Goal: Task Accomplishment & Management: Manage account settings

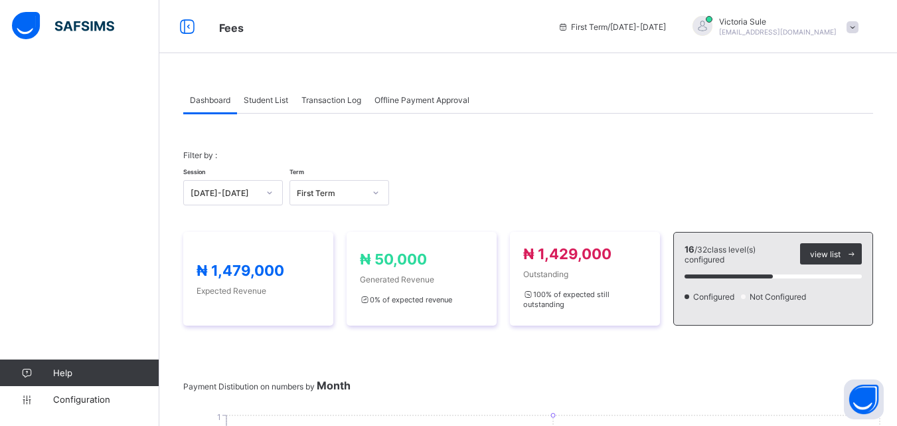
click at [266, 105] on div "Student List" at bounding box center [266, 99] width 58 height 27
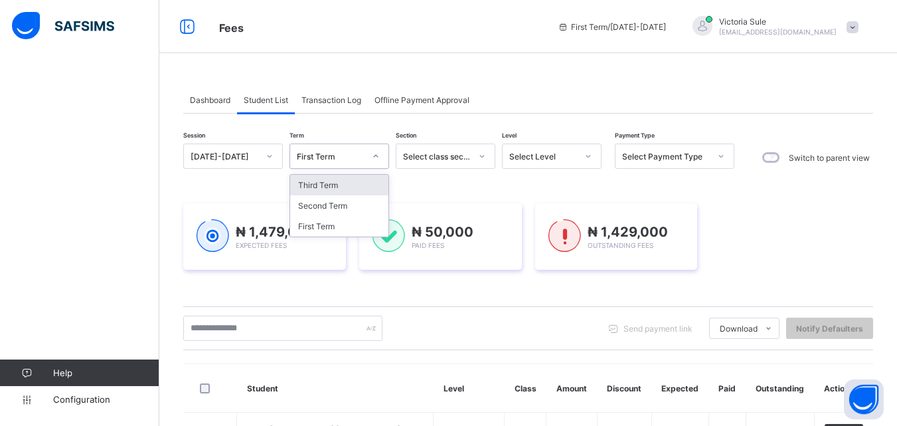
click at [345, 156] on div "First Term" at bounding box center [331, 156] width 68 height 10
click at [347, 224] on div "First Term" at bounding box center [339, 226] width 98 height 21
click at [343, 227] on div "₦ 1,479,000 Expected Fees" at bounding box center [264, 236] width 163 height 66
click at [793, 192] on div "₦ 1,479,000 Expected Fees ₦ 50,000 Paid Fees ₦ 1,429,000 Outstanding Fees" at bounding box center [528, 236] width 690 height 106
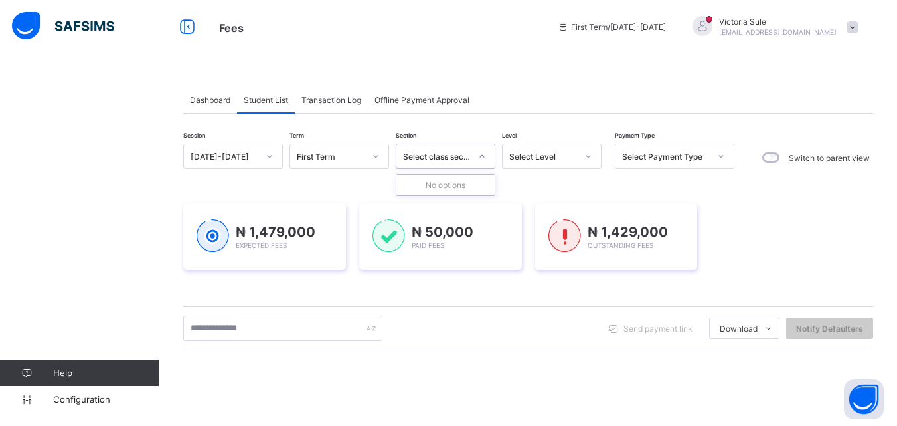
click at [489, 156] on div at bounding box center [482, 155] width 23 height 21
click at [592, 147] on div at bounding box center [588, 155] width 23 height 21
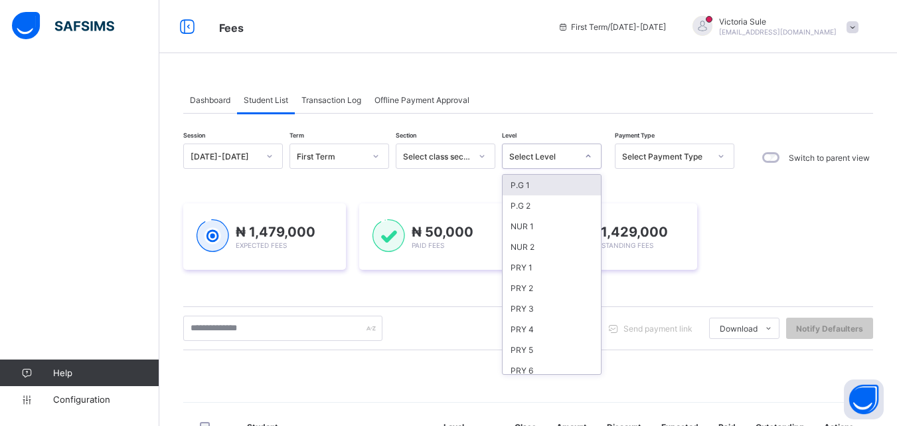
click at [556, 188] on div "P.G 1" at bounding box center [552, 185] width 98 height 21
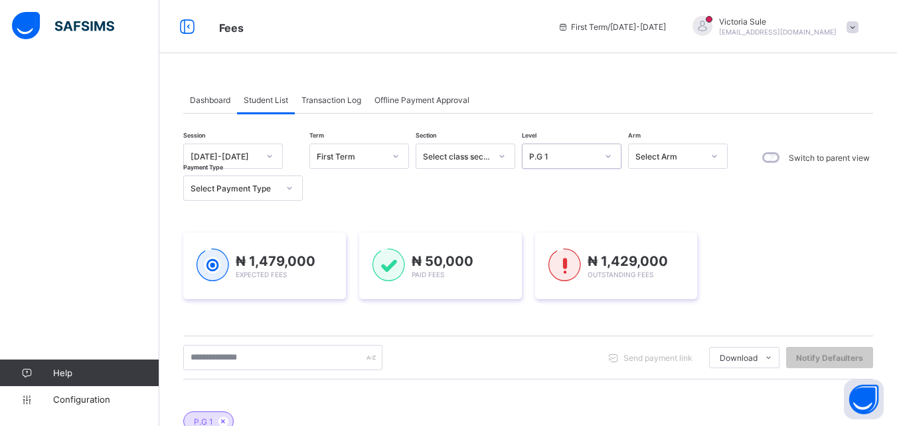
click at [674, 161] on div "Select Arm" at bounding box center [669, 156] width 68 height 10
click at [518, 194] on div "Session [DATE]-[DATE] Term First Term Section Select class section Level P.G 1 …" at bounding box center [458, 171] width 551 height 57
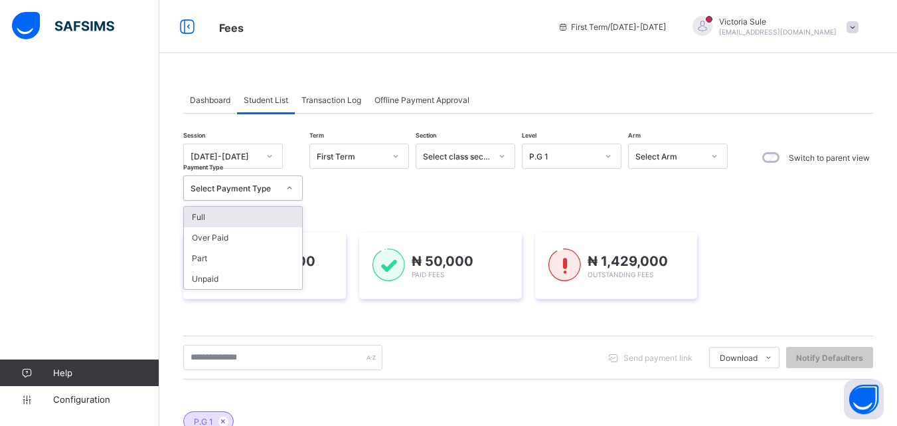
click at [291, 188] on icon at bounding box center [289, 187] width 8 height 13
click at [285, 214] on div "Full" at bounding box center [243, 216] width 118 height 21
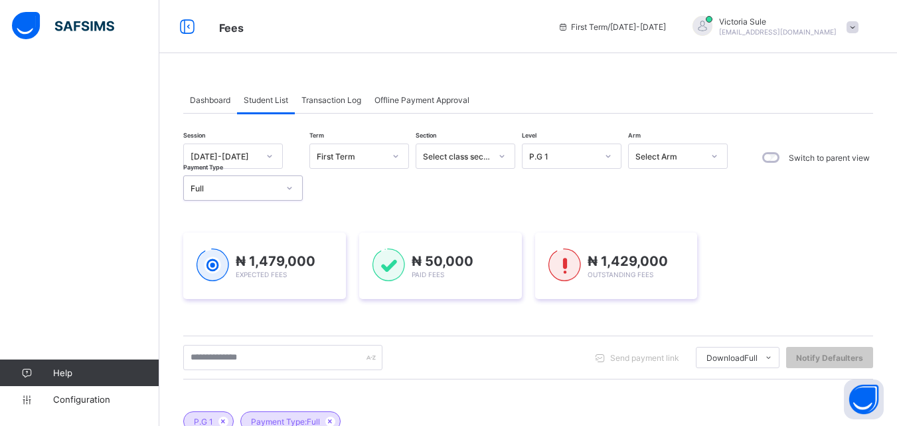
click at [566, 162] on div "P.G 1" at bounding box center [558, 156] width 73 height 19
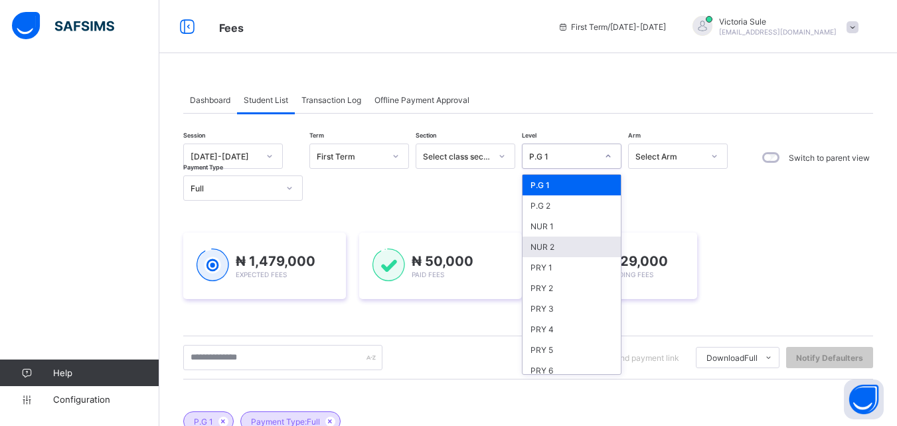
click at [560, 252] on div "NUR 2" at bounding box center [571, 246] width 98 height 21
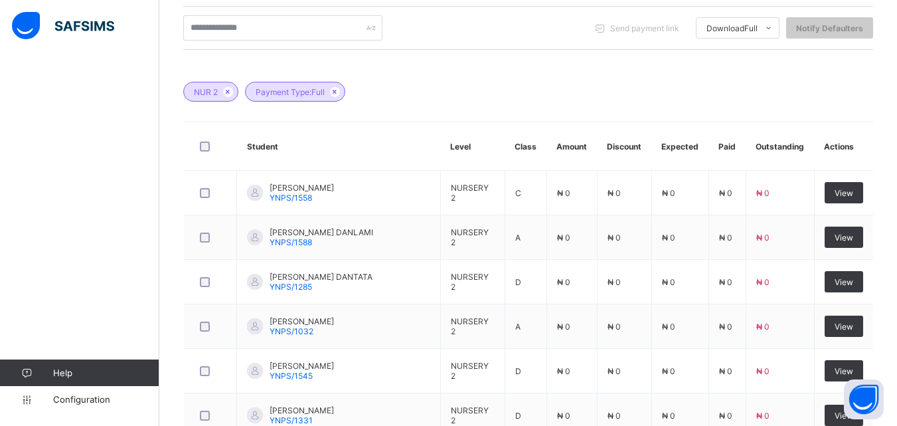
scroll to position [332, 0]
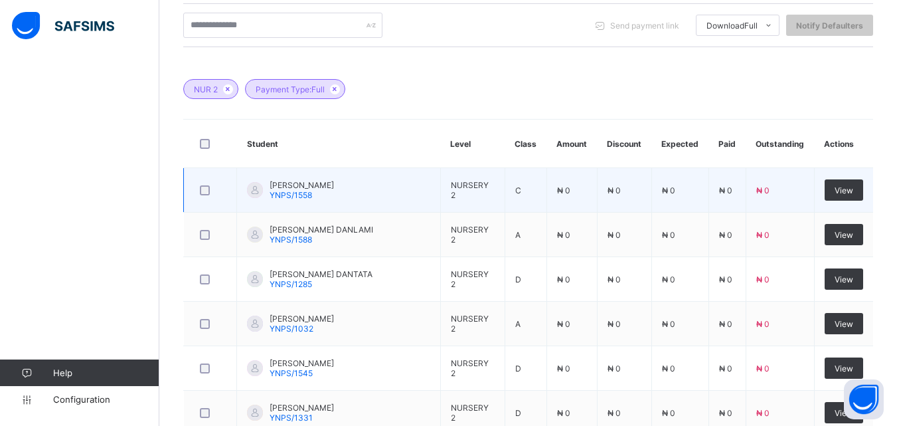
click at [391, 200] on td "[PERSON_NAME] YNPS/1558" at bounding box center [339, 190] width 204 height 44
click at [853, 194] on span "View" at bounding box center [843, 190] width 19 height 10
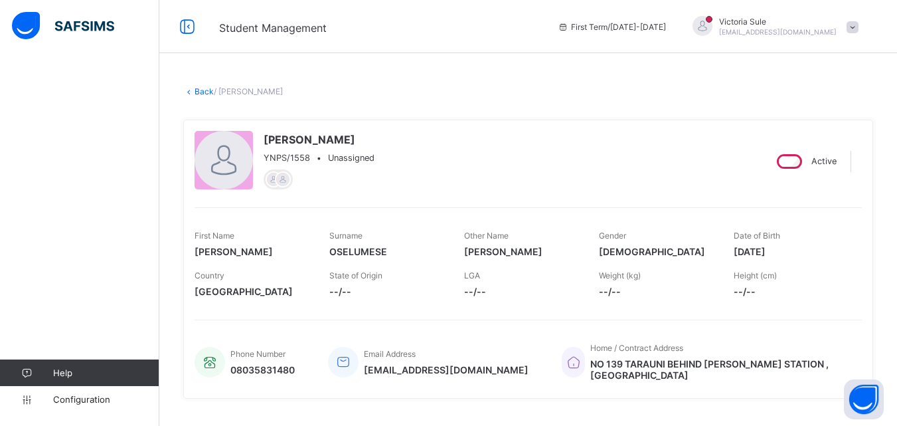
click at [197, 90] on link "Back" at bounding box center [204, 91] width 19 height 10
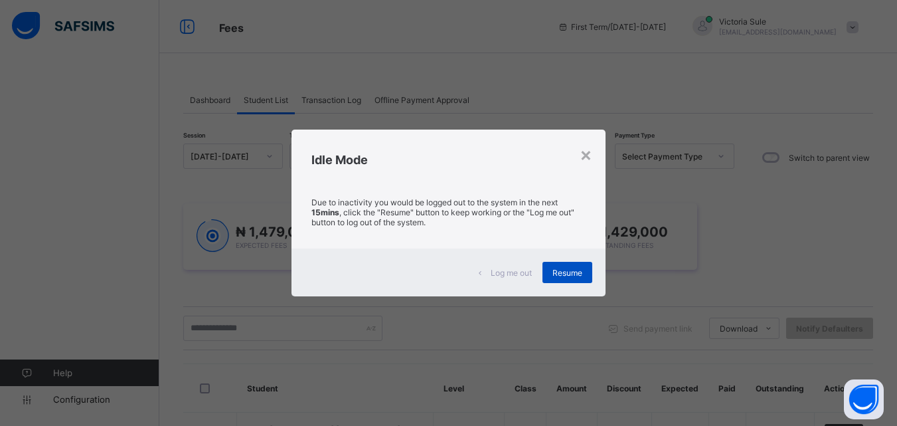
click at [588, 276] on div "Resume" at bounding box center [567, 272] width 50 height 21
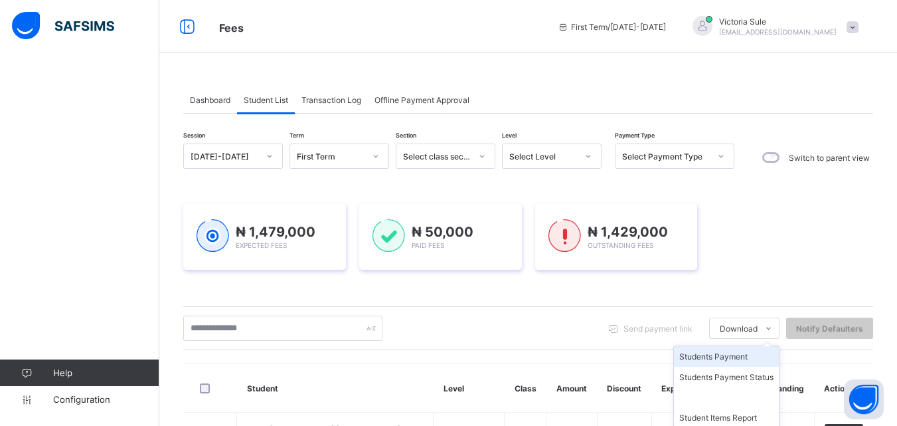
click at [732, 357] on li "Students Payment" at bounding box center [726, 356] width 105 height 21
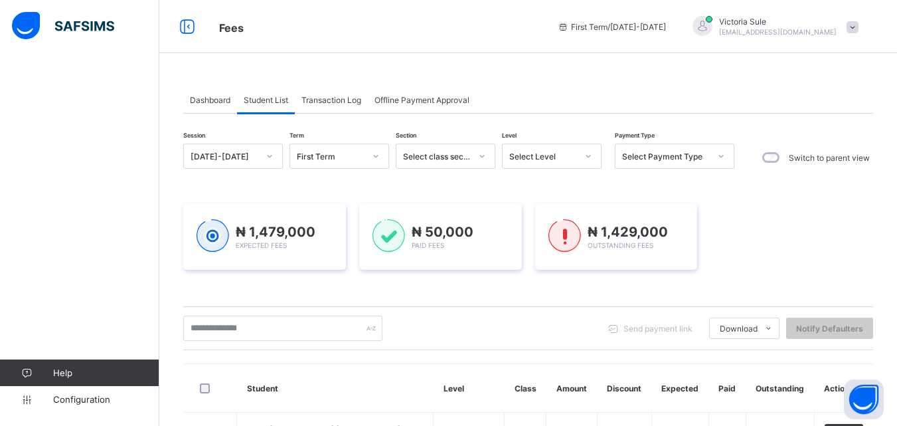
scroll to position [133, 0]
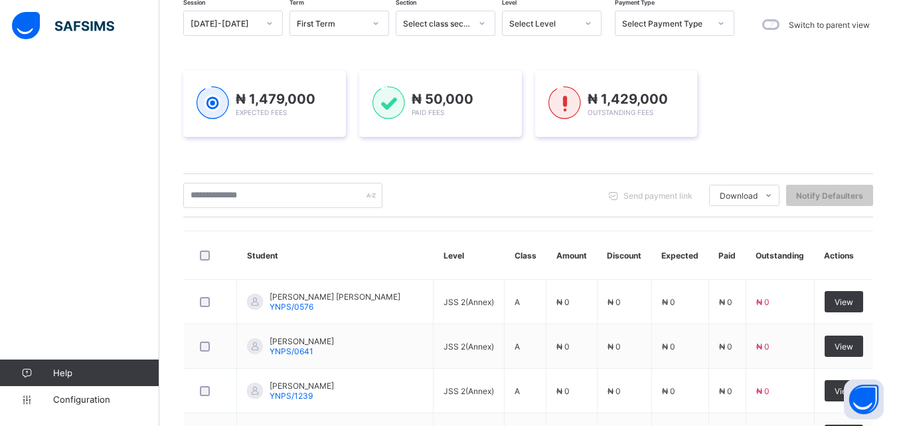
click at [843, 254] on th "Actions" at bounding box center [843, 255] width 59 height 48
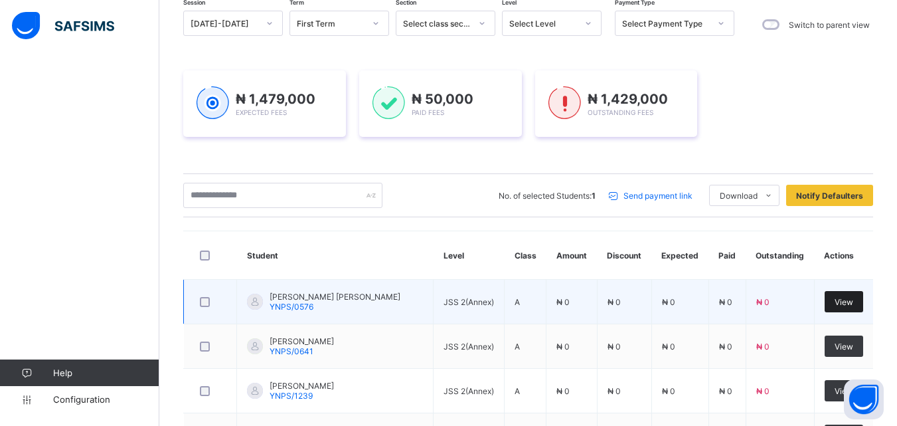
click at [851, 304] on span "View" at bounding box center [843, 302] width 19 height 10
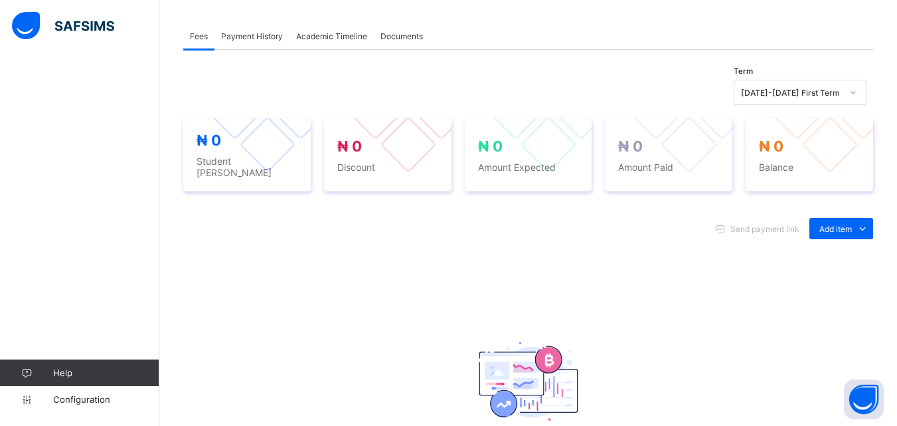
scroll to position [465, 0]
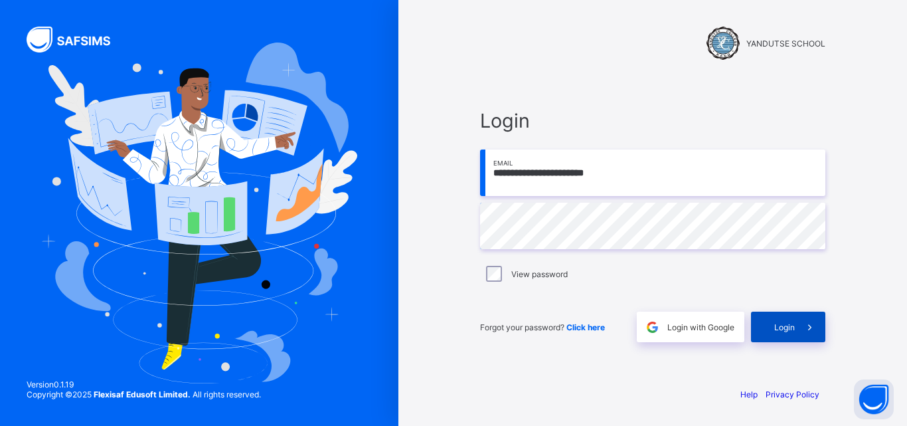
drag, startPoint x: 793, startPoint y: 325, endPoint x: 793, endPoint y: 333, distance: 8.0
click at [793, 327] on span "Login" at bounding box center [784, 327] width 21 height 10
drag, startPoint x: 405, startPoint y: 306, endPoint x: 788, endPoint y: 336, distance: 384.2
click at [405, 306] on div "**********" at bounding box center [652, 213] width 509 height 426
click at [788, 336] on div "Login" at bounding box center [788, 326] width 74 height 31
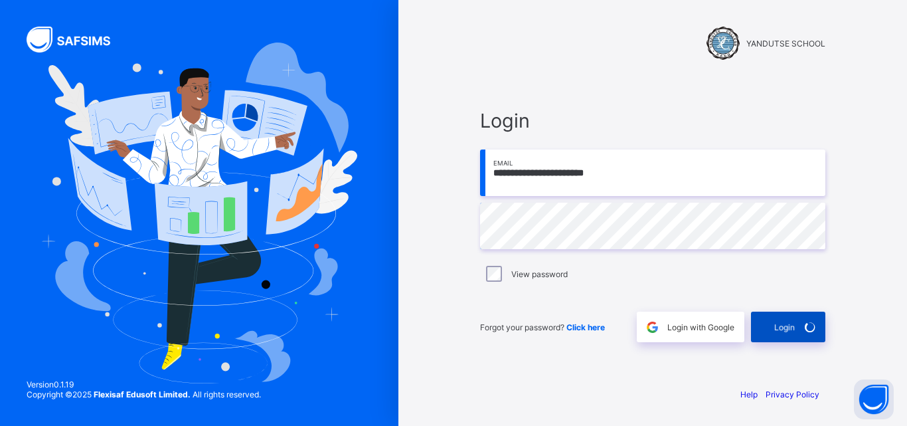
click at [772, 333] on div "Login" at bounding box center [788, 326] width 74 height 31
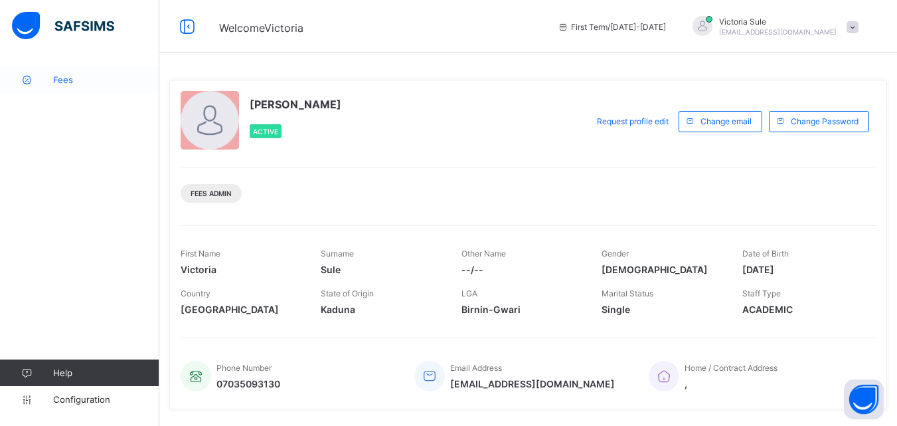
click at [58, 82] on span "Fees" at bounding box center [106, 79] width 106 height 11
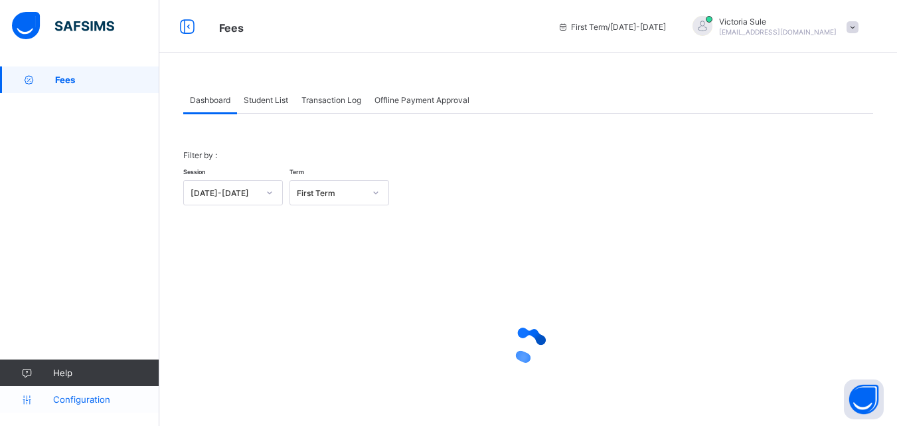
click at [84, 398] on span "Configuration" at bounding box center [106, 399] width 106 height 11
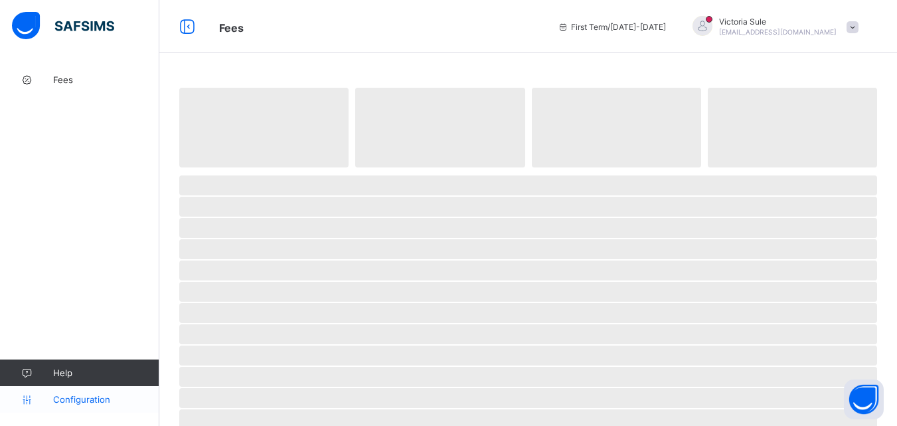
click at [76, 408] on link "Configuration" at bounding box center [79, 399] width 159 height 27
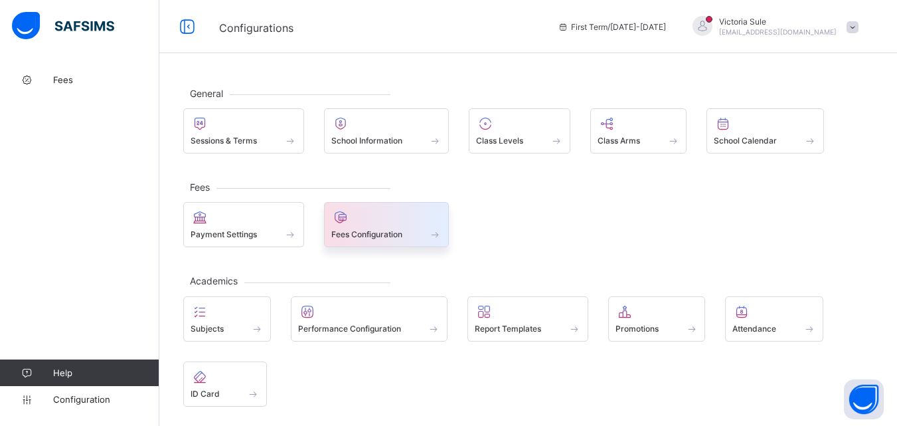
click at [355, 230] on span "Fees Configuration" at bounding box center [366, 234] width 71 height 10
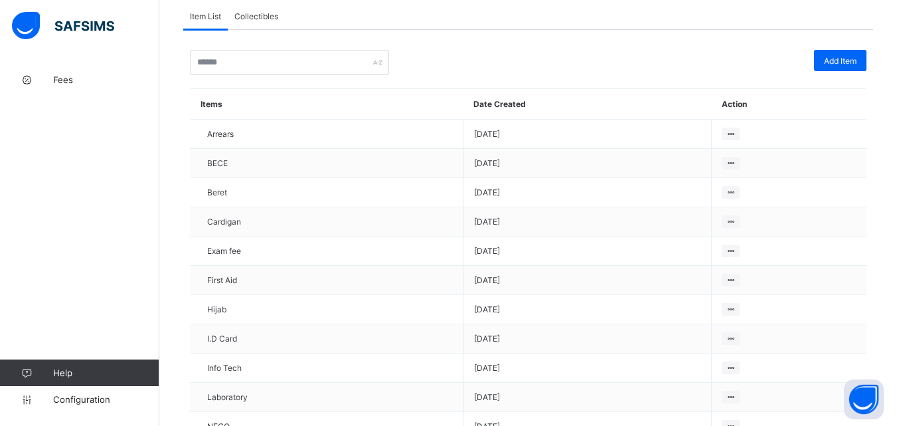
scroll to position [17, 0]
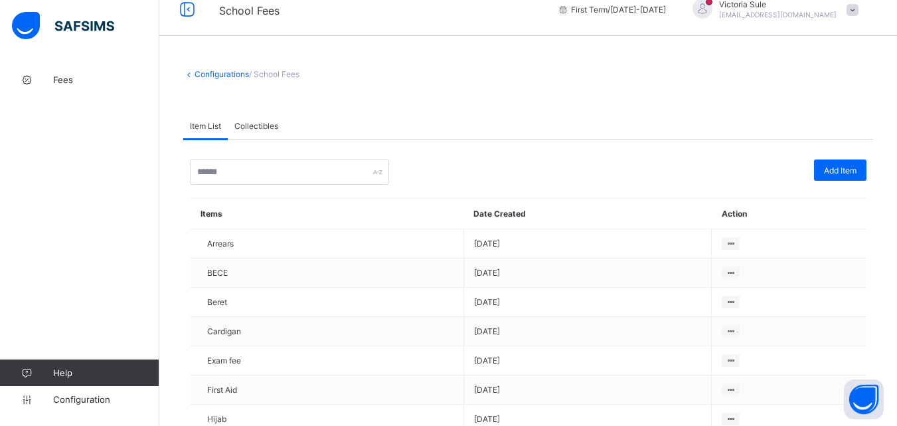
click at [218, 77] on link "Configurations" at bounding box center [222, 74] width 54 height 10
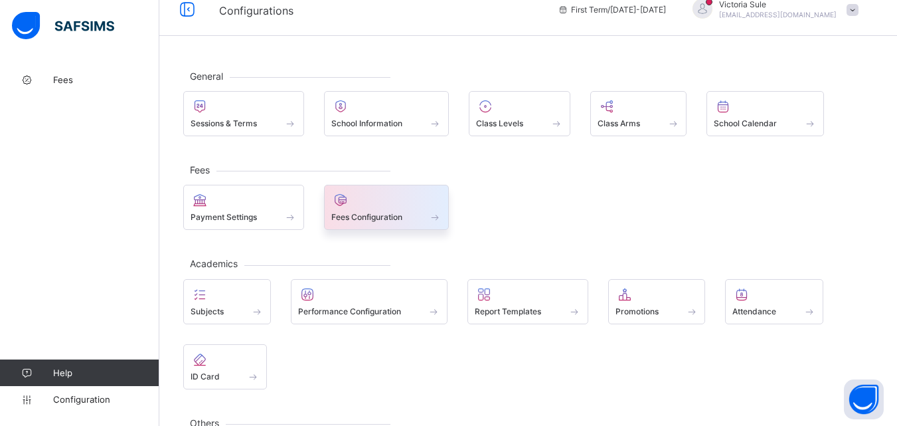
click at [367, 220] on span "Fees Configuration" at bounding box center [366, 217] width 71 height 10
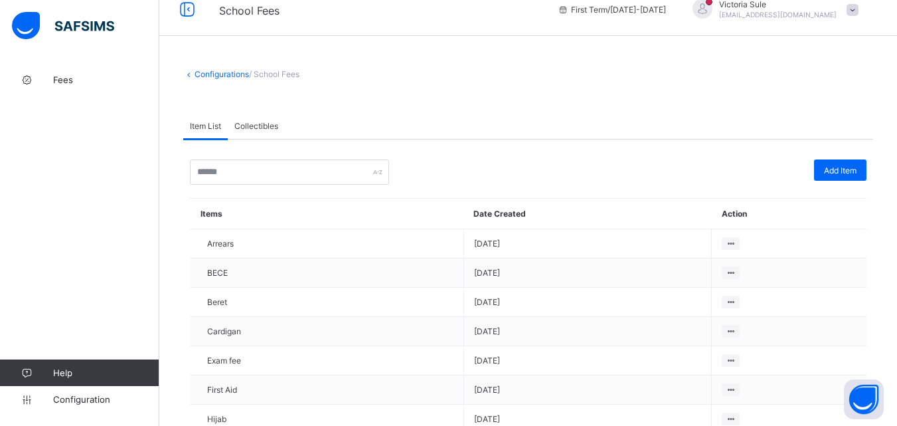
click at [250, 119] on div "Collectibles" at bounding box center [256, 125] width 57 height 27
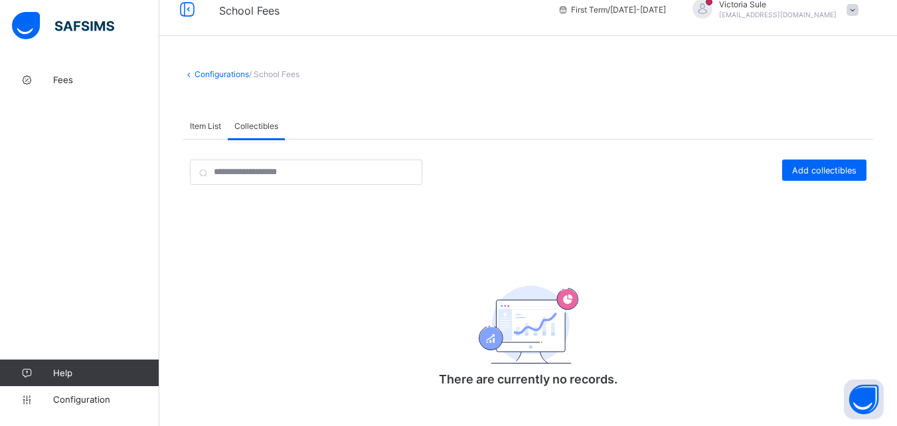
click at [227, 73] on link "Configurations" at bounding box center [222, 74] width 54 height 10
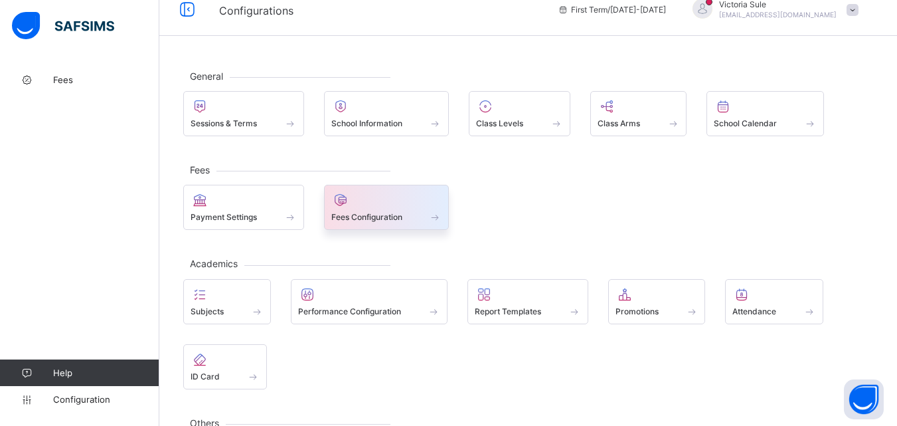
click at [368, 203] on div at bounding box center [386, 200] width 111 height 16
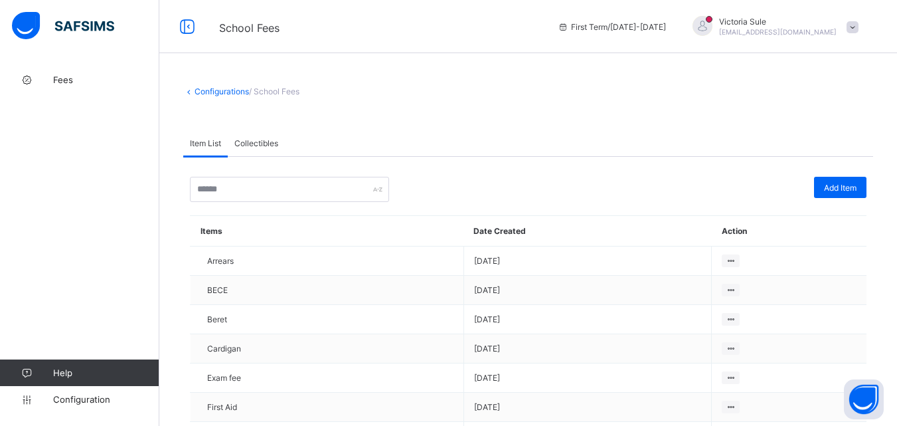
click at [246, 148] on div "Collectibles" at bounding box center [256, 142] width 57 height 27
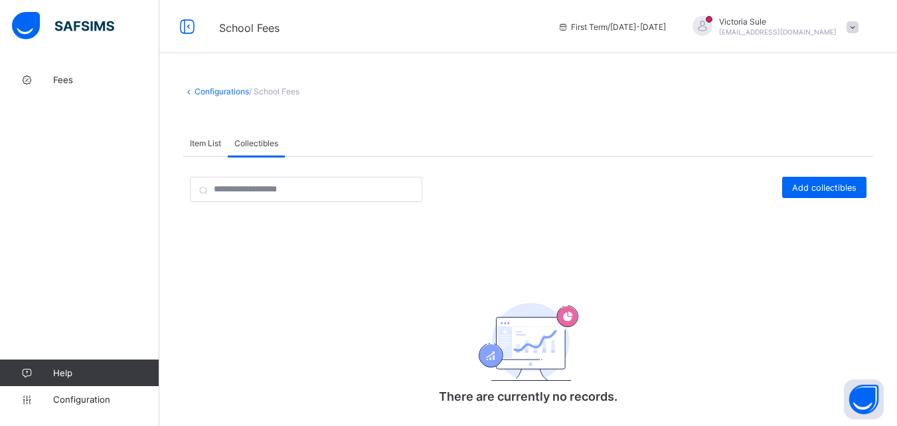
click at [200, 147] on span "Item List" at bounding box center [205, 143] width 31 height 10
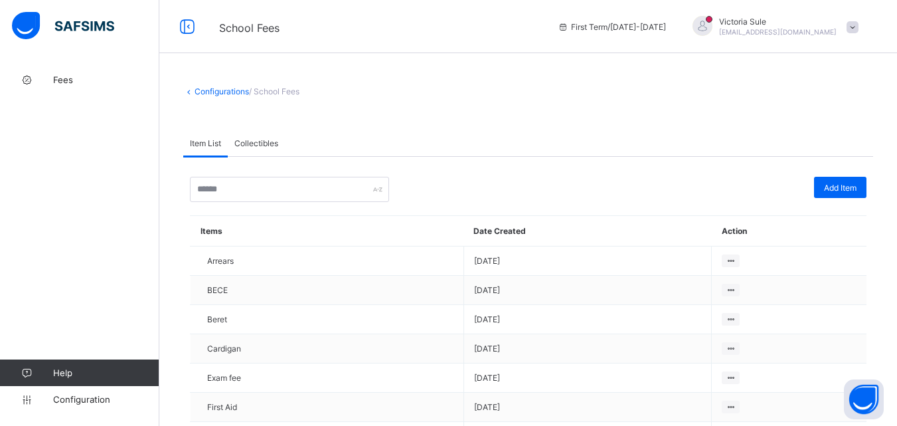
click at [252, 141] on span "Collectibles" at bounding box center [256, 143] width 44 height 10
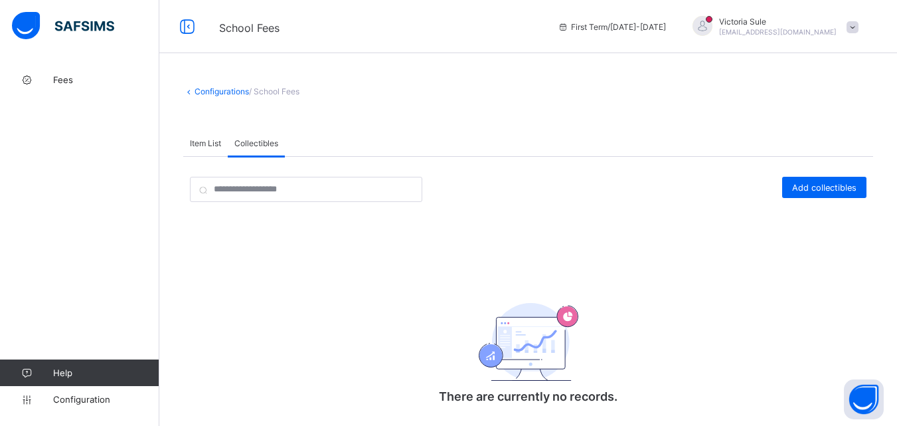
click at [200, 94] on link "Configurations" at bounding box center [222, 91] width 54 height 10
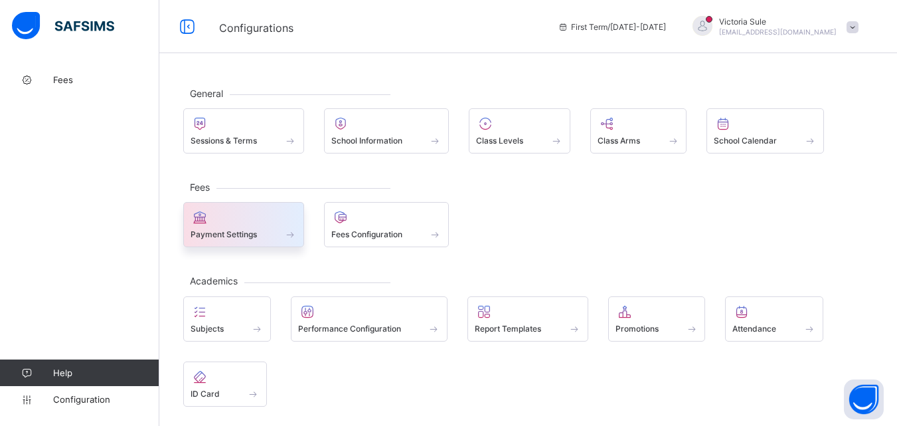
click at [236, 231] on span "Payment Settings" at bounding box center [224, 234] width 66 height 10
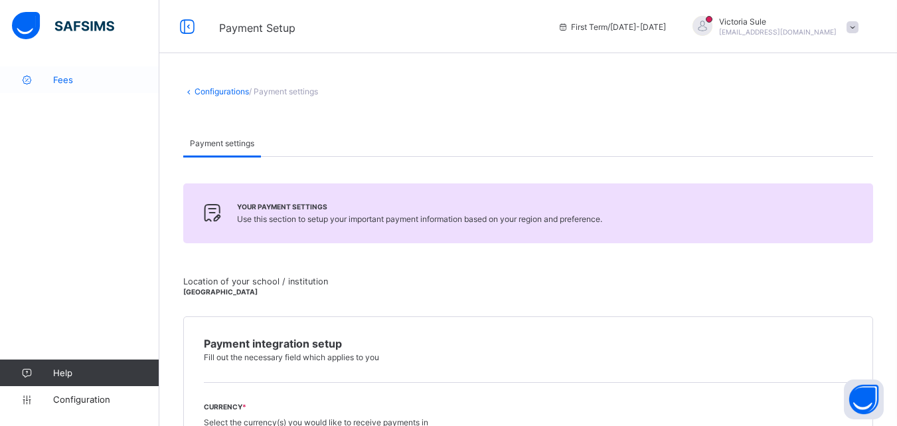
click at [48, 74] on link "Fees" at bounding box center [79, 79] width 159 height 27
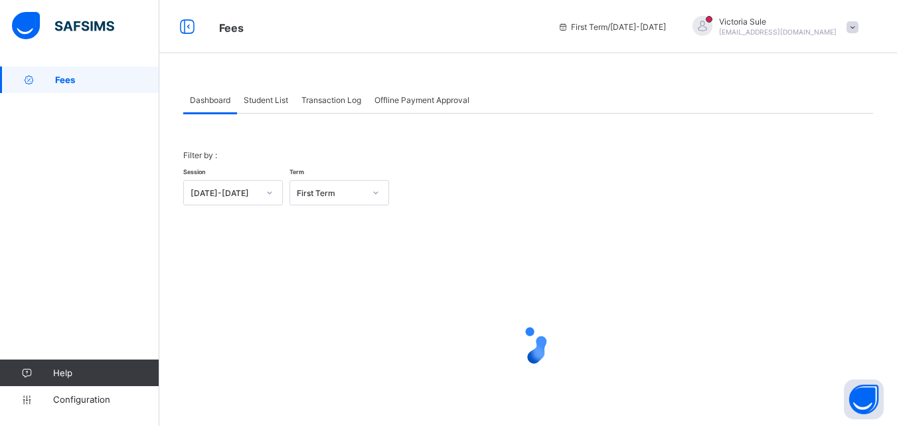
click at [90, 401] on span "Configuration" at bounding box center [106, 399] width 106 height 11
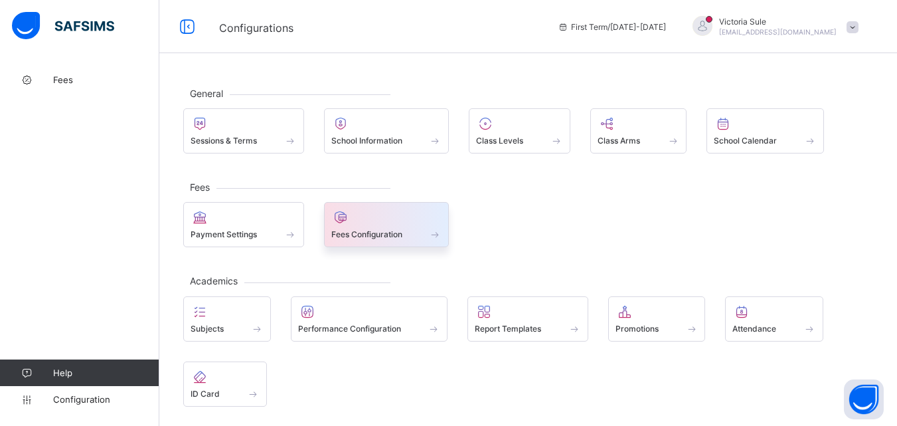
click at [357, 223] on div at bounding box center [386, 217] width 111 height 16
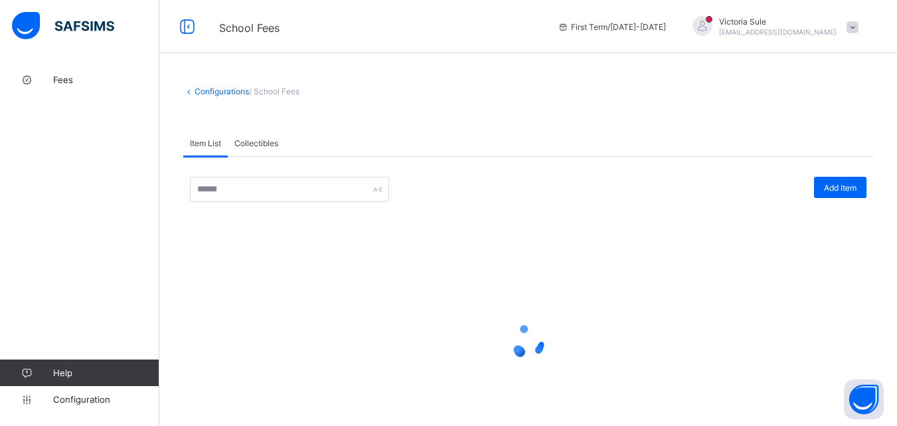
scroll to position [66, 0]
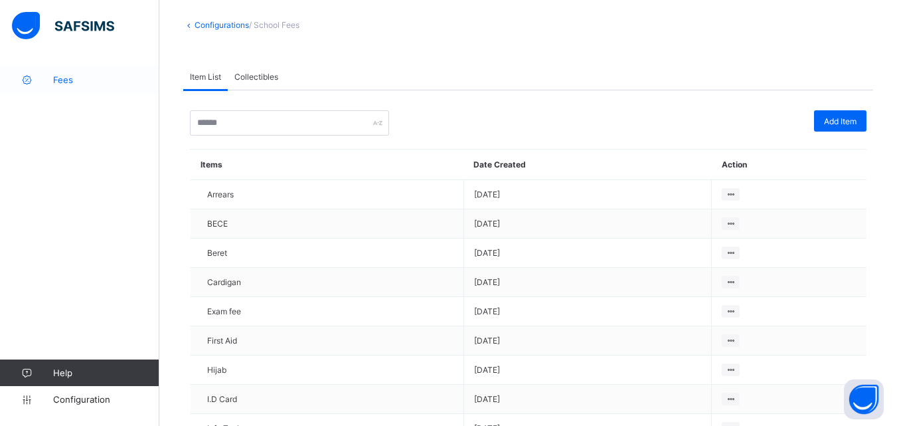
click at [52, 77] on icon at bounding box center [26, 80] width 53 height 10
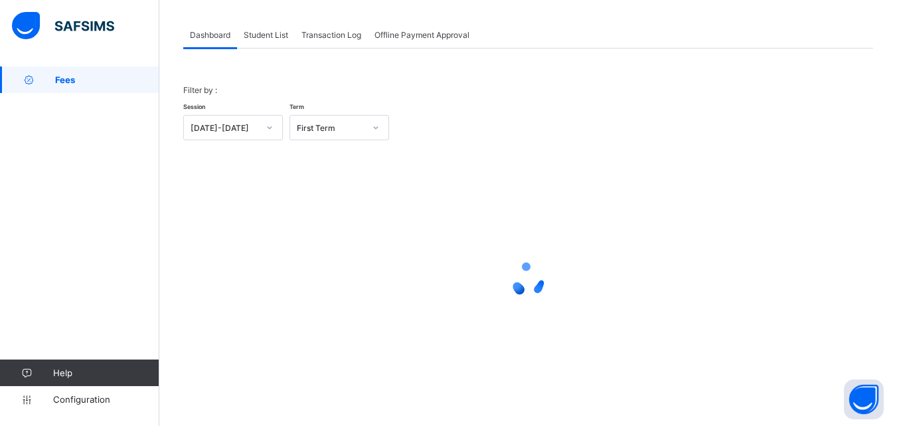
scroll to position [65, 0]
click at [274, 33] on span "Student List" at bounding box center [266, 35] width 44 height 10
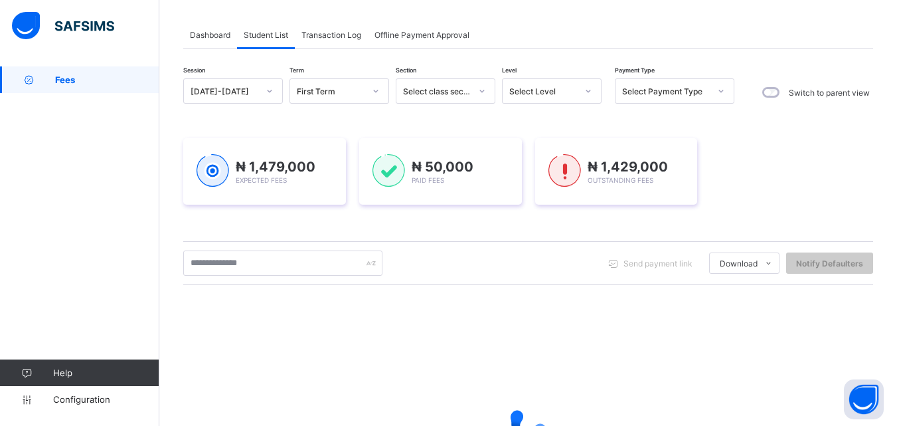
click at [564, 94] on div "Select Level" at bounding box center [543, 91] width 68 height 10
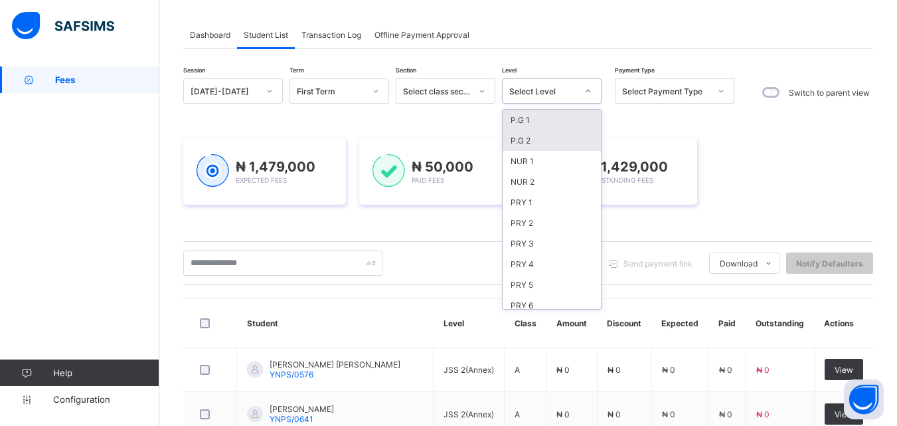
click at [546, 146] on div "P.G 2" at bounding box center [552, 140] width 98 height 21
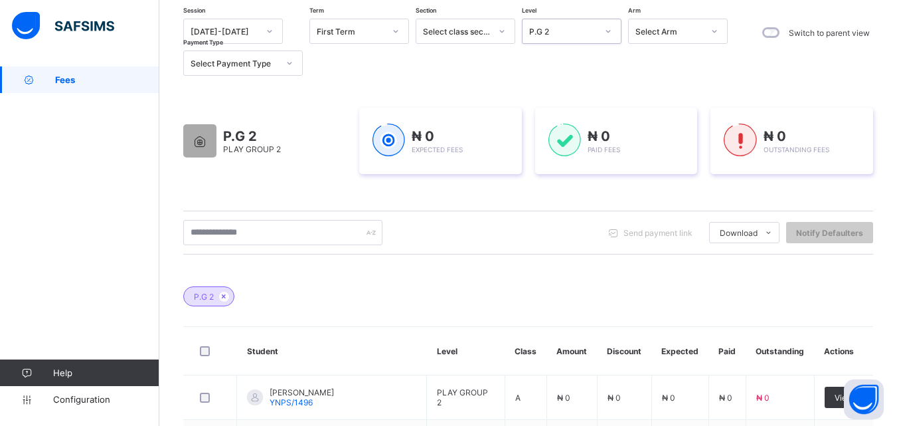
scroll to position [0, 0]
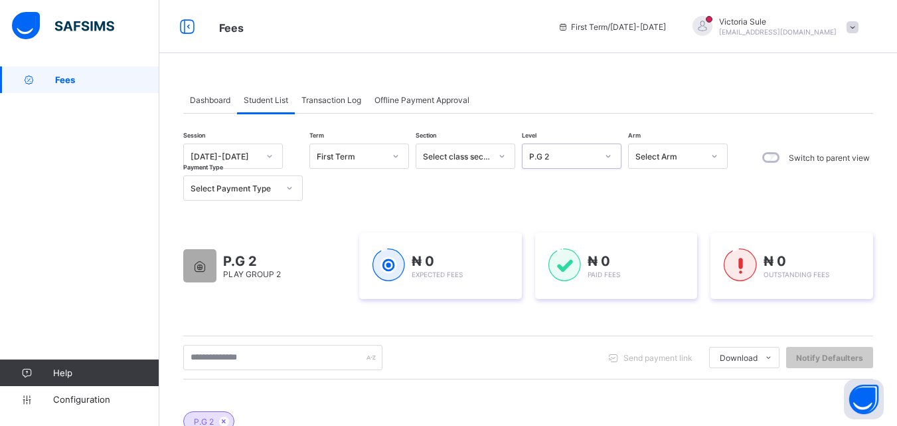
click at [240, 100] on div "Student List" at bounding box center [266, 99] width 58 height 27
click at [222, 103] on span "Dashboard" at bounding box center [210, 100] width 40 height 10
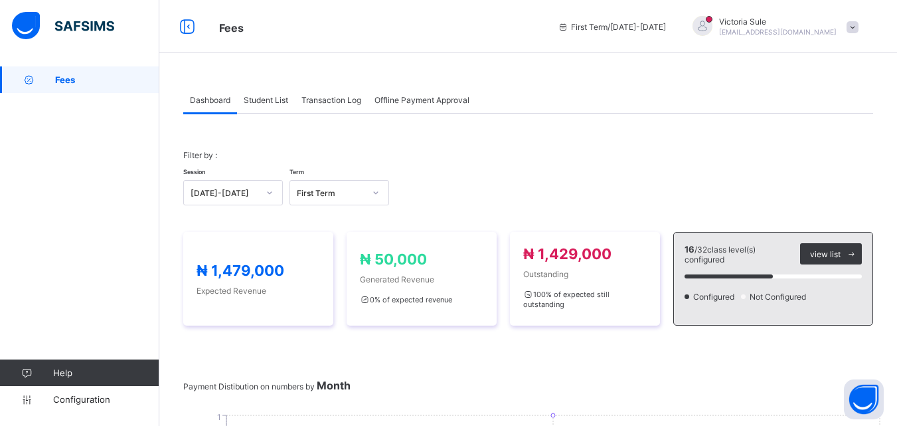
scroll to position [91, 0]
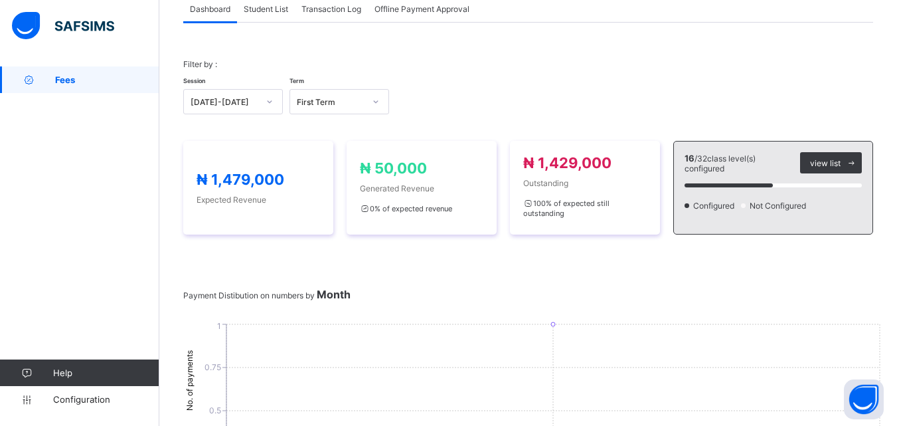
click at [274, 15] on div "Student List" at bounding box center [266, 8] width 58 height 27
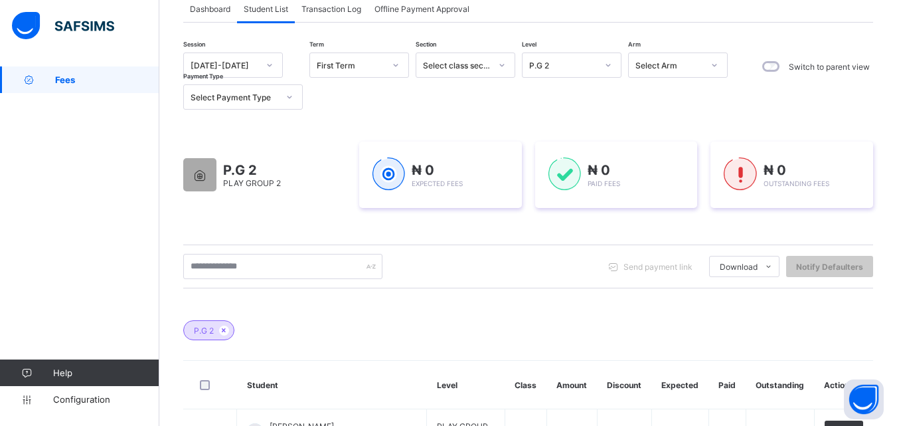
click at [204, 10] on span "Dashboard" at bounding box center [210, 9] width 40 height 10
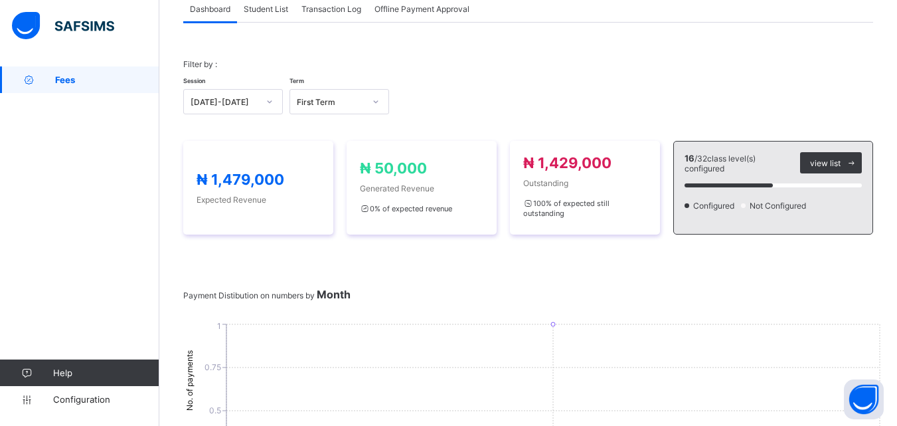
click at [278, 15] on div "Student List" at bounding box center [266, 8] width 58 height 27
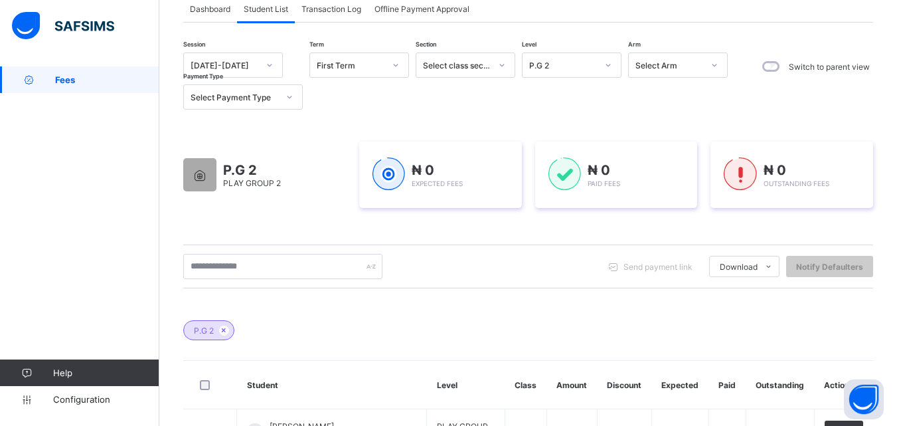
click at [578, 67] on div "P.G 2" at bounding box center [563, 65] width 68 height 10
click at [578, 66] on div "P.G 2" at bounding box center [563, 65] width 68 height 10
click at [589, 62] on div "P.G 2" at bounding box center [563, 65] width 68 height 10
click at [599, 61] on div at bounding box center [608, 64] width 23 height 21
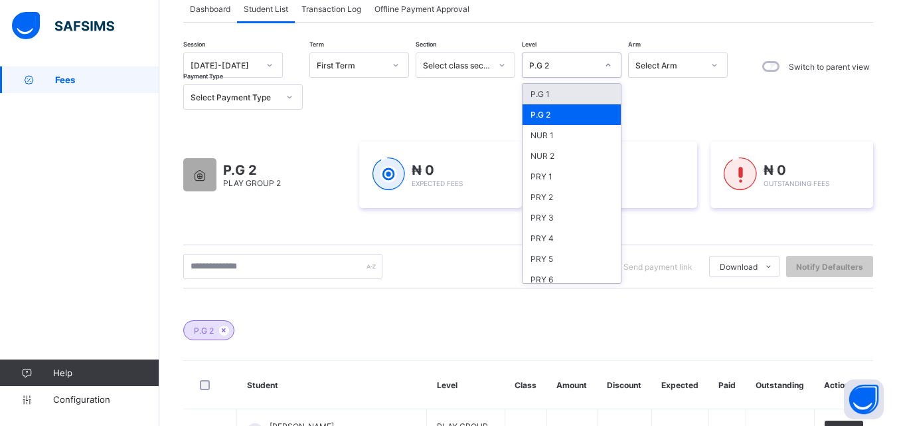
click at [599, 61] on div at bounding box center [608, 64] width 23 height 21
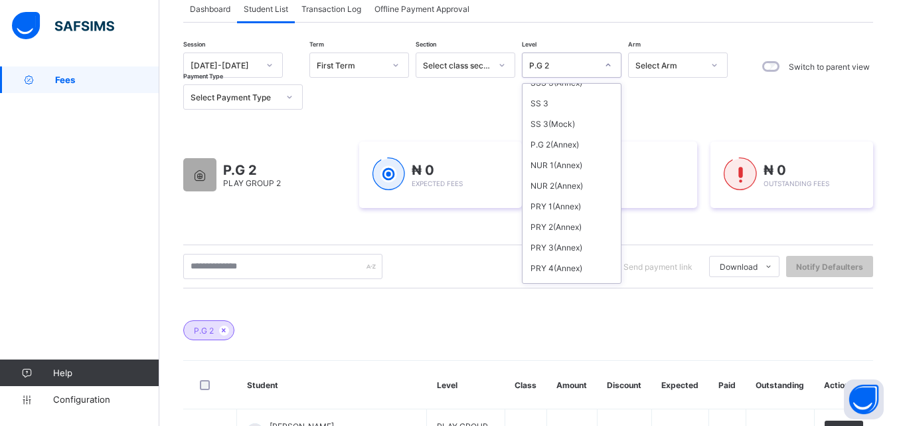
scroll to position [465, 0]
click at [560, 183] on div "NUR 2(Annex)" at bounding box center [571, 185] width 98 height 21
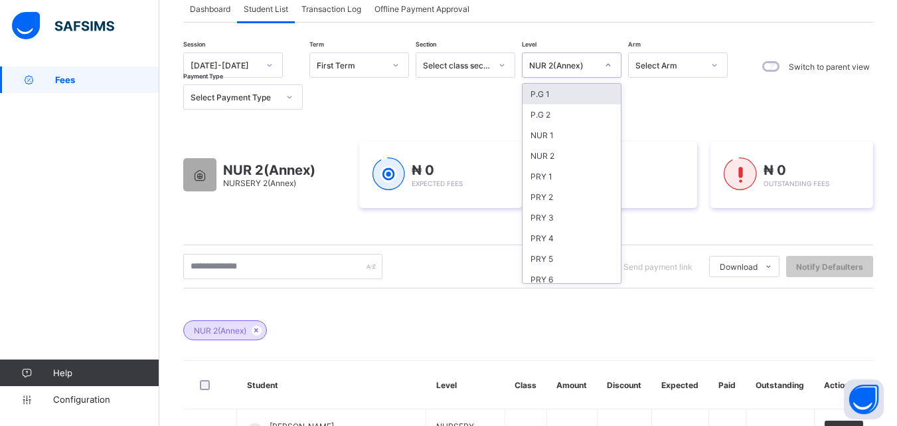
click at [569, 56] on div "NUR 2(Annex)" at bounding box center [558, 65] width 73 height 19
click at [564, 149] on div "NUR 2" at bounding box center [571, 155] width 98 height 21
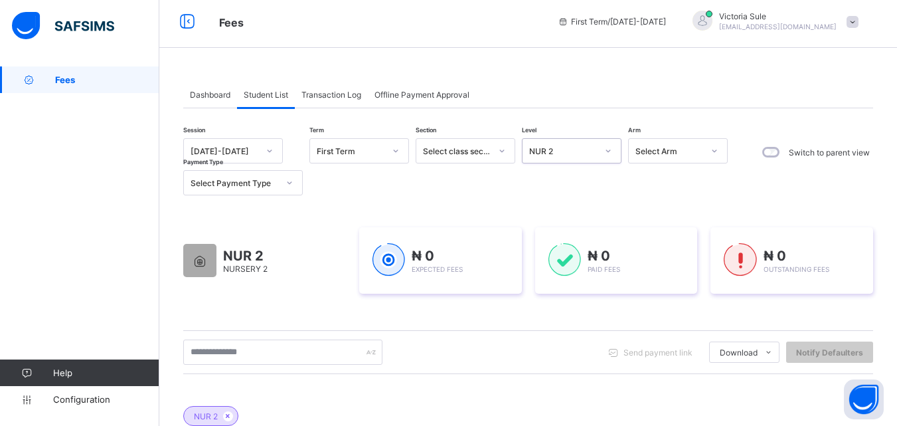
scroll to position [0, 0]
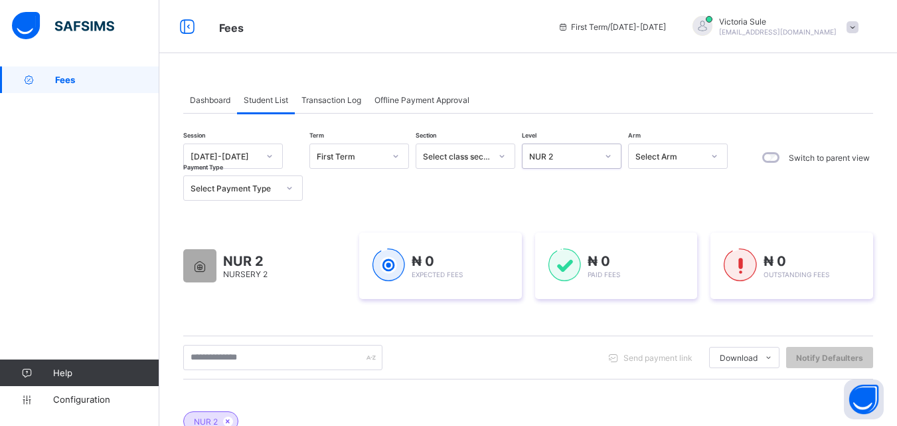
click at [208, 104] on span "Dashboard" at bounding box center [210, 100] width 40 height 10
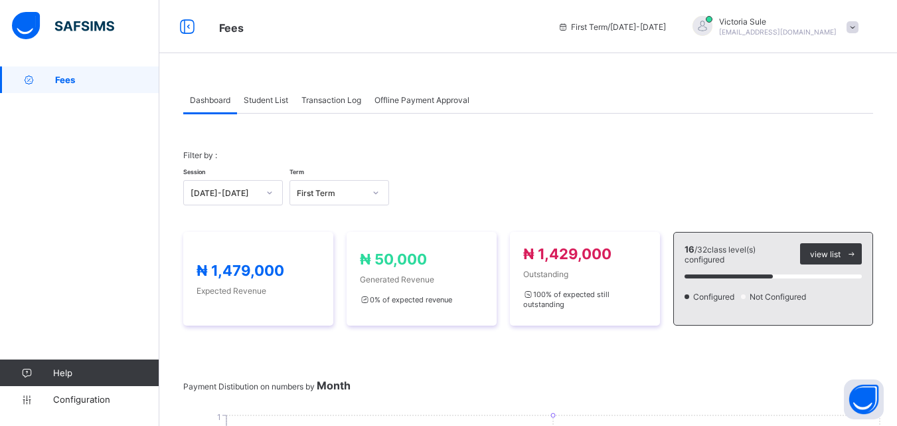
click at [272, 89] on div "Student List" at bounding box center [266, 99] width 58 height 27
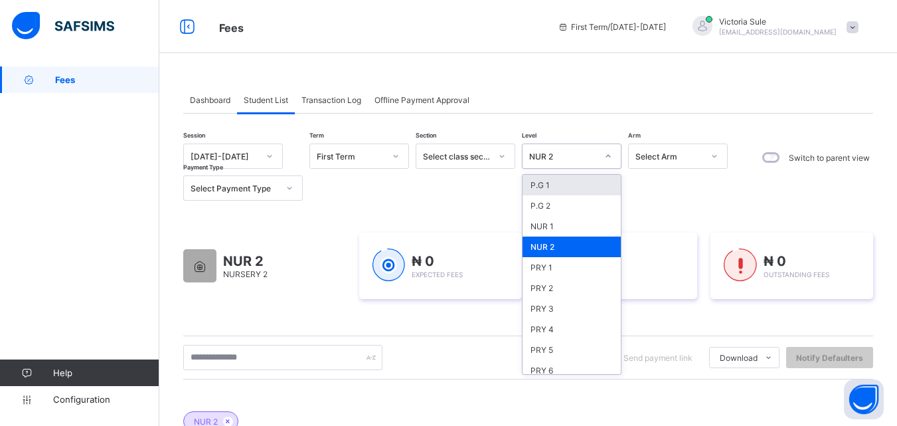
click at [550, 147] on div "NUR 2" at bounding box center [558, 156] width 73 height 19
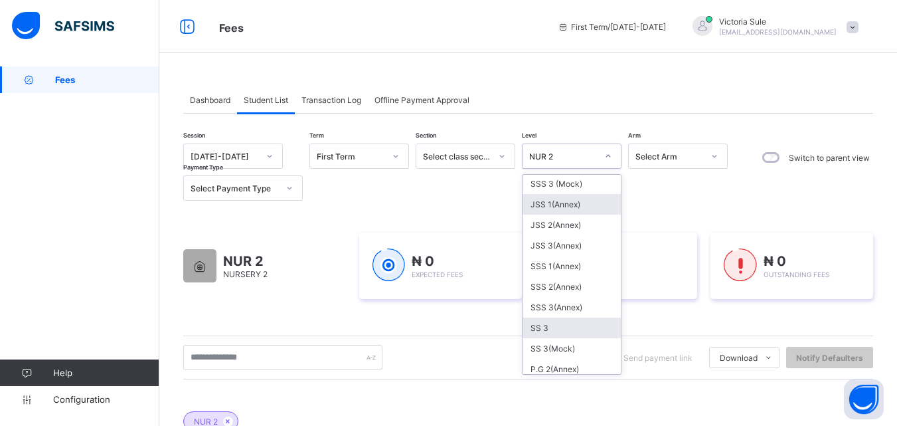
scroll to position [398, 0]
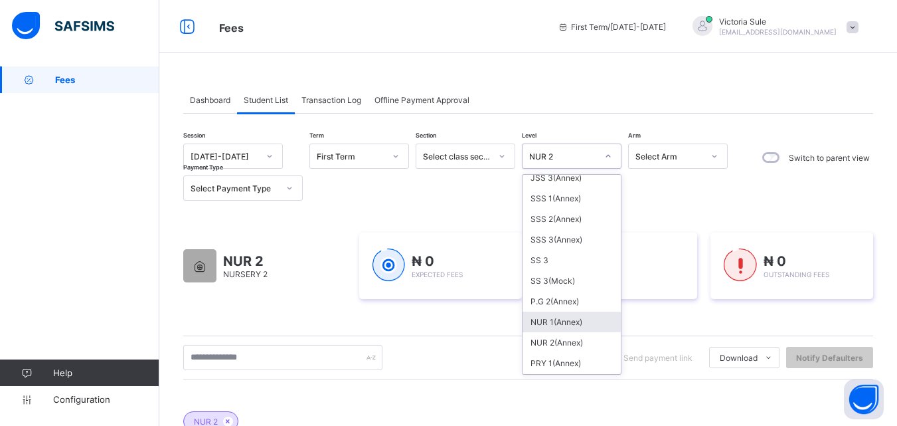
click at [576, 323] on div "NUR 1(Annex)" at bounding box center [571, 321] width 98 height 21
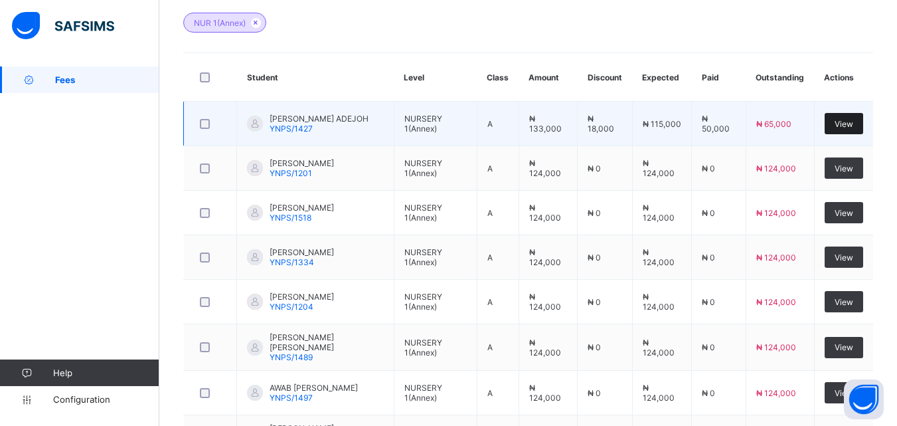
click at [850, 119] on span "View" at bounding box center [843, 124] width 19 height 10
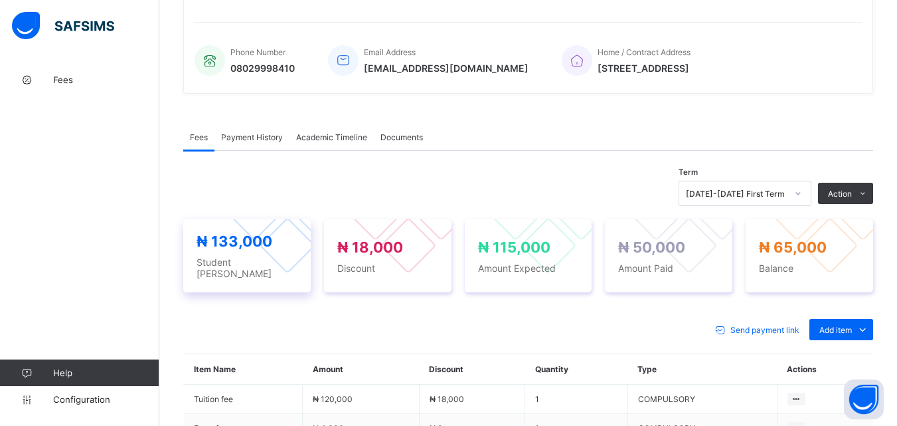
scroll to position [398, 0]
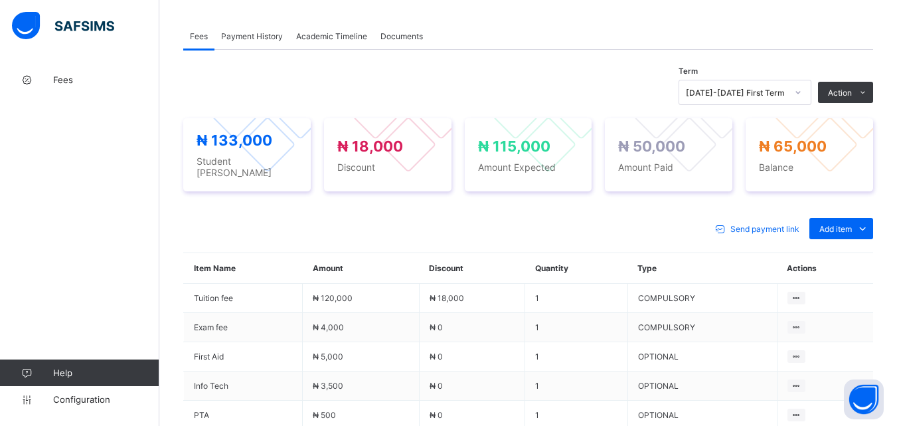
click at [259, 33] on span "Payment History" at bounding box center [252, 36] width 62 height 10
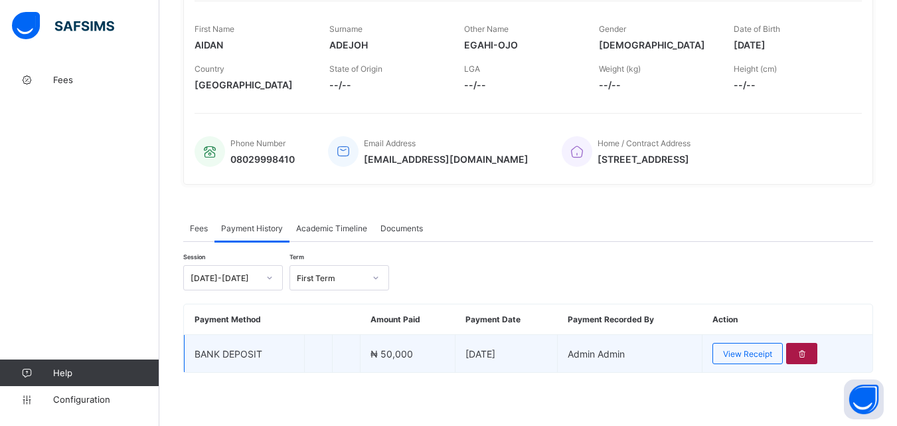
scroll to position [206, 0]
click at [802, 351] on div at bounding box center [801, 353] width 31 height 21
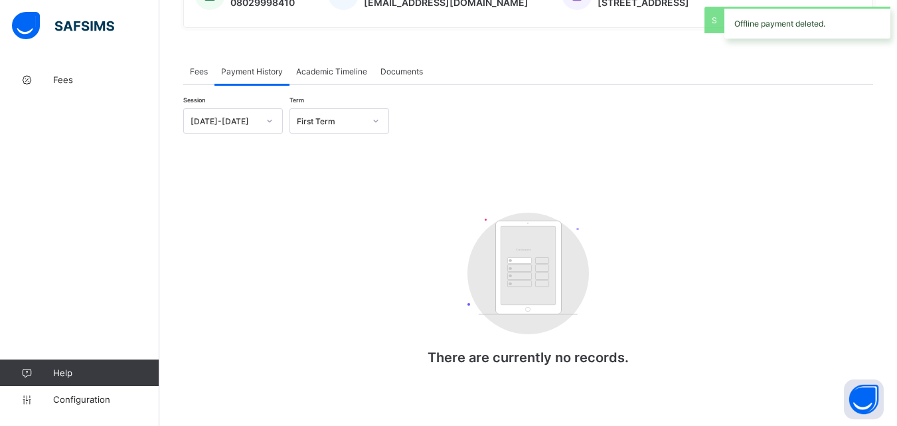
scroll to position [370, 0]
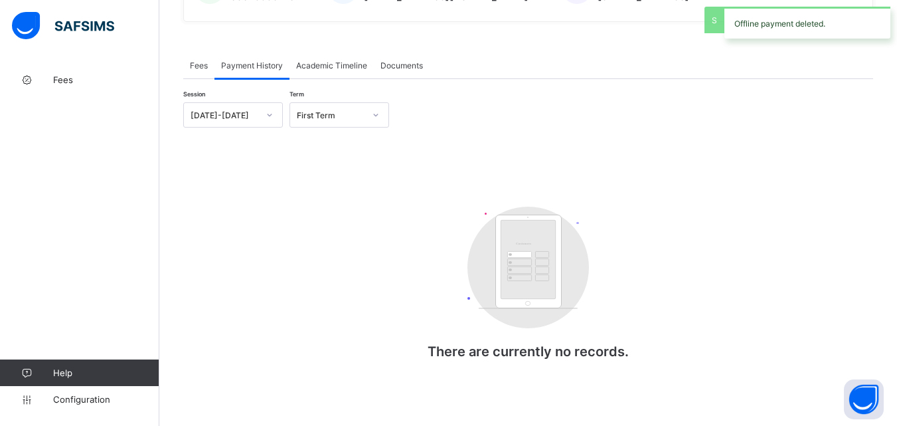
click at [193, 71] on div "Fees" at bounding box center [198, 65] width 31 height 27
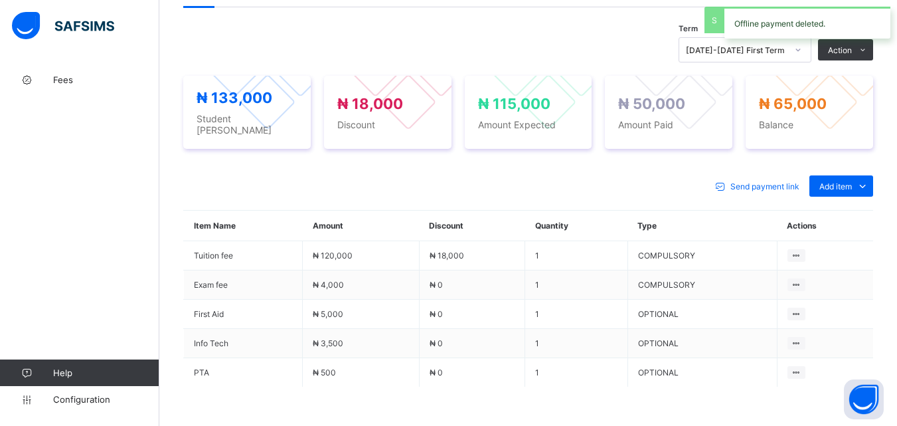
scroll to position [465, 0]
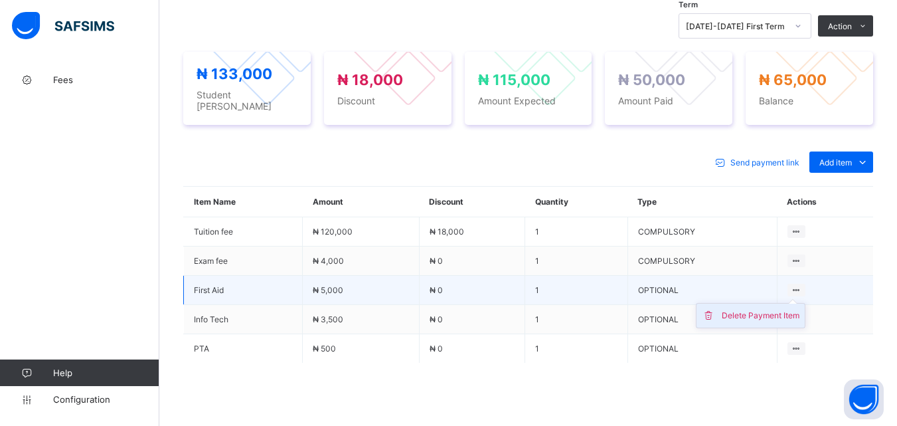
click at [783, 309] on div "Delete Payment Item" at bounding box center [761, 315] width 78 height 13
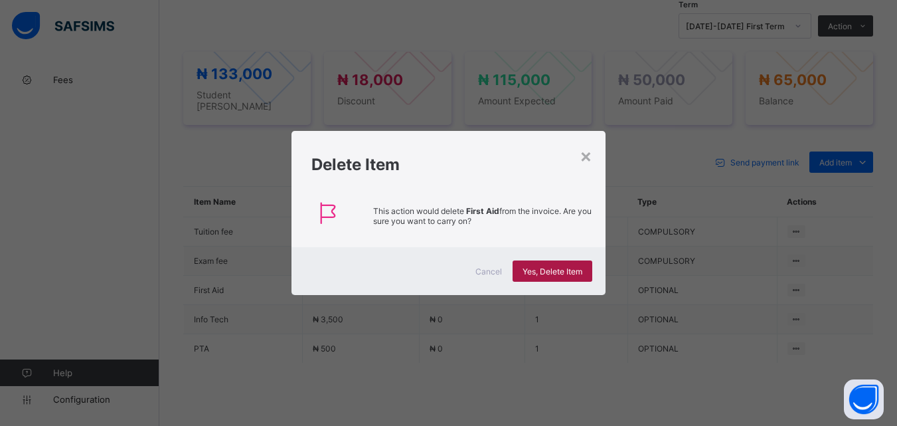
click at [523, 262] on div "Yes, Delete Item" at bounding box center [553, 270] width 80 height 21
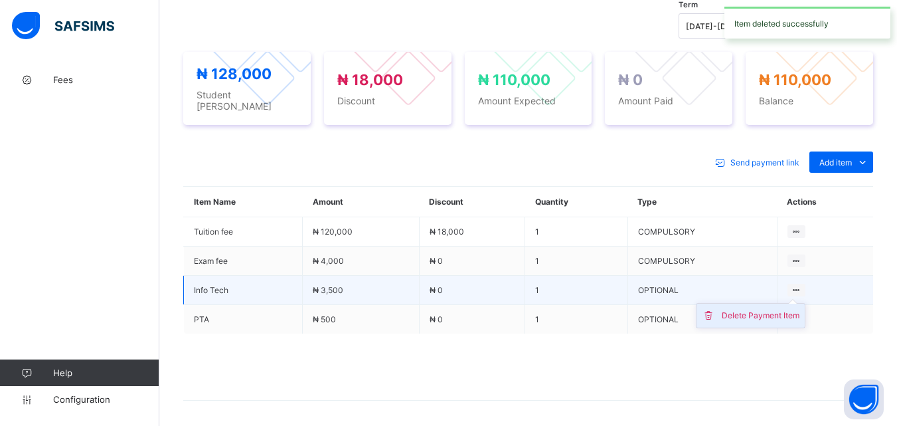
click at [766, 314] on div "Delete Payment Item" at bounding box center [761, 315] width 78 height 13
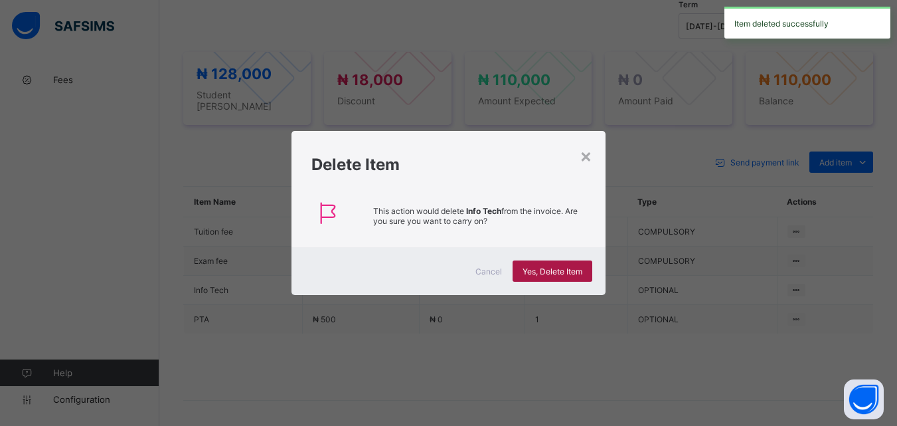
click at [530, 263] on div "Yes, Delete Item" at bounding box center [553, 270] width 80 height 21
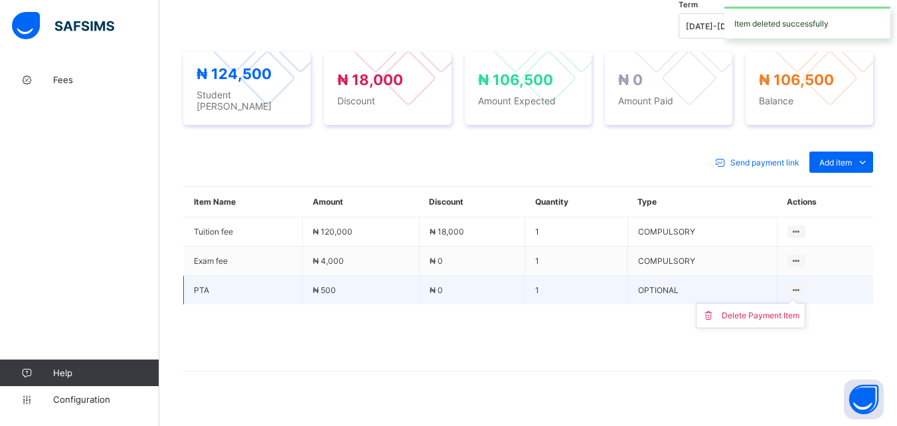
click at [800, 285] on icon at bounding box center [796, 290] width 11 height 10
click at [801, 285] on icon at bounding box center [796, 290] width 11 height 10
click at [771, 313] on div "Delete Payment Item" at bounding box center [761, 315] width 78 height 13
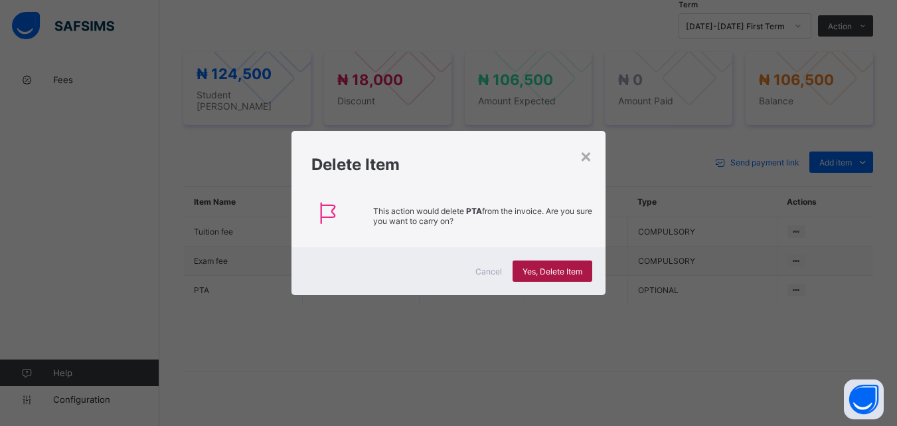
click at [534, 272] on span "Yes, Delete Item" at bounding box center [552, 271] width 60 height 10
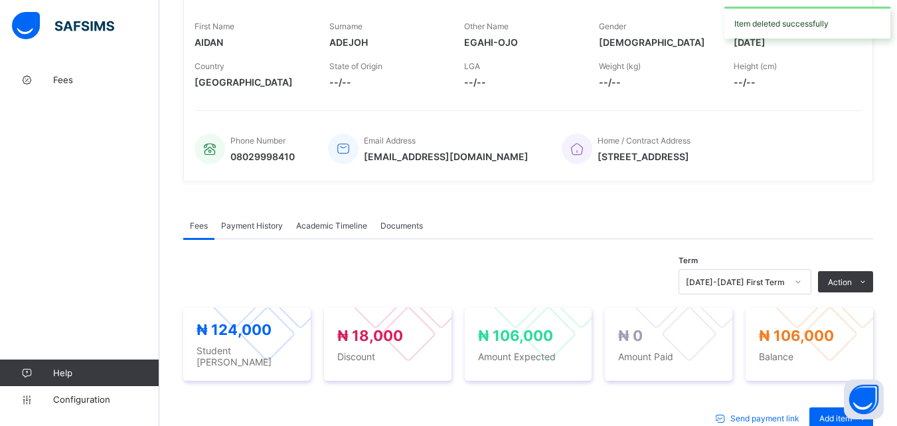
scroll to position [315, 0]
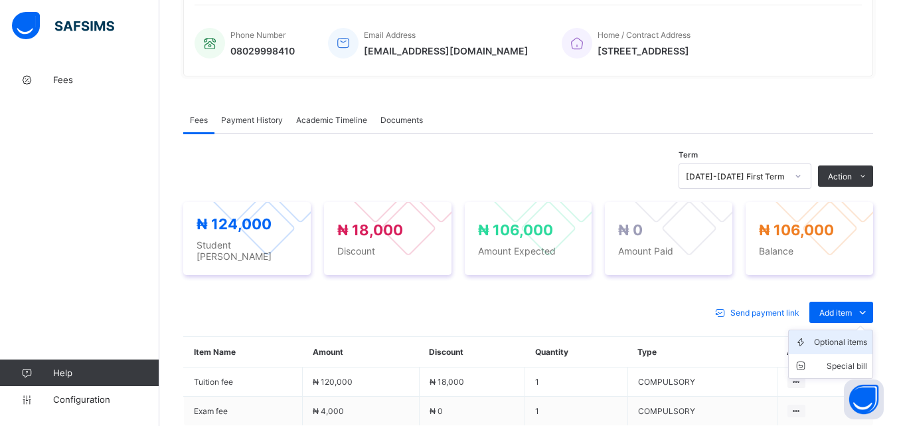
click at [855, 337] on div "Optional items" at bounding box center [840, 341] width 53 height 13
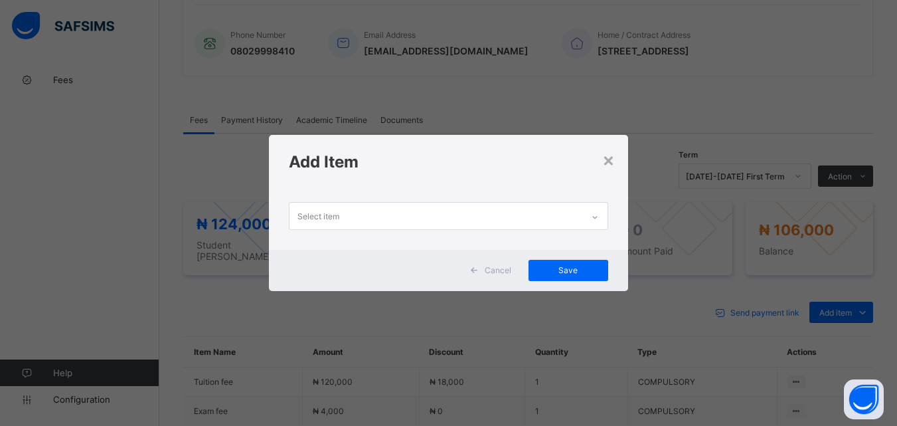
click at [400, 207] on div "Select item" at bounding box center [435, 215] width 292 height 26
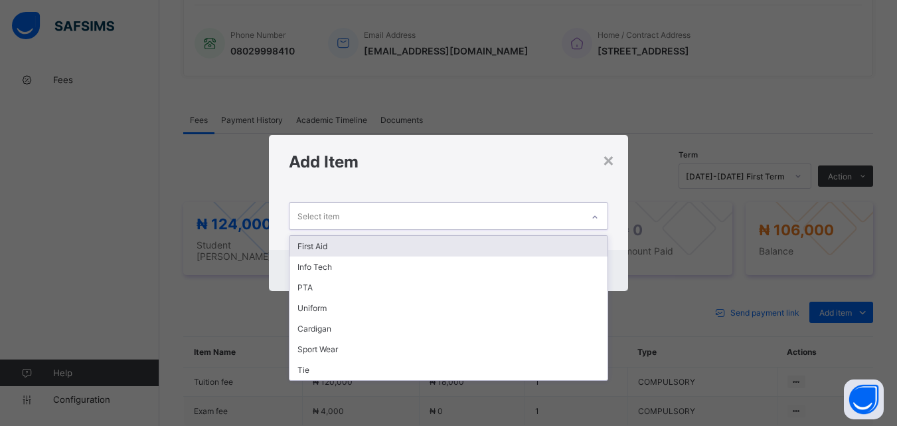
click at [370, 244] on div "First Aid" at bounding box center [447, 246] width 317 height 21
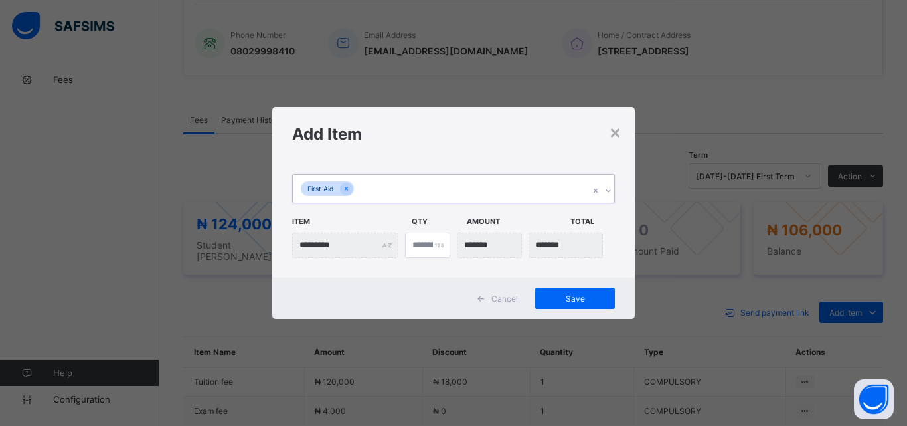
click at [392, 194] on div "First Aid" at bounding box center [441, 189] width 296 height 28
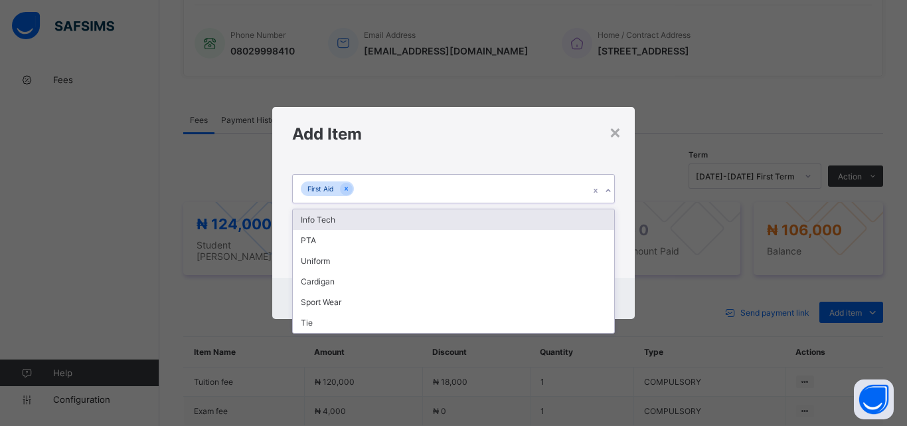
click at [367, 226] on div "Info Tech" at bounding box center [453, 219] width 321 height 21
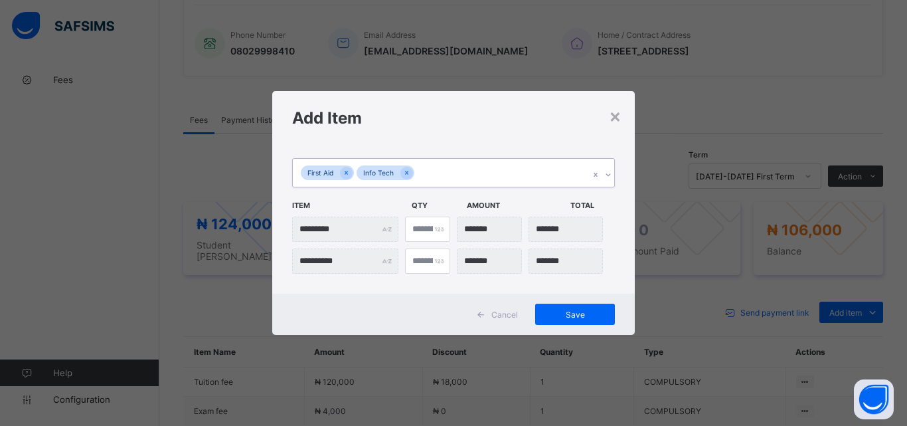
click at [442, 163] on div "First Aid Info Tech" at bounding box center [441, 173] width 296 height 28
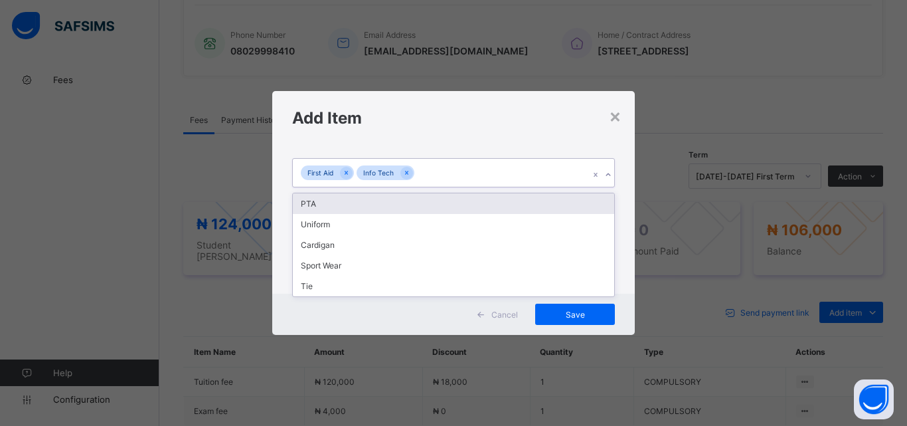
click at [378, 207] on div "PTA" at bounding box center [453, 203] width 321 height 21
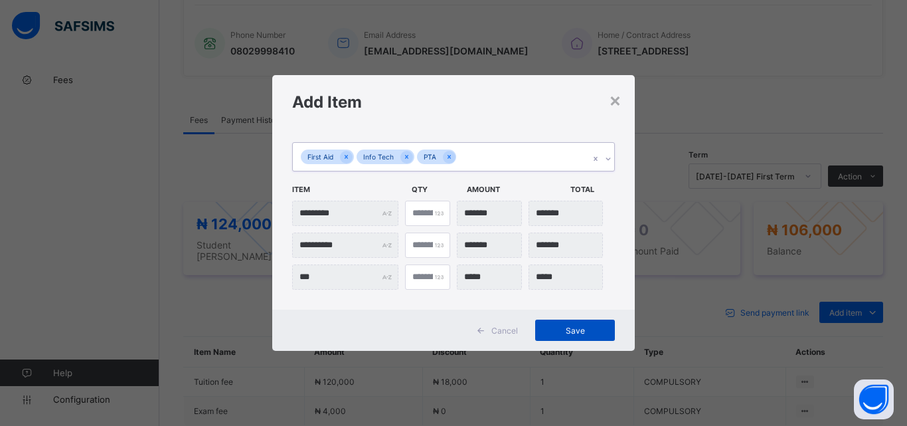
click at [594, 325] on span "Save" at bounding box center [575, 330] width 60 height 10
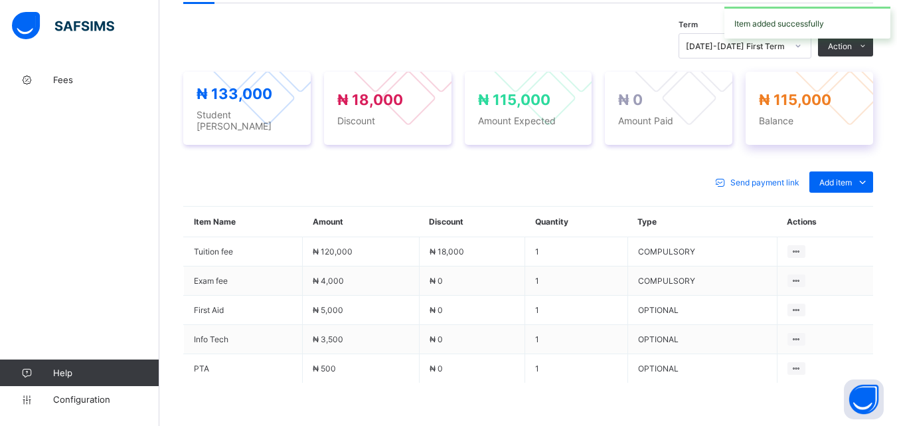
scroll to position [447, 0]
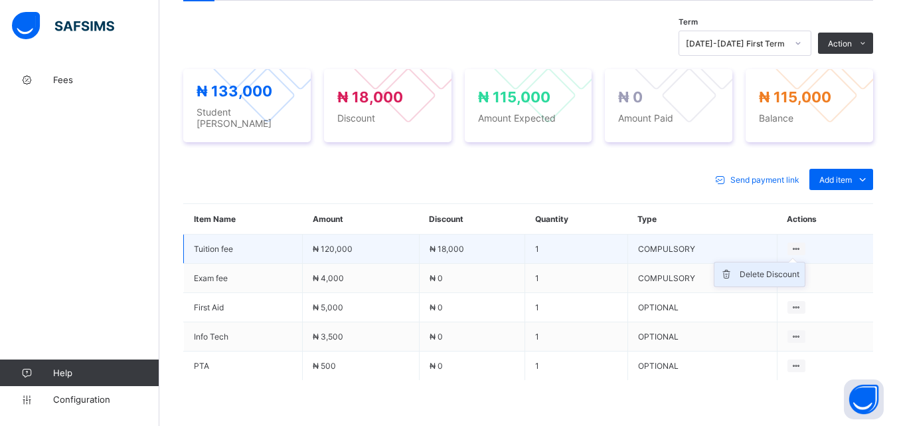
click at [777, 268] on div "Delete Discount" at bounding box center [770, 274] width 60 height 13
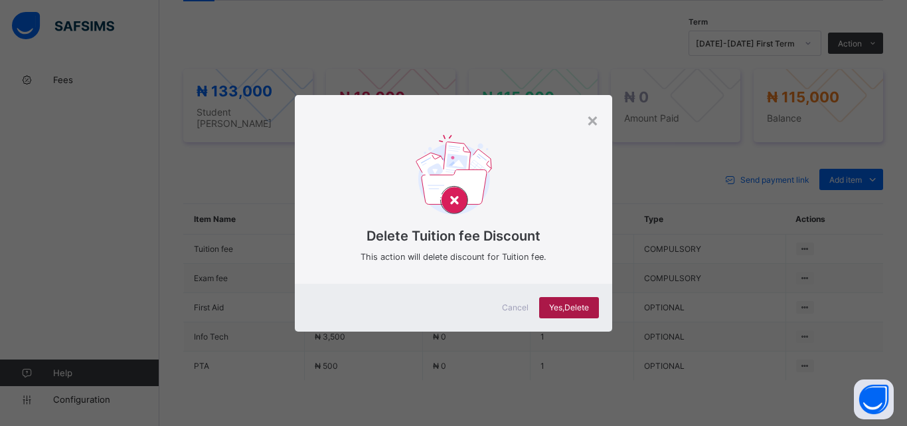
click at [559, 307] on span "Yes, Delete" at bounding box center [569, 307] width 40 height 10
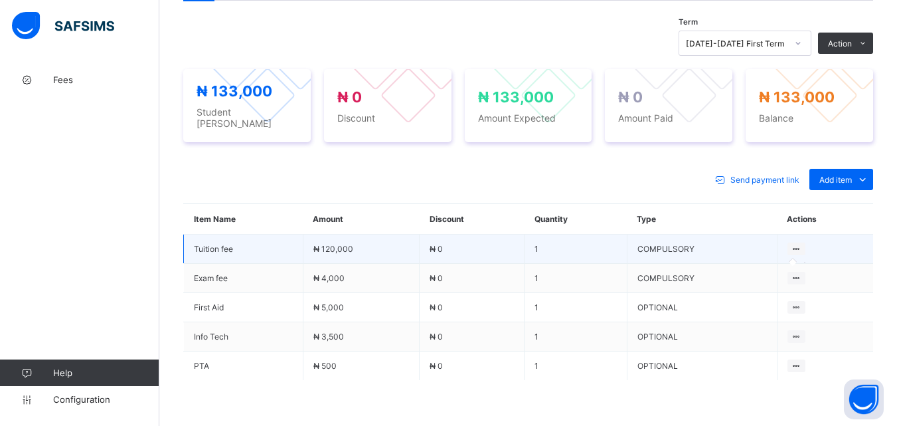
click at [800, 244] on icon at bounding box center [796, 249] width 11 height 10
click at [802, 244] on icon at bounding box center [796, 249] width 11 height 10
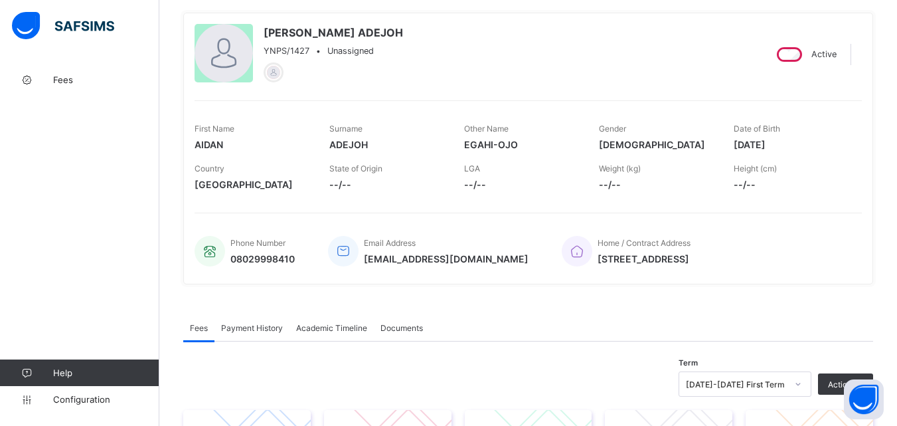
scroll to position [0, 0]
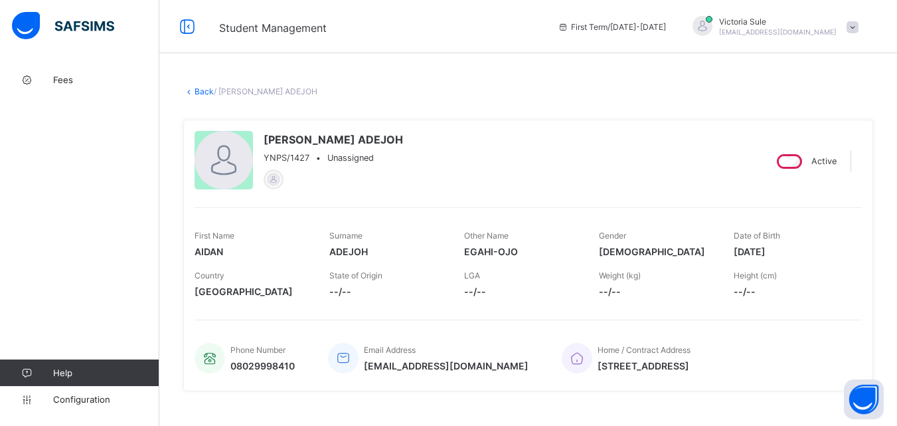
click at [197, 91] on link "Back" at bounding box center [204, 91] width 19 height 10
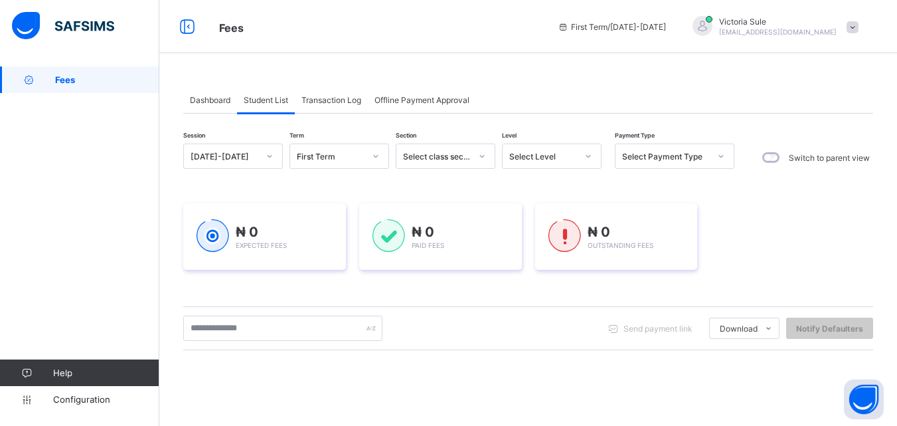
click at [577, 155] on div at bounding box center [588, 155] width 23 height 21
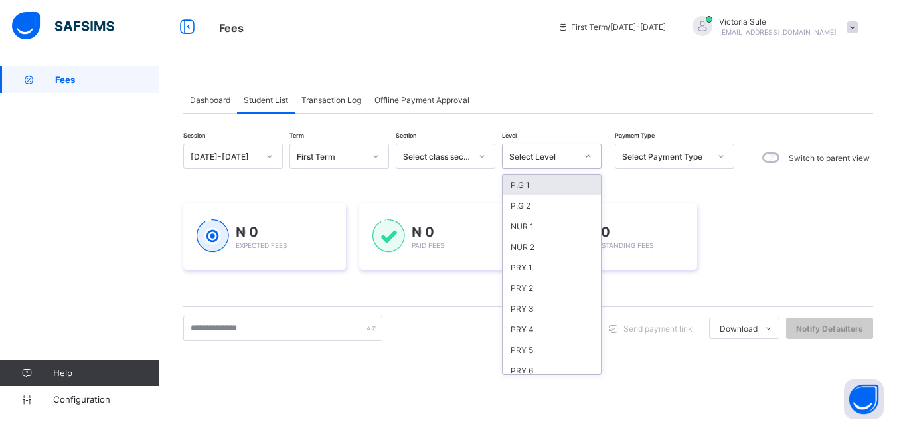
click at [552, 401] on div "JSS 2" at bounding box center [552, 411] width 98 height 21
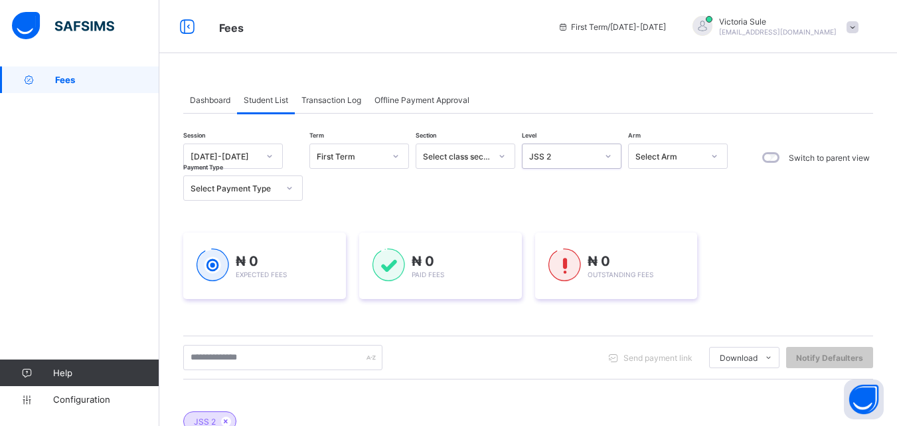
click at [588, 143] on div "Session [DATE]-[DATE] Term First Term Section Select class section Level option…" at bounding box center [528, 402] width 690 height 576
click at [588, 149] on div "JSS 2" at bounding box center [558, 156] width 73 height 19
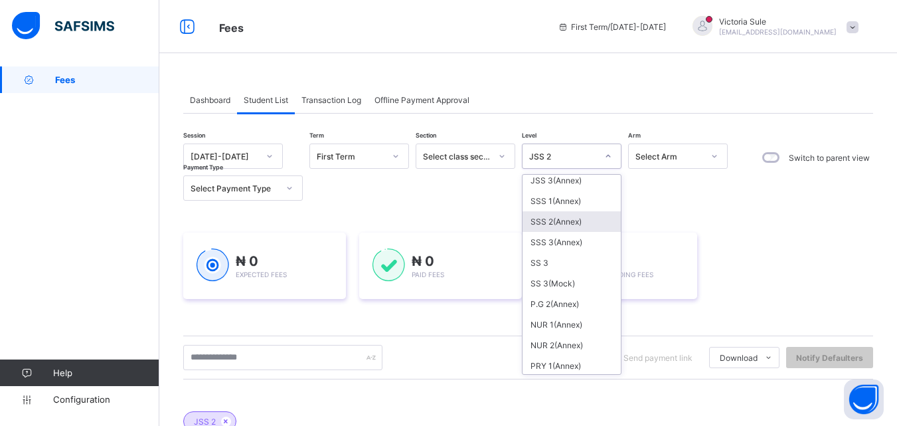
scroll to position [398, 0]
click at [556, 327] on div "NUR 1(Annex)" at bounding box center [571, 321] width 98 height 21
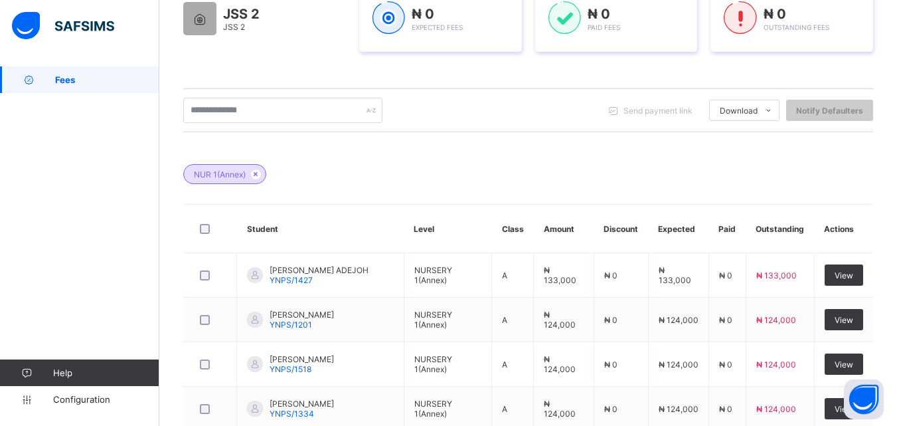
scroll to position [151, 0]
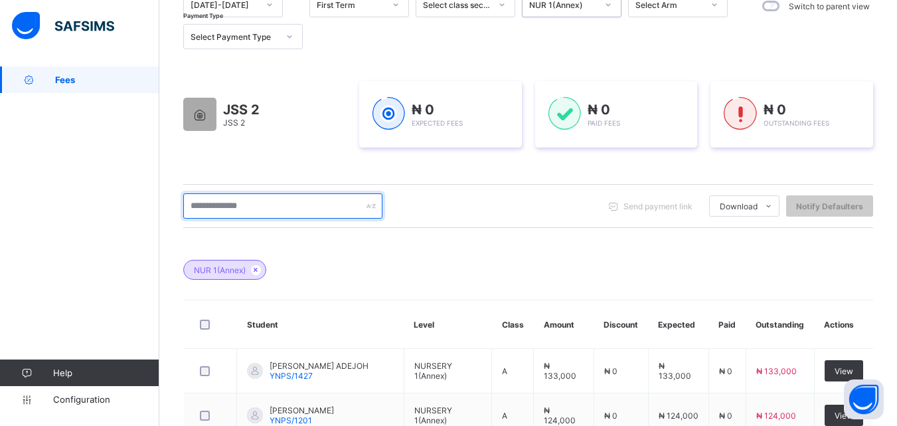
click at [274, 209] on input "text" at bounding box center [282, 205] width 199 height 25
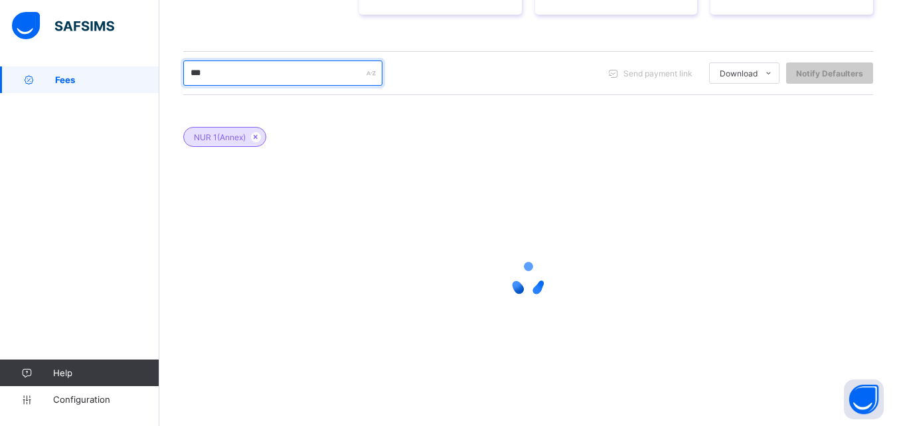
scroll to position [245, 0]
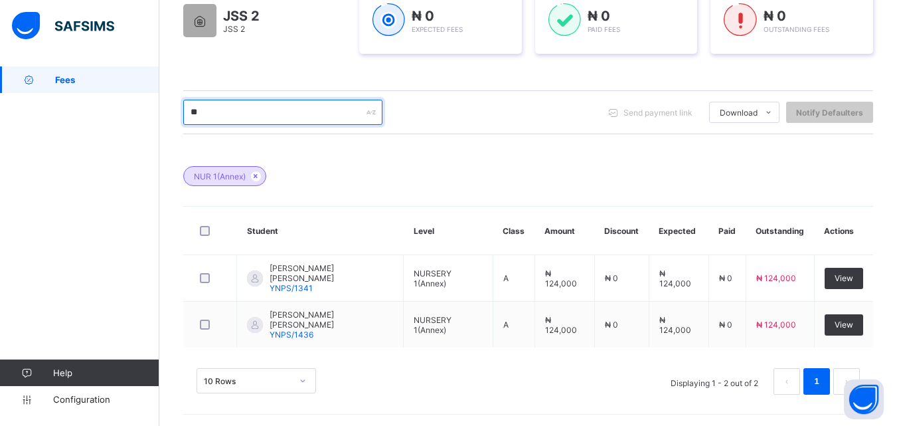
type input "*"
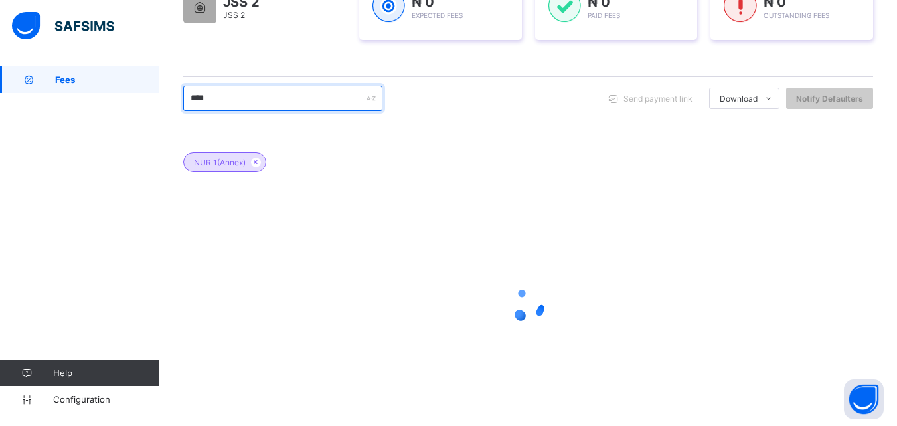
scroll to position [266, 0]
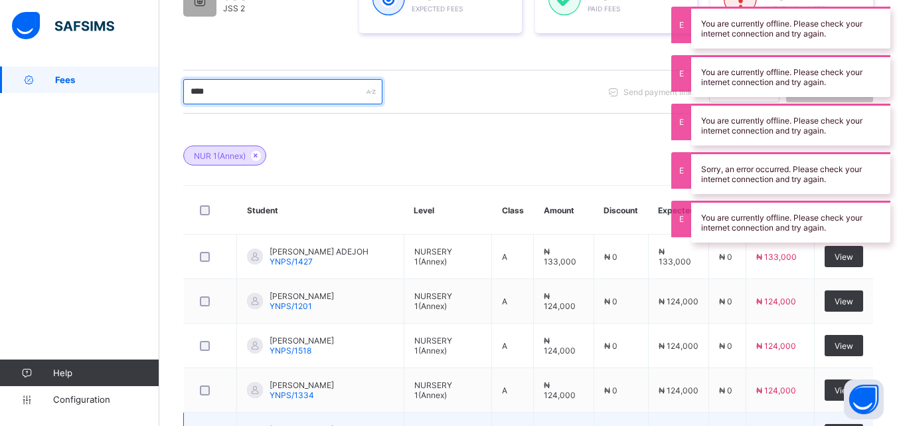
type input "****"
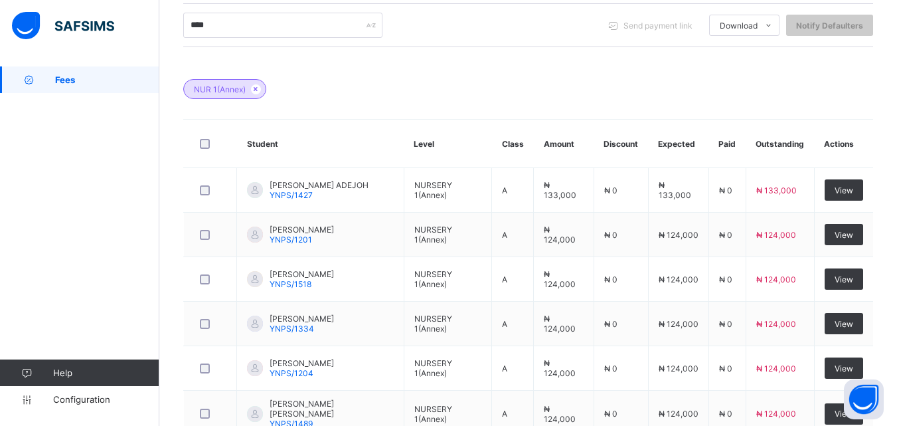
click at [493, 82] on div "NUR 1(Annex)" at bounding box center [528, 82] width 690 height 46
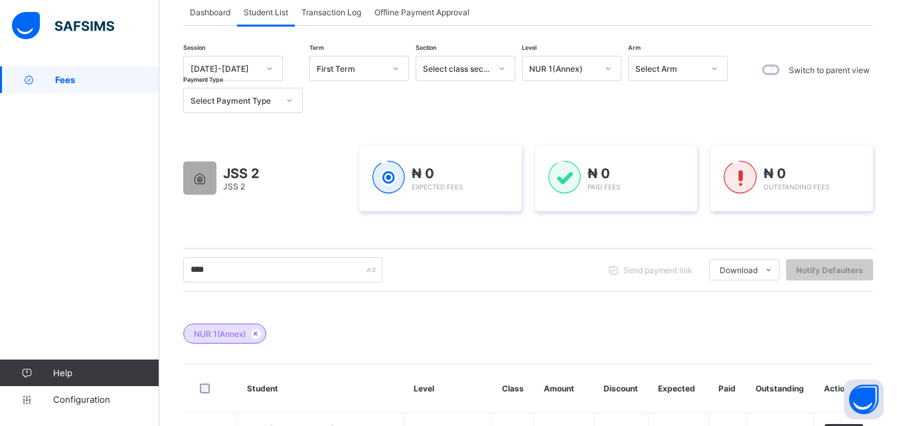
scroll to position [68, 0]
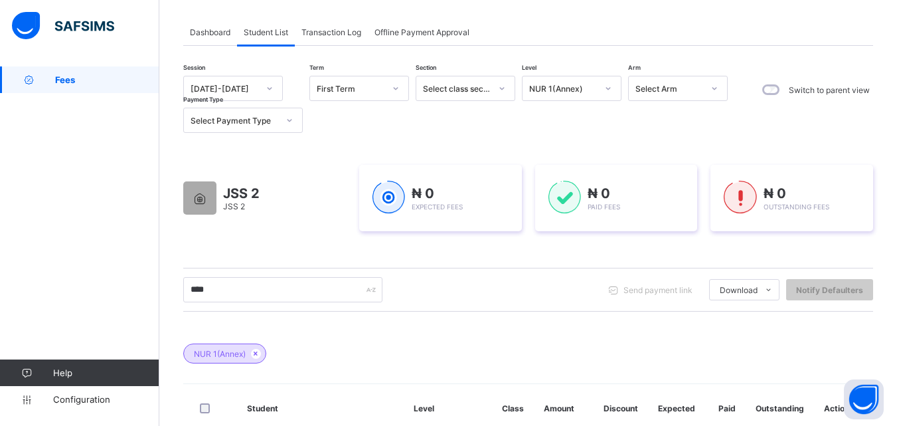
click at [274, 181] on div "JSS 2 JSS 2" at bounding box center [264, 198] width 163 height 66
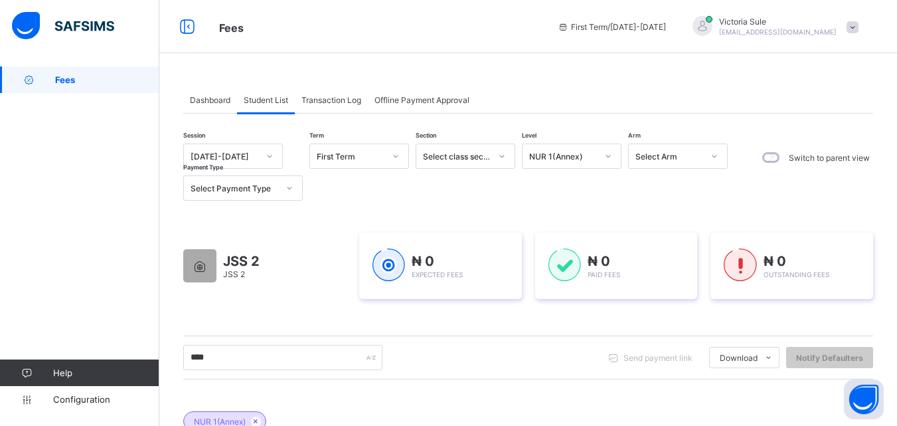
click at [568, 145] on div "NUR 1(Annex)" at bounding box center [572, 155] width 100 height 25
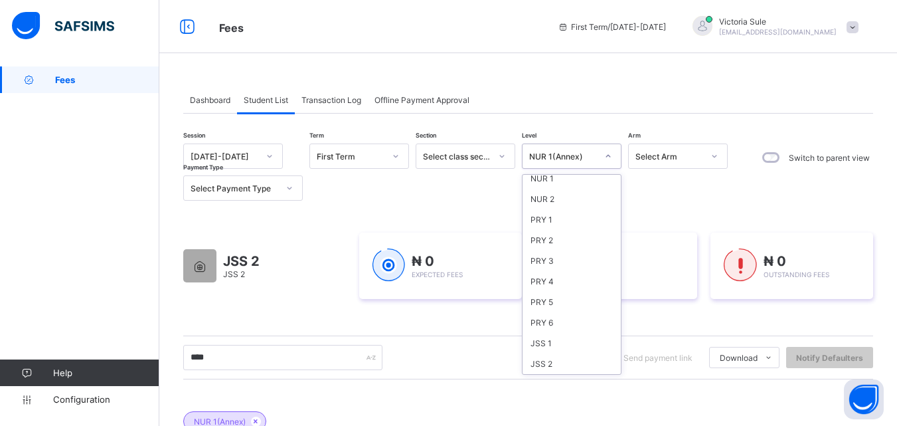
scroll to position [66, 0]
click at [557, 185] on div "NUR 2" at bounding box center [571, 180] width 98 height 21
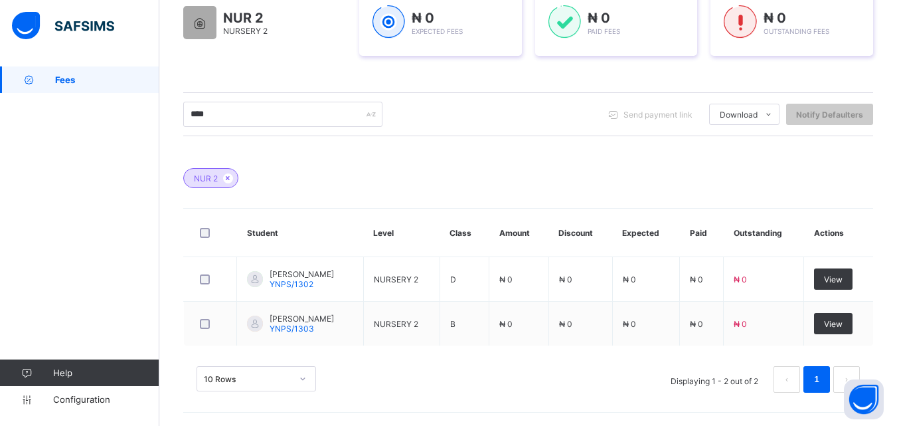
scroll to position [0, 0]
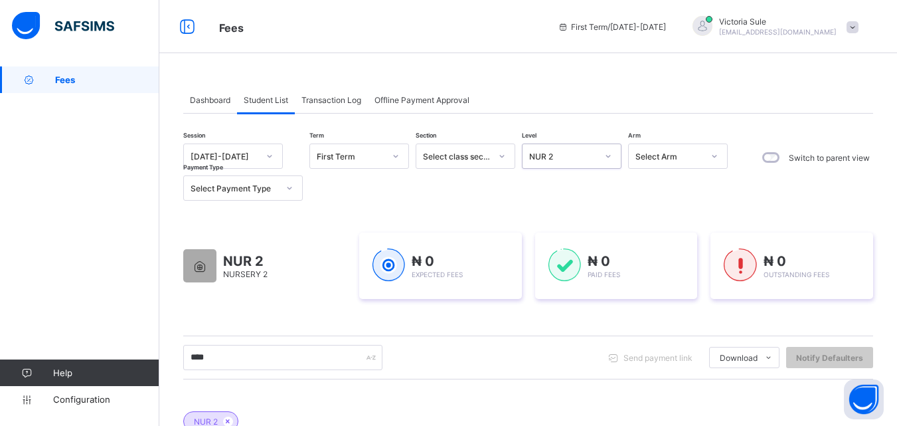
click at [574, 161] on div "NUR 2" at bounding box center [558, 156] width 73 height 19
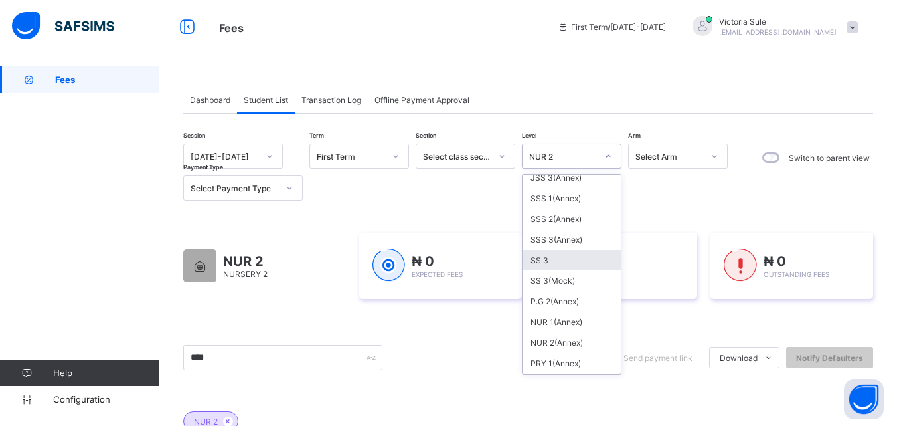
scroll to position [465, 0]
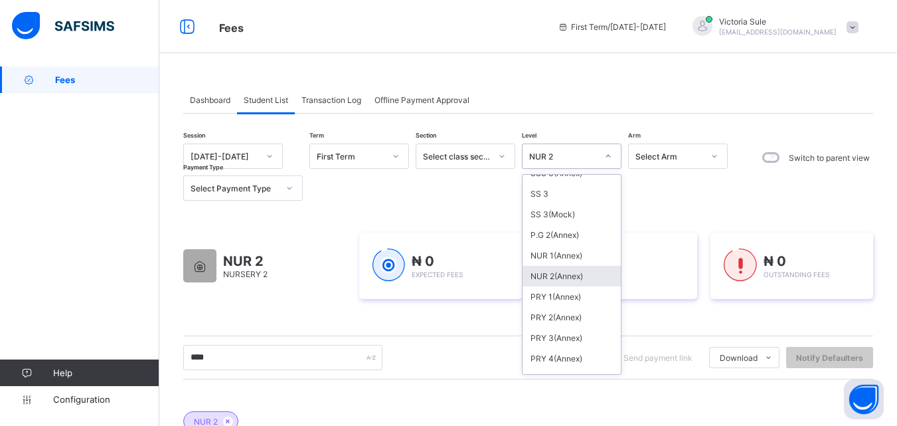
click at [559, 268] on div "NUR 2(Annex)" at bounding box center [571, 276] width 98 height 21
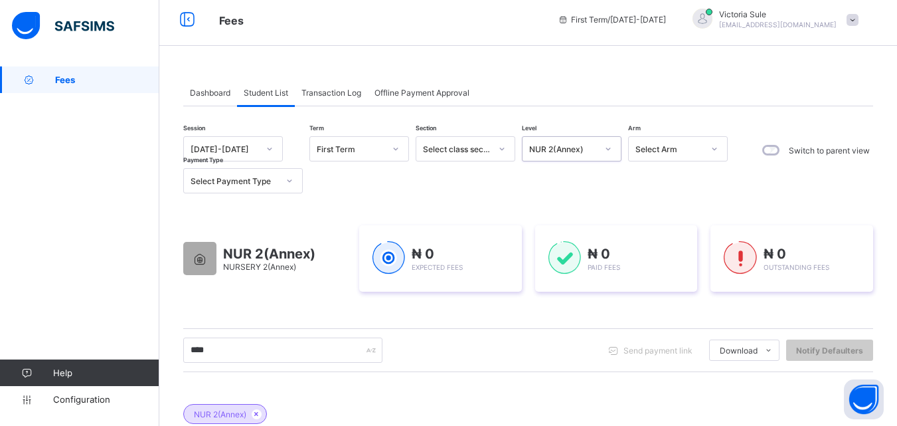
scroll to position [0, 0]
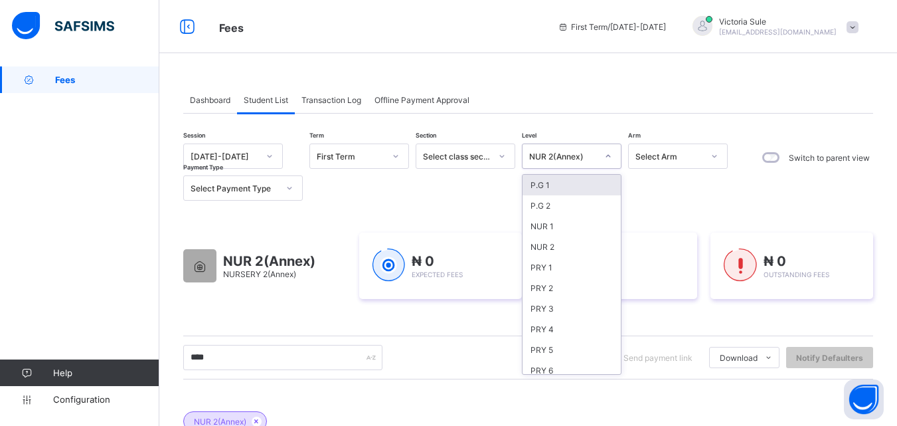
click at [578, 151] on div "NUR 2(Annex)" at bounding box center [563, 156] width 68 height 10
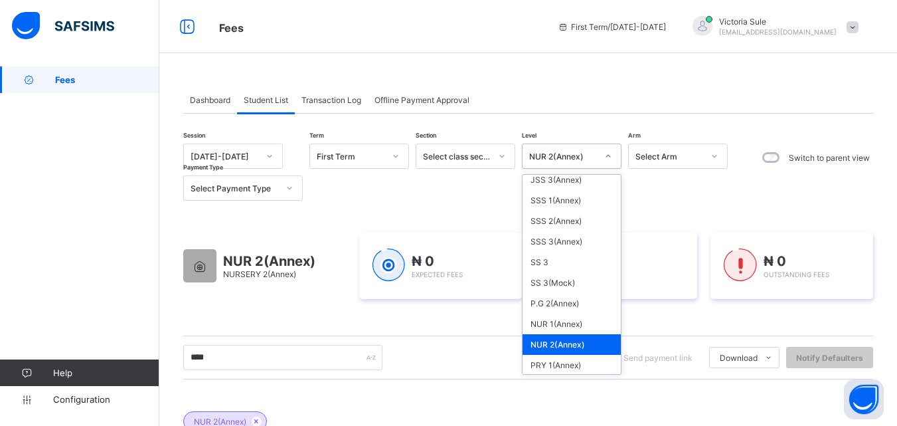
scroll to position [398, 0]
click at [572, 327] on div "NUR 1(Annex)" at bounding box center [571, 321] width 98 height 21
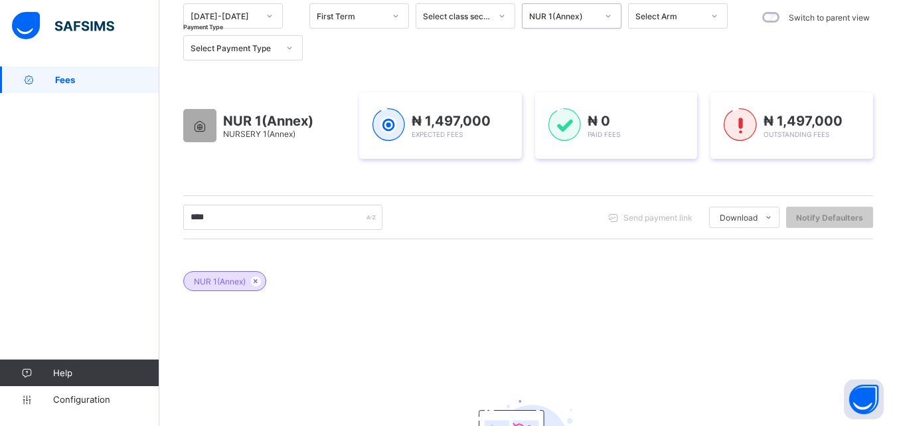
scroll to position [161, 0]
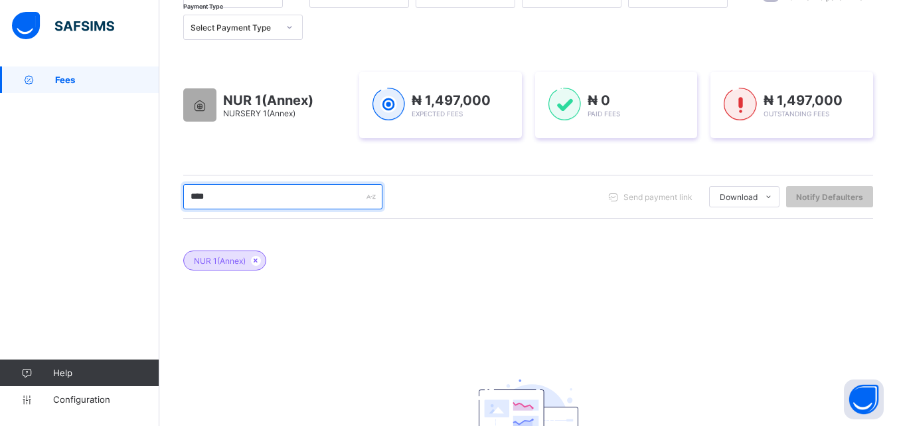
drag, startPoint x: 273, startPoint y: 202, endPoint x: 189, endPoint y: 227, distance: 87.4
click at [189, 227] on div "Session [DATE]-[DATE] Term First Term Section Select class section Level NUR 1(…" at bounding box center [528, 260] width 690 height 555
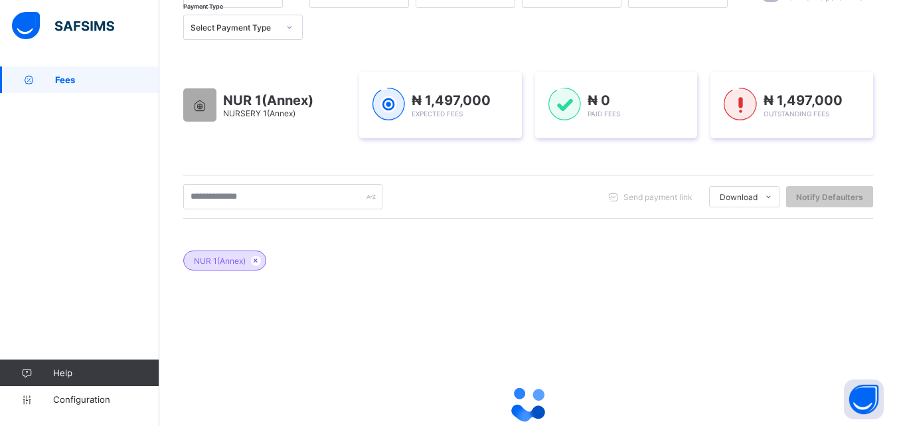
click at [448, 254] on div "NUR 1(Annex)" at bounding box center [528, 253] width 690 height 46
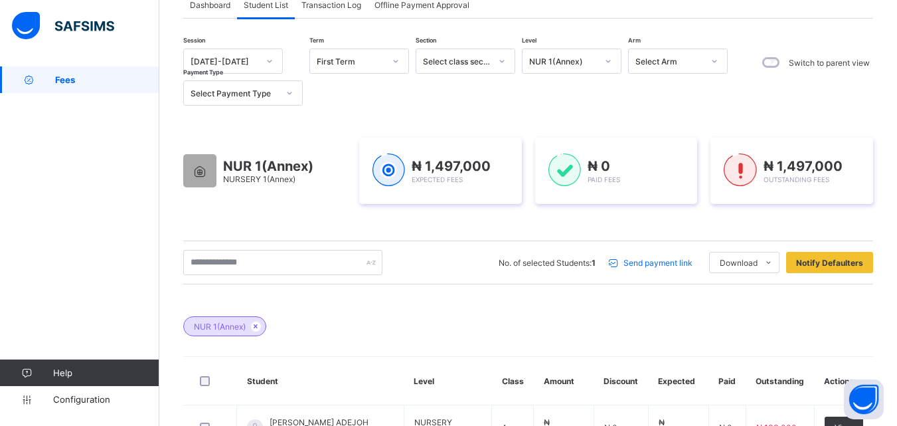
scroll to position [332, 0]
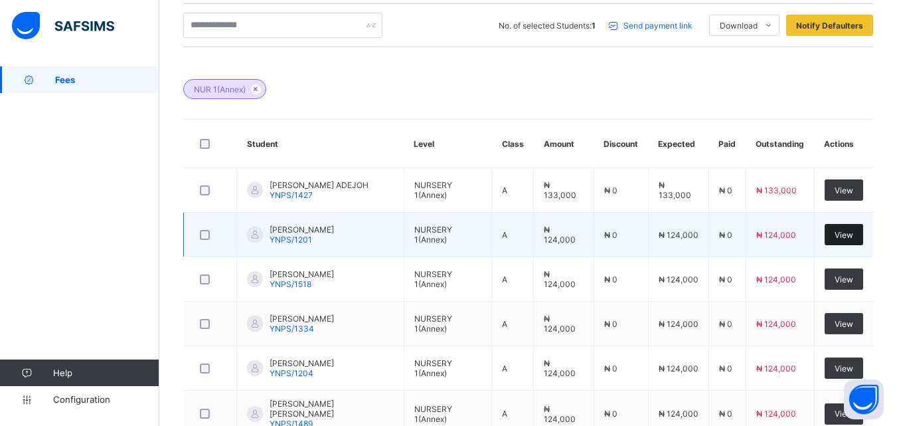
click at [853, 236] on span "View" at bounding box center [843, 235] width 19 height 10
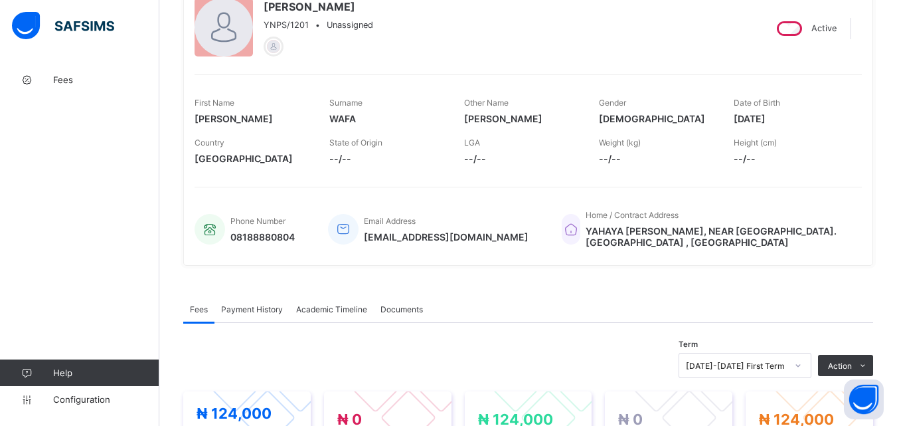
scroll to position [455, 0]
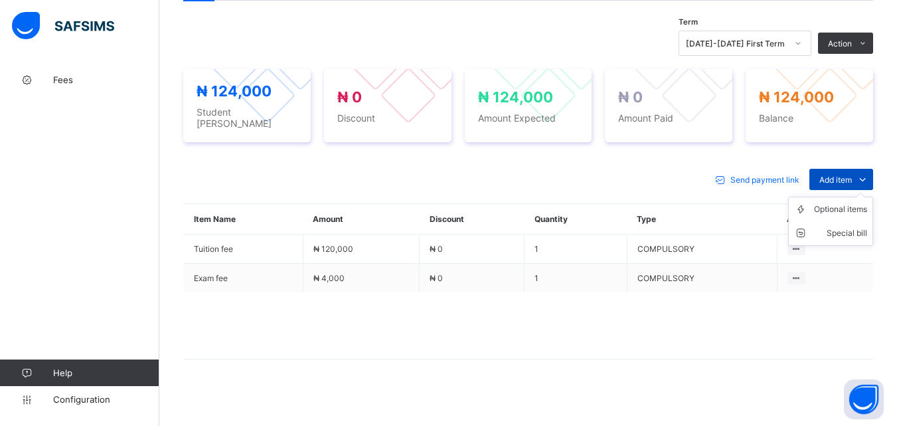
click at [851, 169] on div "Add item" at bounding box center [841, 179] width 64 height 21
click at [867, 205] on div "Optional items" at bounding box center [840, 208] width 53 height 13
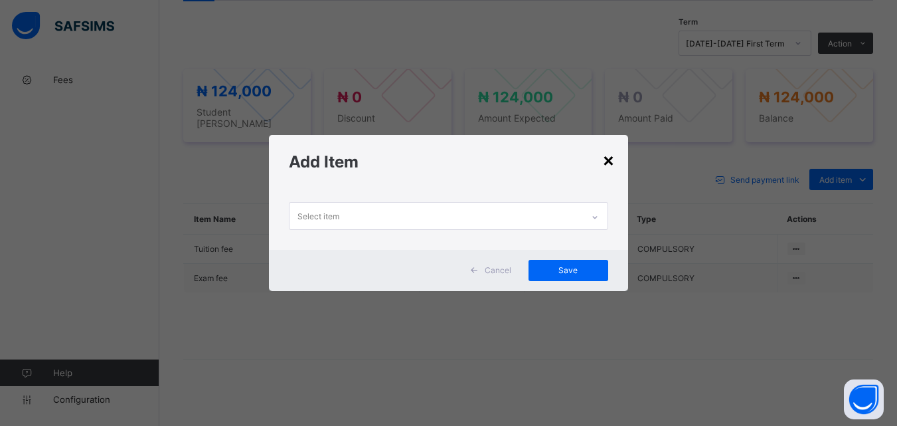
click at [607, 157] on div "×" at bounding box center [608, 159] width 13 height 23
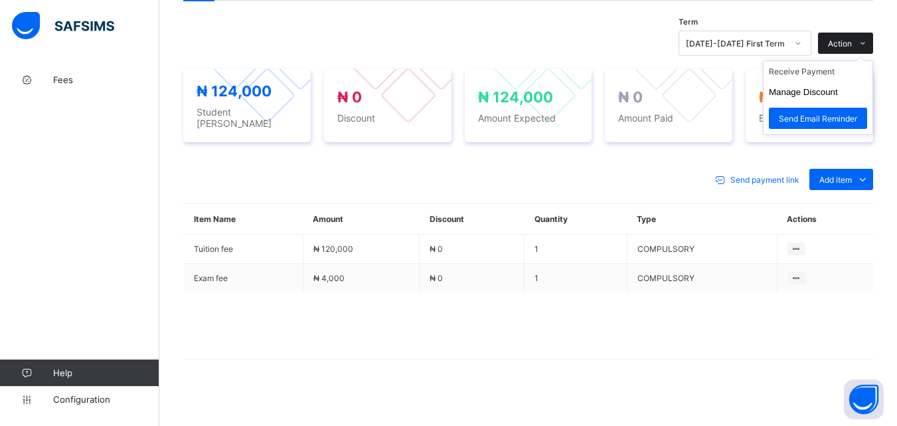
click at [863, 35] on span at bounding box center [862, 43] width 21 height 21
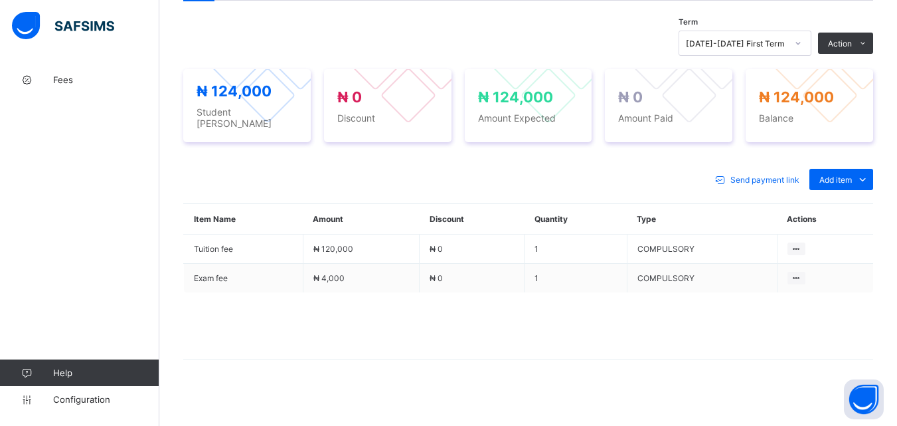
click at [796, 292] on span at bounding box center [528, 325] width 690 height 66
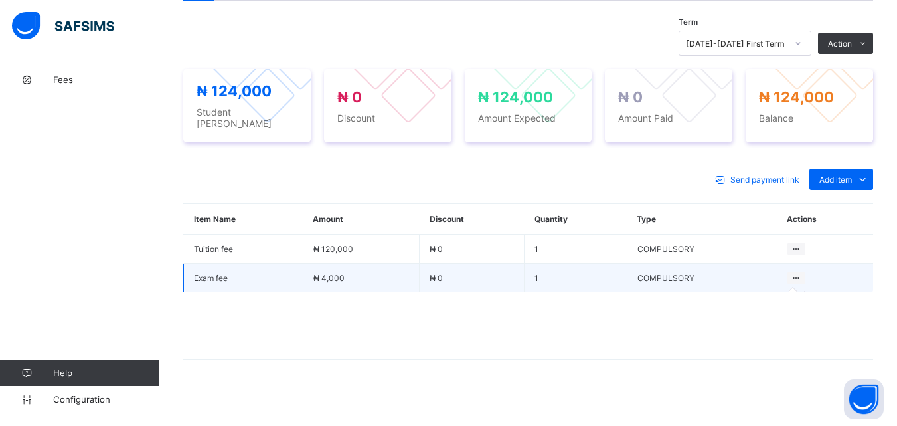
click at [801, 273] on icon at bounding box center [796, 278] width 11 height 10
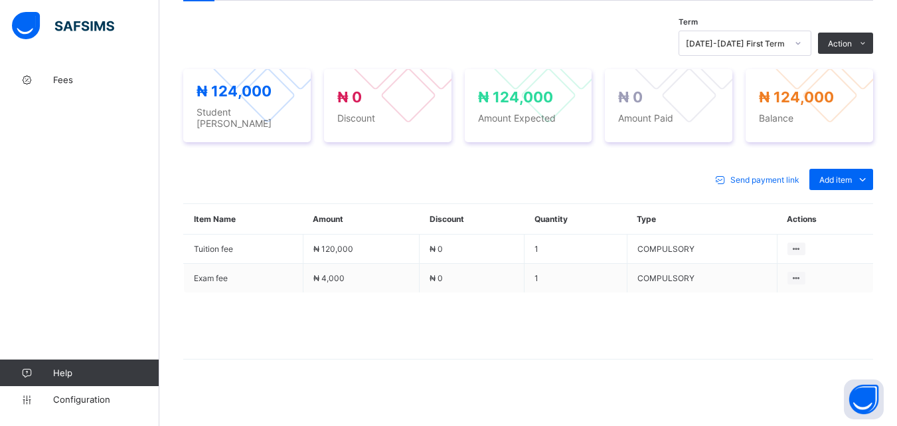
click at [715, 332] on span at bounding box center [528, 325] width 690 height 66
click at [807, 311] on span at bounding box center [528, 325] width 690 height 66
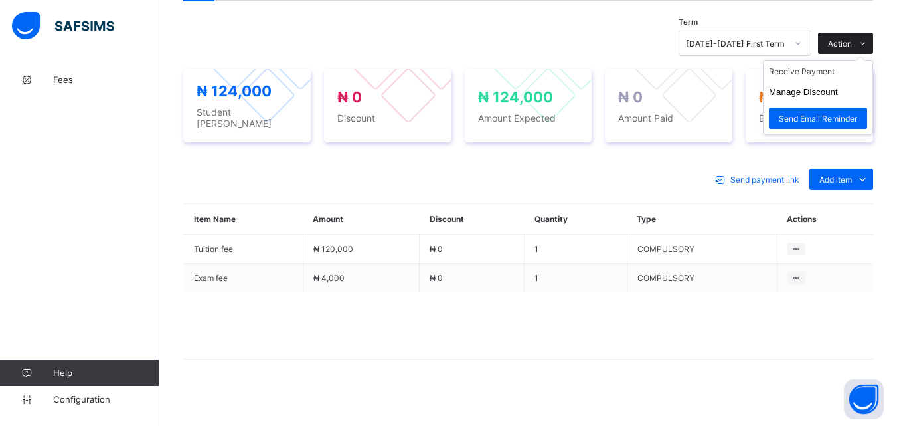
click at [856, 35] on div "Action" at bounding box center [845, 43] width 55 height 21
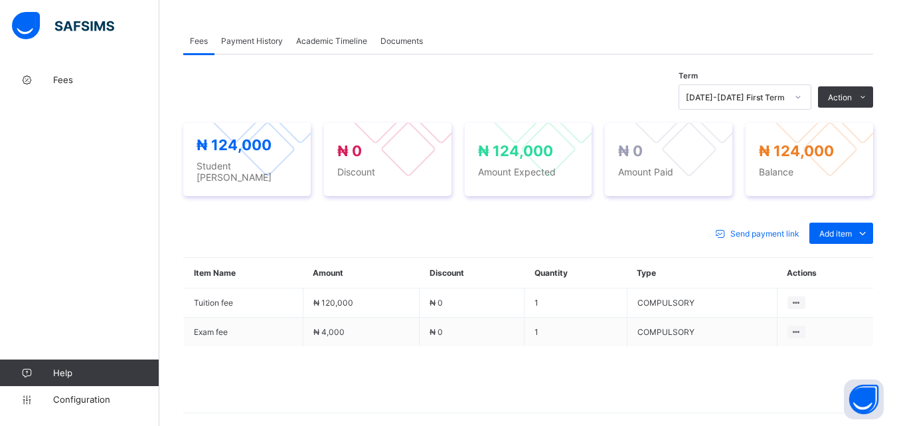
scroll to position [322, 0]
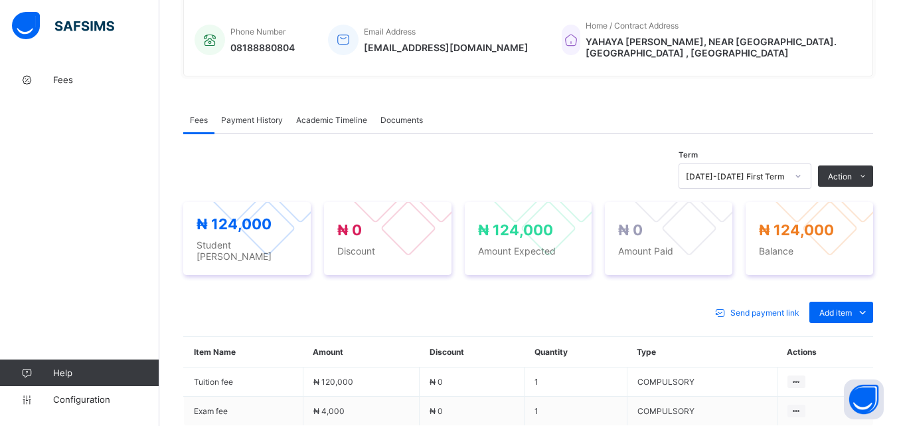
click at [200, 119] on span "Fees" at bounding box center [199, 120] width 18 height 10
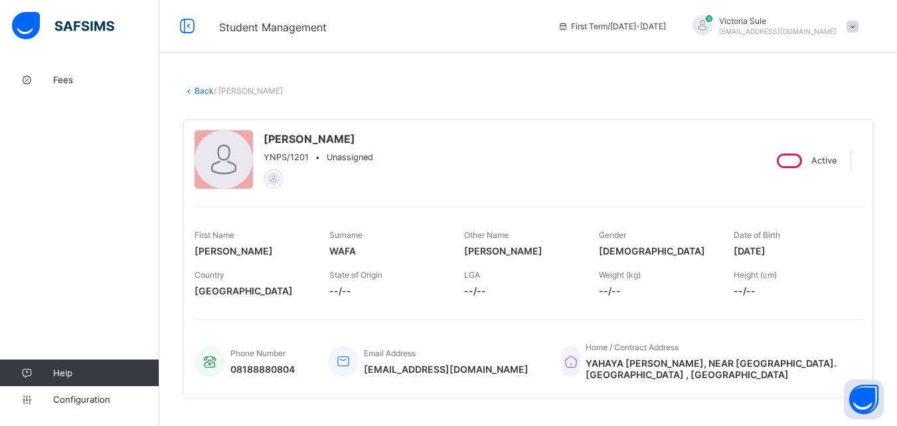
scroll to position [0, 0]
click at [206, 92] on link "Back" at bounding box center [204, 91] width 19 height 10
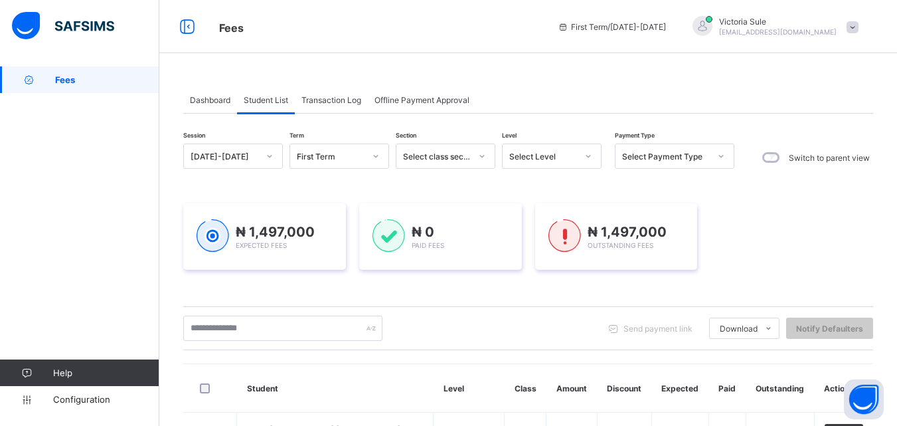
click at [570, 159] on div "Select Level" at bounding box center [543, 156] width 68 height 10
click at [576, 151] on div at bounding box center [588, 156] width 25 height 24
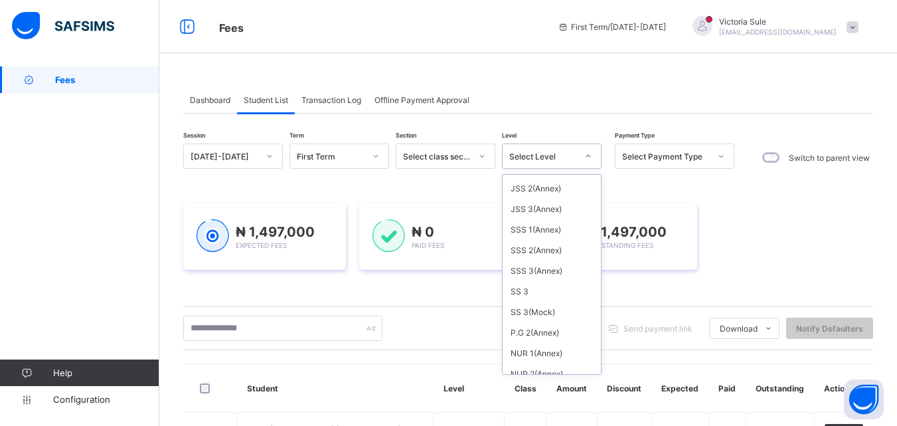
scroll to position [398, 0]
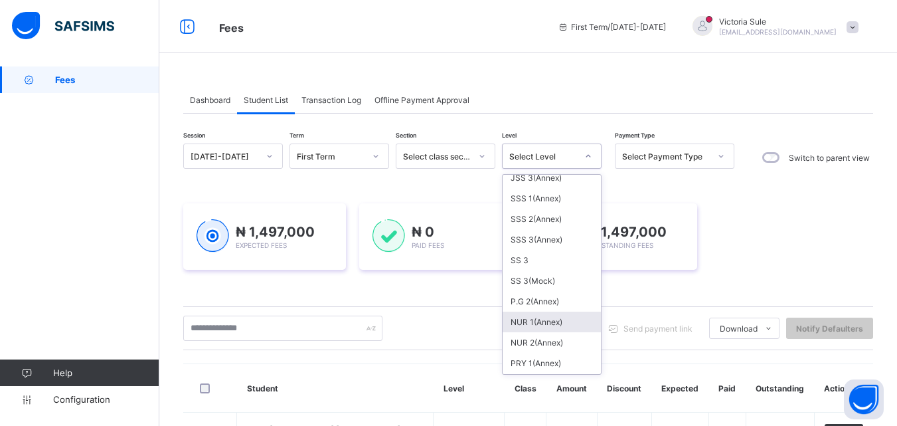
click at [564, 328] on div "NUR 1(Annex)" at bounding box center [552, 321] width 98 height 21
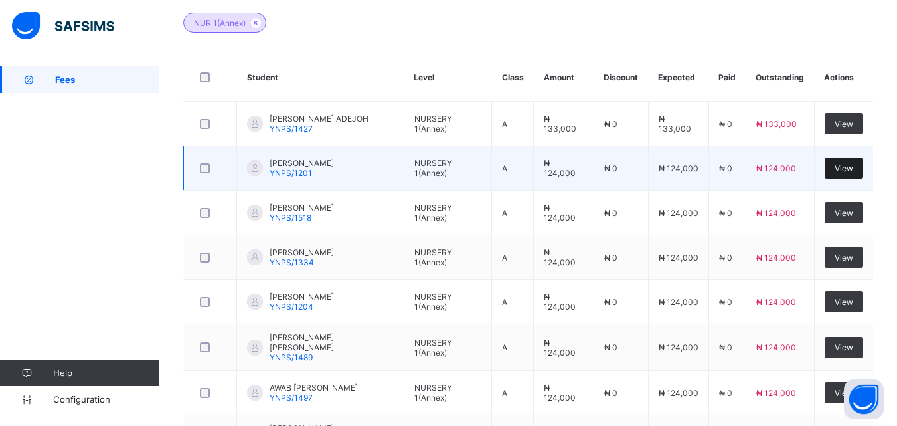
click at [853, 172] on span "View" at bounding box center [843, 168] width 19 height 10
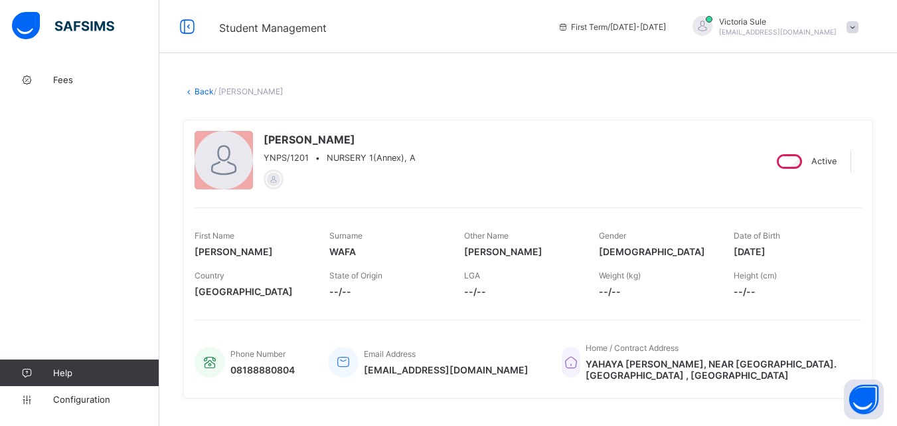
click at [204, 90] on link "Back" at bounding box center [204, 91] width 19 height 10
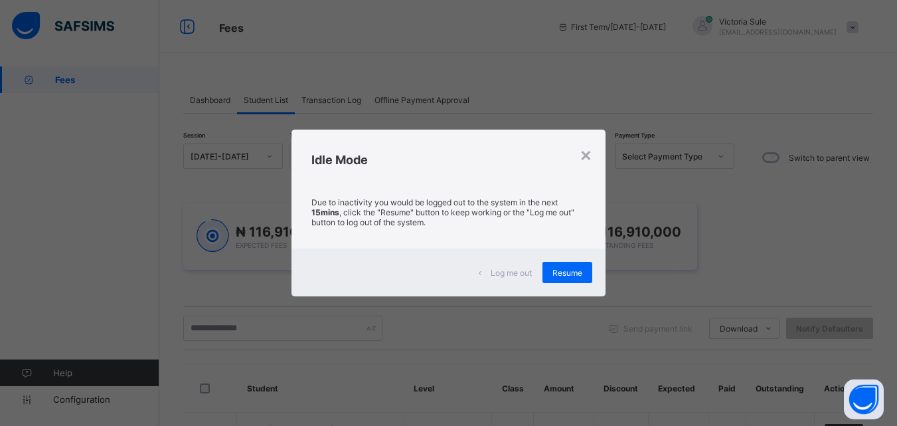
click at [563, 266] on div "Resume" at bounding box center [567, 272] width 50 height 21
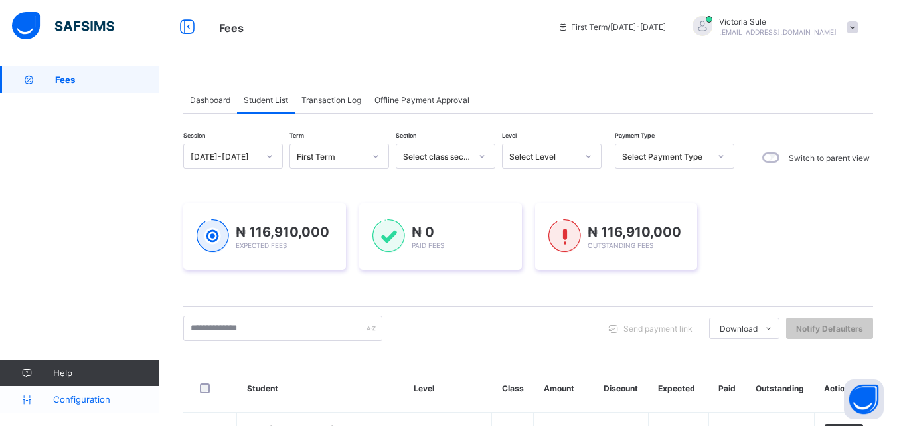
click at [80, 402] on span "Configuration" at bounding box center [106, 399] width 106 height 11
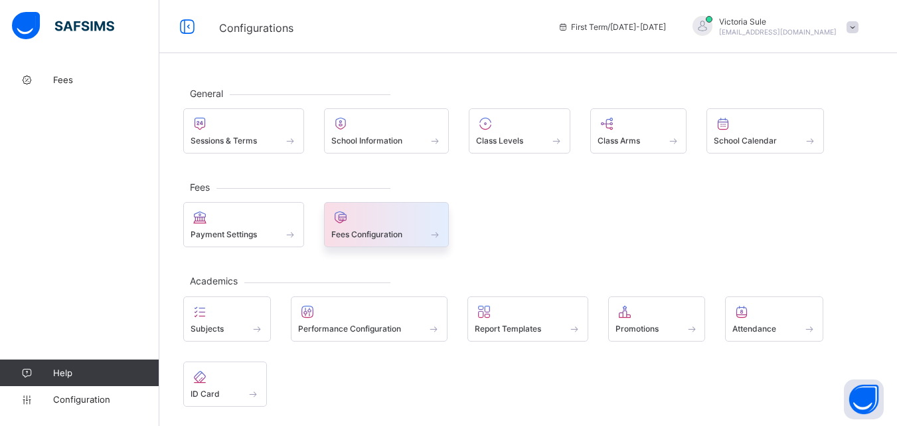
click at [385, 234] on span "Fees Configuration" at bounding box center [366, 234] width 71 height 10
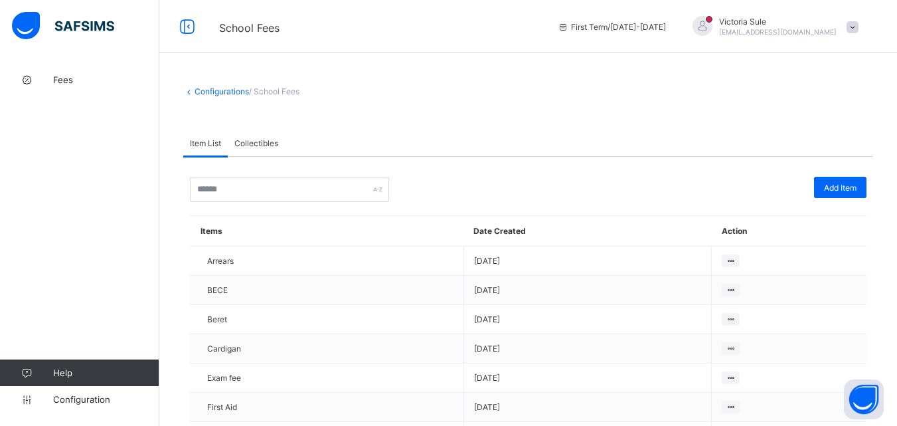
click at [298, 90] on span "/ School Fees" at bounding box center [274, 91] width 50 height 10
click at [283, 94] on span "/ School Fees" at bounding box center [274, 91] width 50 height 10
click at [72, 76] on span "Fees" at bounding box center [106, 79] width 106 height 11
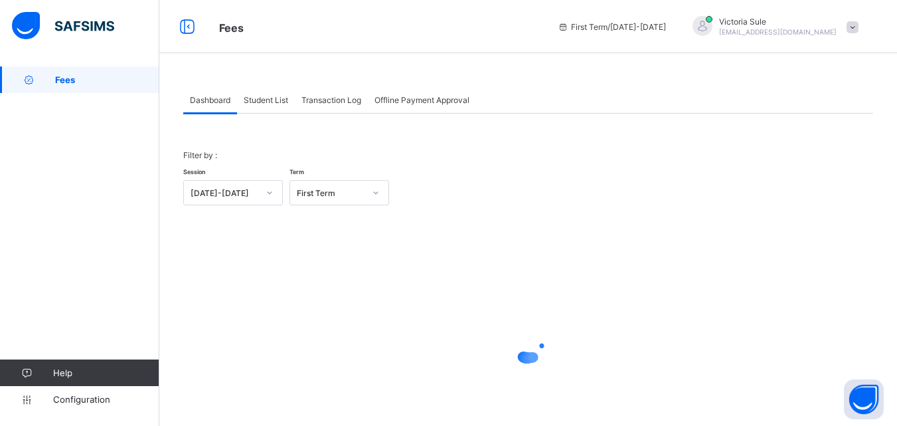
click at [270, 95] on span "Student List" at bounding box center [266, 100] width 44 height 10
click at [270, 98] on span "Student List" at bounding box center [266, 100] width 44 height 10
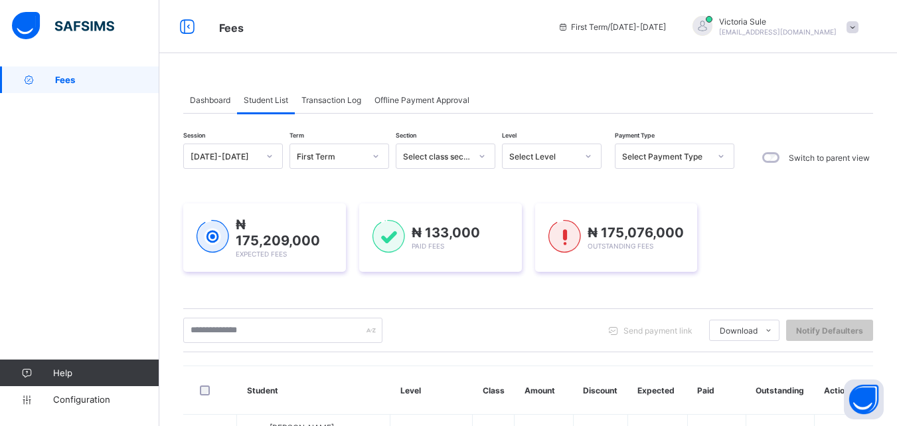
click at [262, 96] on span "Student List" at bounding box center [266, 100] width 44 height 10
click at [538, 162] on div "Select Level" at bounding box center [539, 156] width 73 height 19
click at [542, 152] on div "Select Level" at bounding box center [543, 156] width 68 height 10
click at [594, 159] on div at bounding box center [588, 155] width 23 height 21
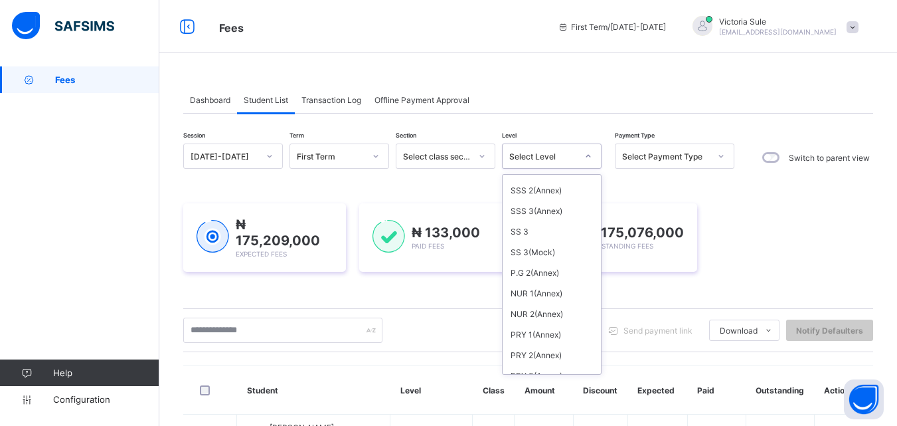
scroll to position [480, 0]
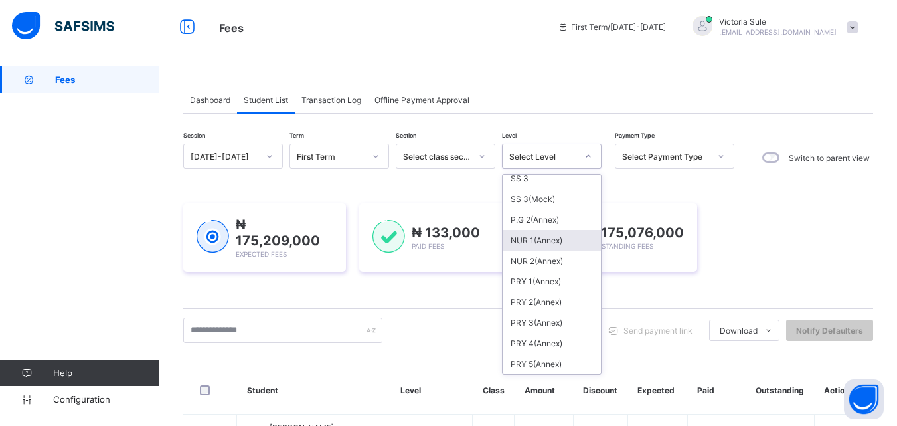
click at [538, 232] on div "NUR 1(Annex)" at bounding box center [552, 240] width 98 height 21
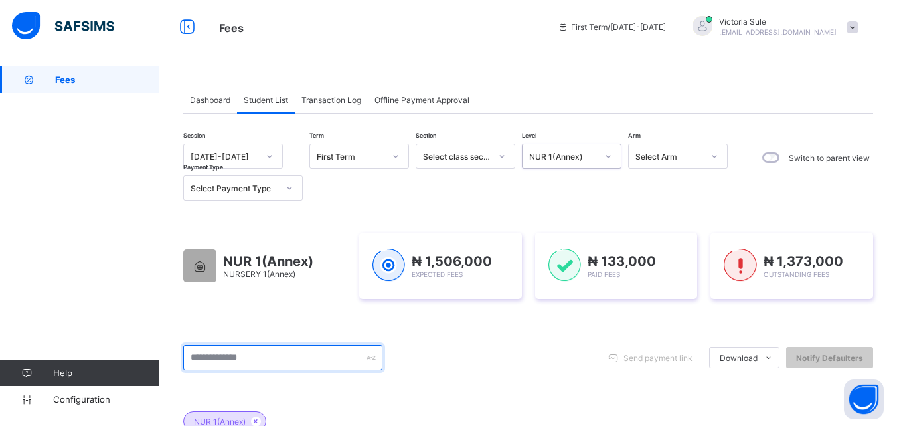
click at [301, 345] on input "text" at bounding box center [282, 357] width 199 height 25
click at [295, 345] on input "text" at bounding box center [282, 357] width 199 height 25
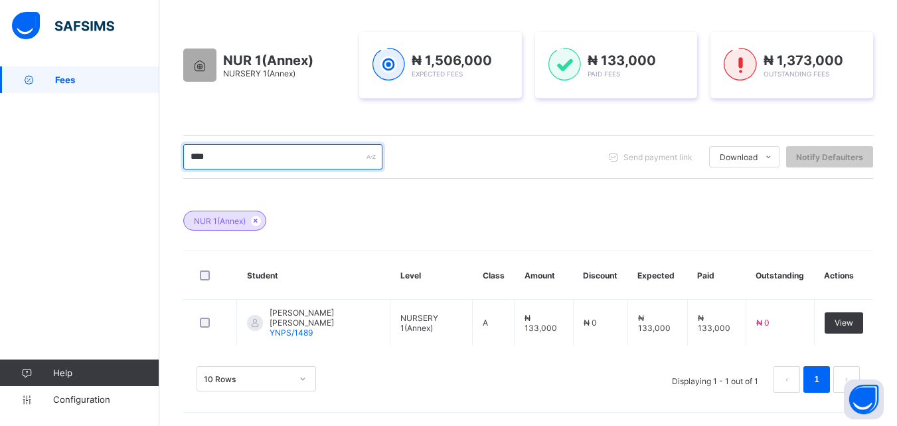
scroll to position [200, 0]
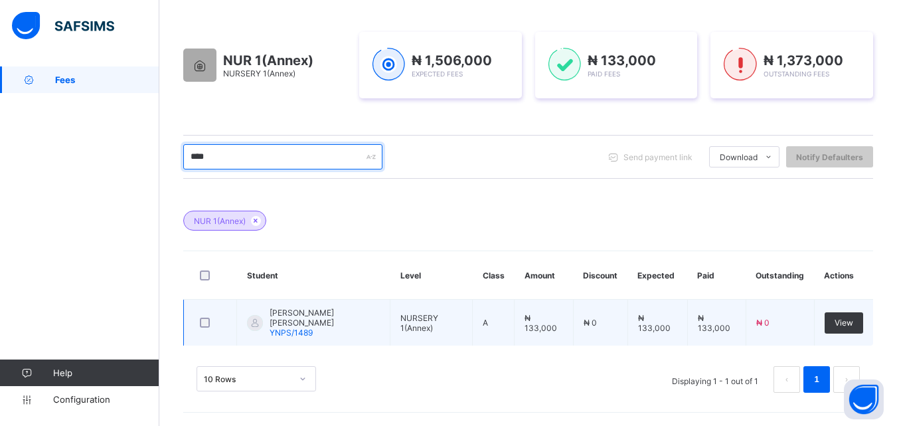
type input "****"
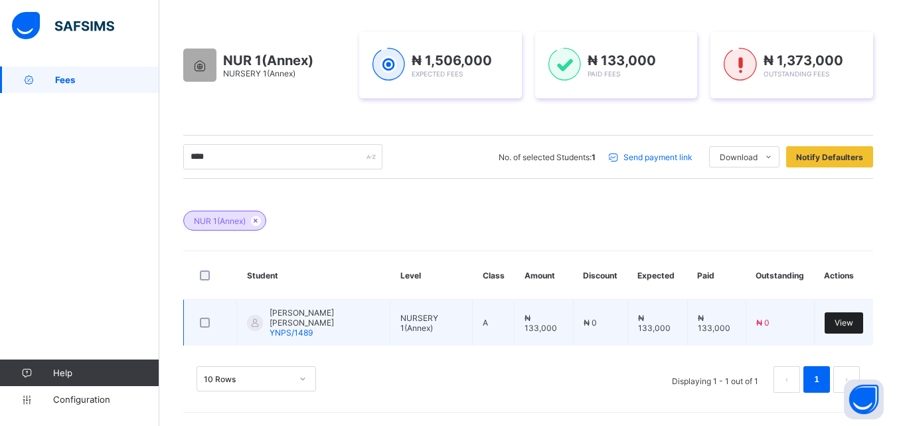
click at [859, 327] on div "View" at bounding box center [844, 322] width 39 height 21
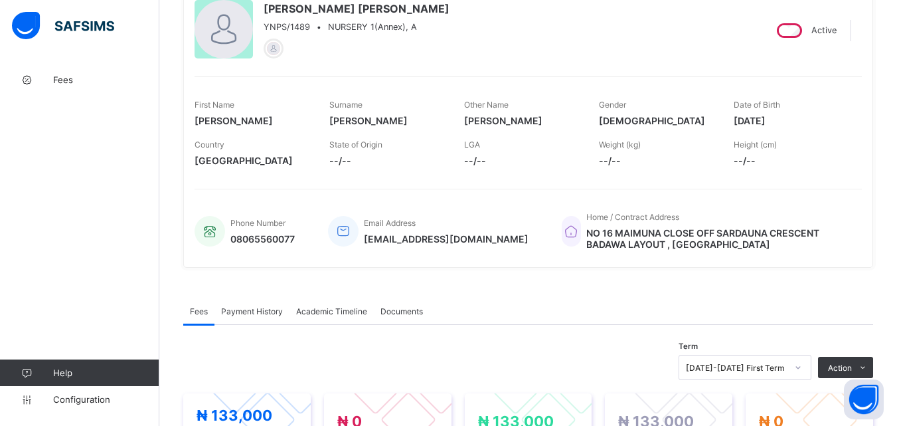
scroll to position [332, 0]
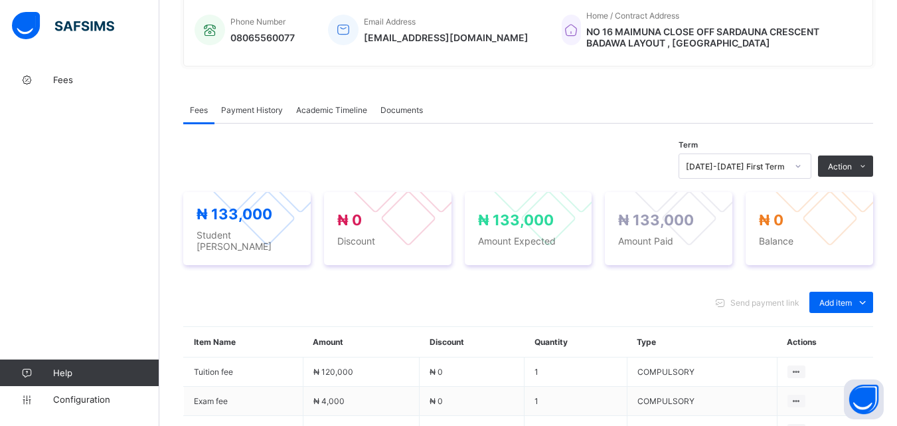
click at [270, 108] on span "Payment History" at bounding box center [252, 110] width 62 height 10
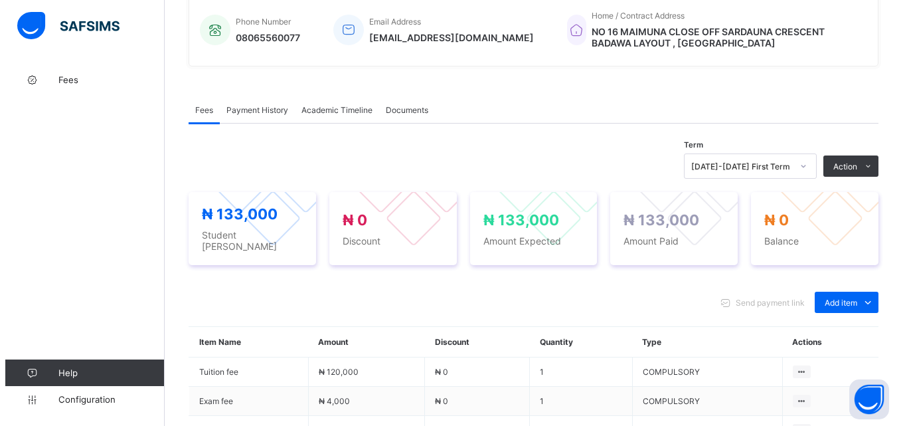
scroll to position [214, 0]
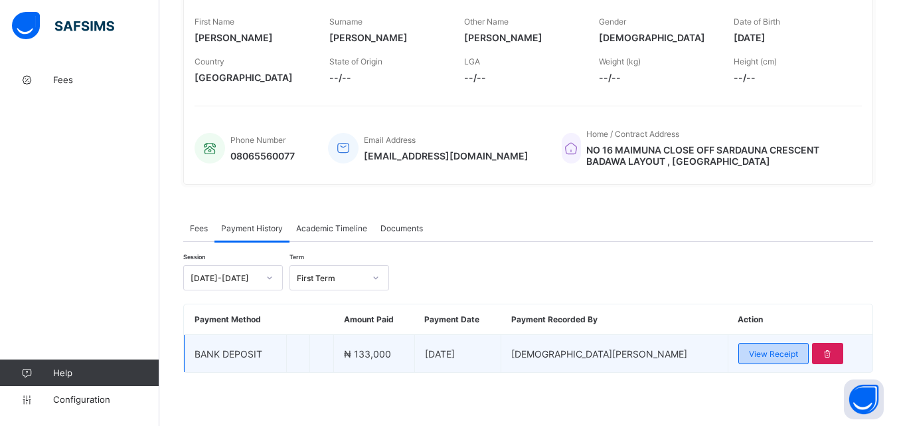
click at [749, 355] on span "View Receipt" at bounding box center [773, 354] width 49 height 10
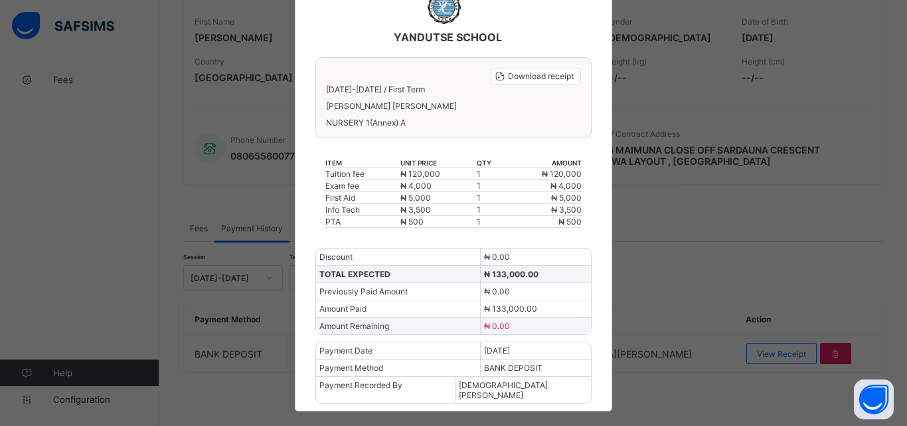
scroll to position [95, 0]
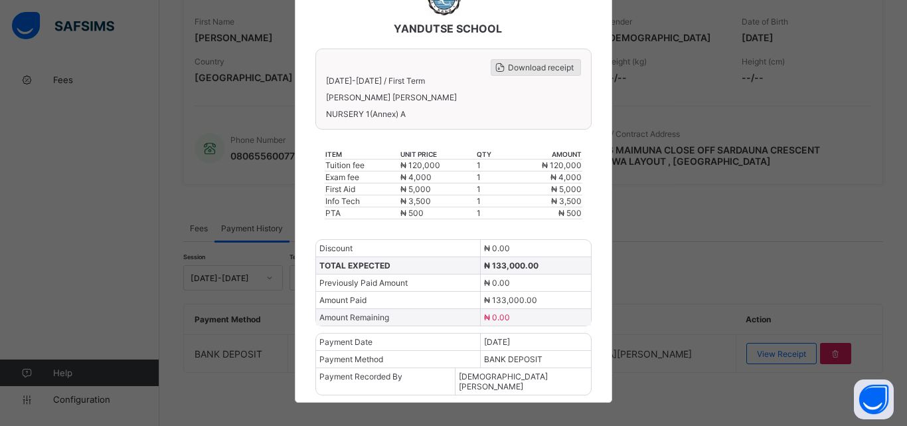
click at [545, 69] on span "Download receipt" at bounding box center [541, 67] width 66 height 10
click at [548, 66] on span "Download receipt" at bounding box center [541, 67] width 66 height 10
click at [564, 69] on span "Download receipt" at bounding box center [541, 67] width 66 height 10
click at [552, 69] on span "Download receipt" at bounding box center [541, 67] width 66 height 10
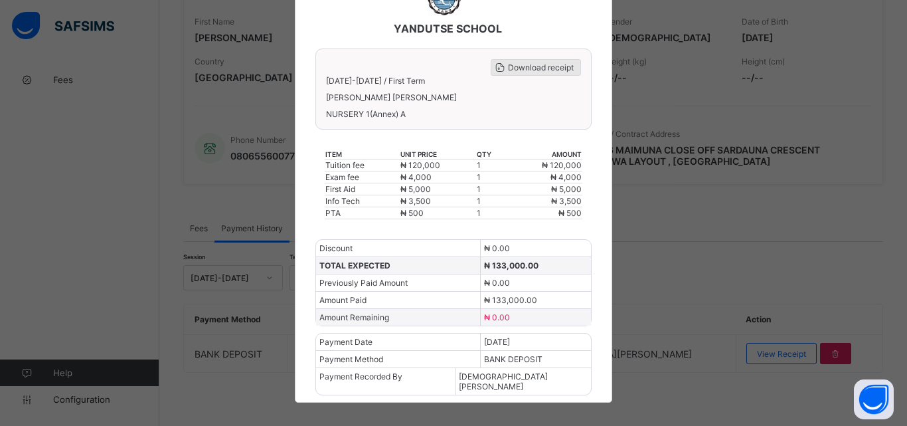
click at [524, 67] on span "Download receipt" at bounding box center [541, 67] width 66 height 10
click at [534, 67] on span "Download receipt" at bounding box center [541, 67] width 66 height 10
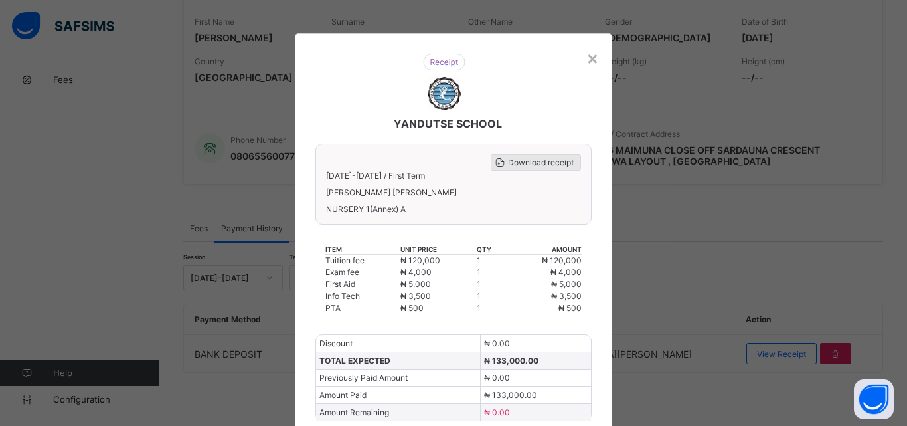
click at [510, 164] on span "Download receipt" at bounding box center [541, 162] width 66 height 10
click at [586, 55] on div "×" at bounding box center [592, 57] width 13 height 23
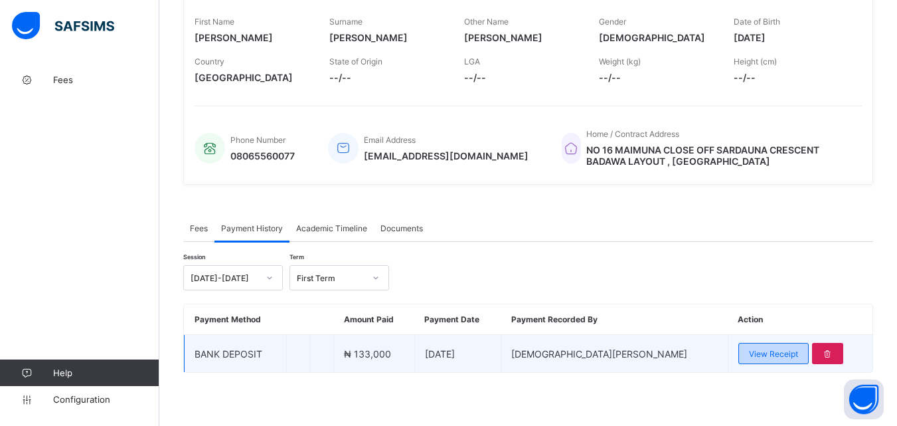
click at [760, 349] on span "View Receipt" at bounding box center [773, 354] width 49 height 10
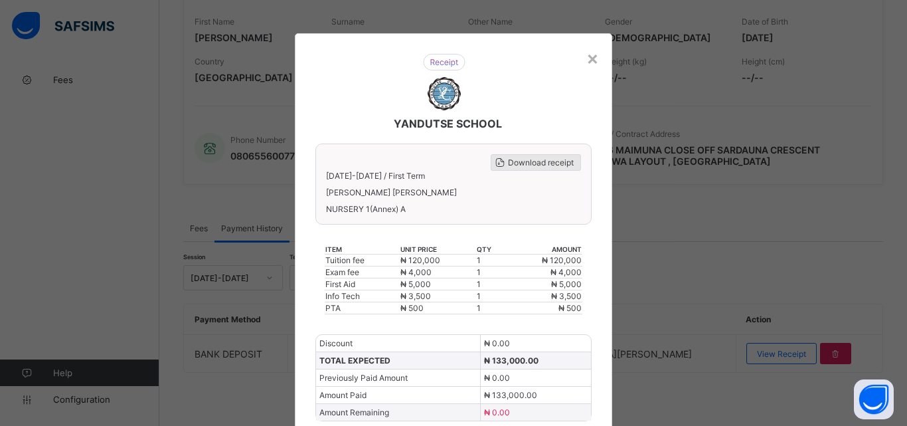
click at [539, 155] on div "Download receipt" at bounding box center [536, 162] width 90 height 17
click at [500, 168] on span at bounding box center [499, 162] width 17 height 17
click at [516, 161] on span "Download receipt" at bounding box center [541, 162] width 66 height 10
click at [510, 164] on span "Download receipt" at bounding box center [541, 162] width 66 height 10
drag, startPoint x: 510, startPoint y: 164, endPoint x: 548, endPoint y: 161, distance: 38.0
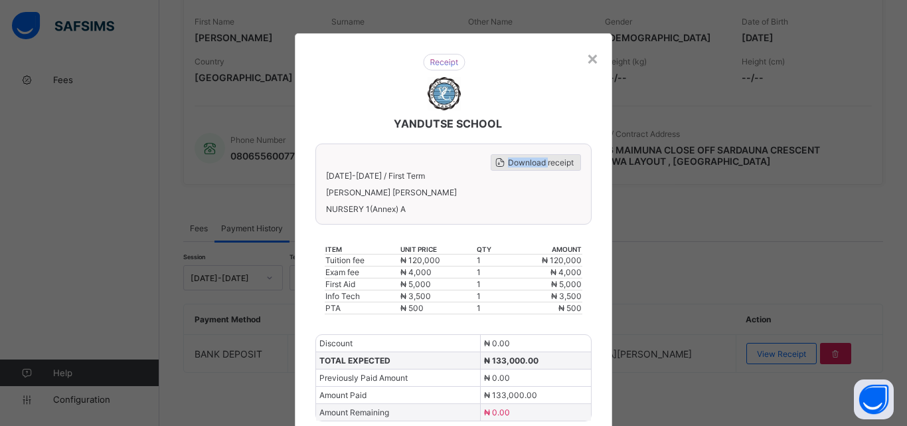
click at [510, 164] on span "Download receipt" at bounding box center [541, 162] width 66 height 10
click at [548, 161] on span "Download receipt" at bounding box center [541, 162] width 66 height 10
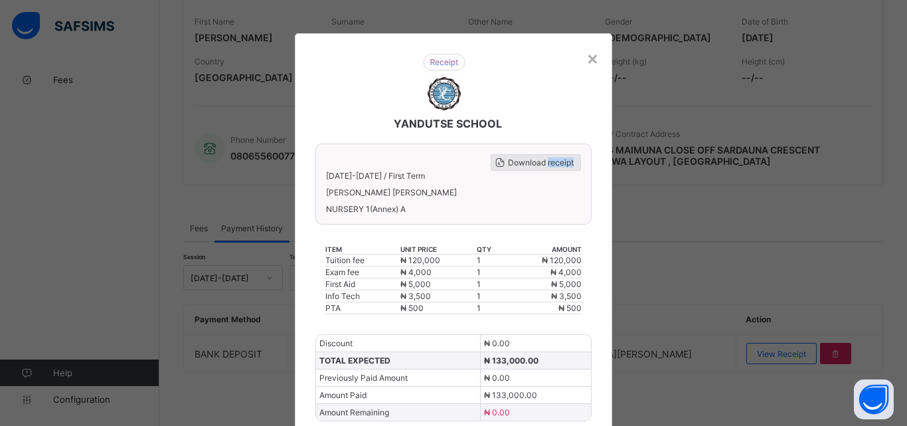
click at [548, 161] on span "Download receipt" at bounding box center [541, 162] width 66 height 10
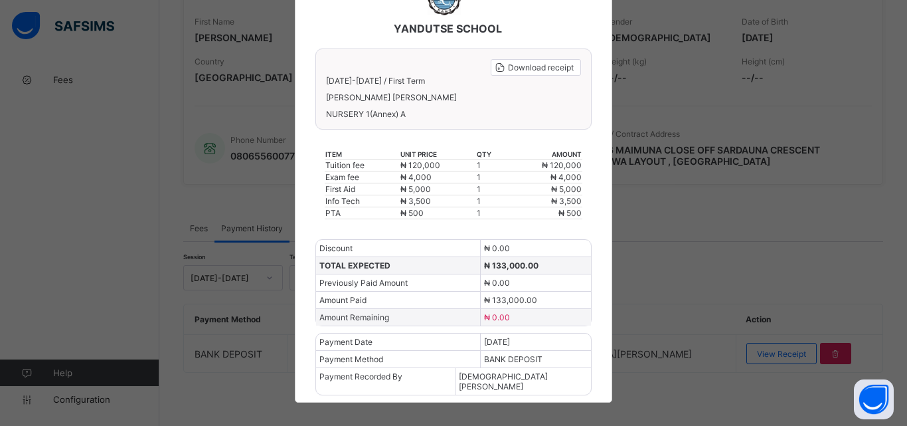
click at [572, 253] on div "Discount ₦ 0.00" at bounding box center [453, 248] width 275 height 17
click at [551, 69] on span "Download receipt" at bounding box center [541, 67] width 66 height 10
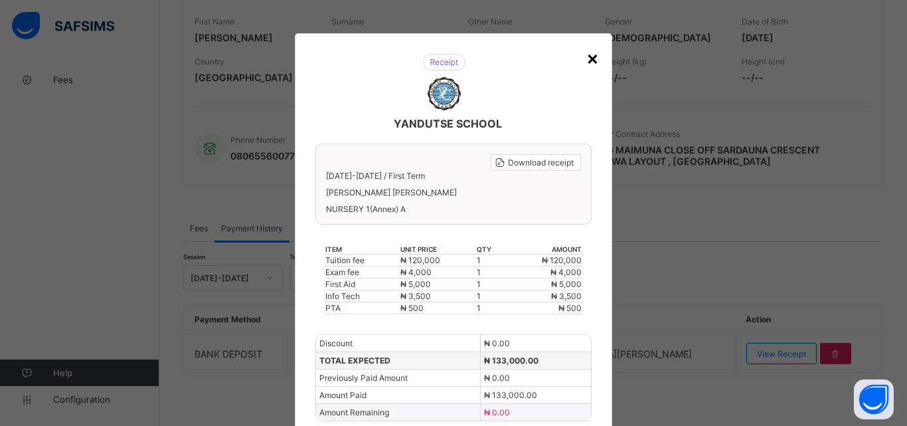
click at [586, 59] on div "×" at bounding box center [592, 57] width 13 height 23
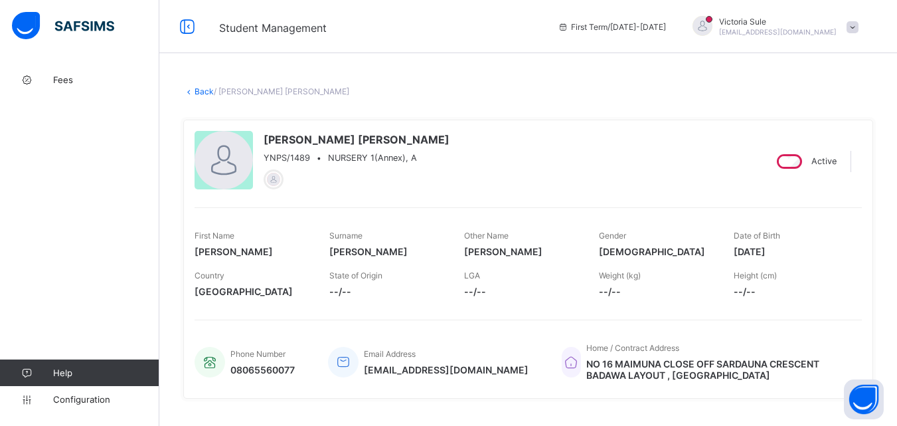
click at [200, 90] on link "Back" at bounding box center [204, 91] width 19 height 10
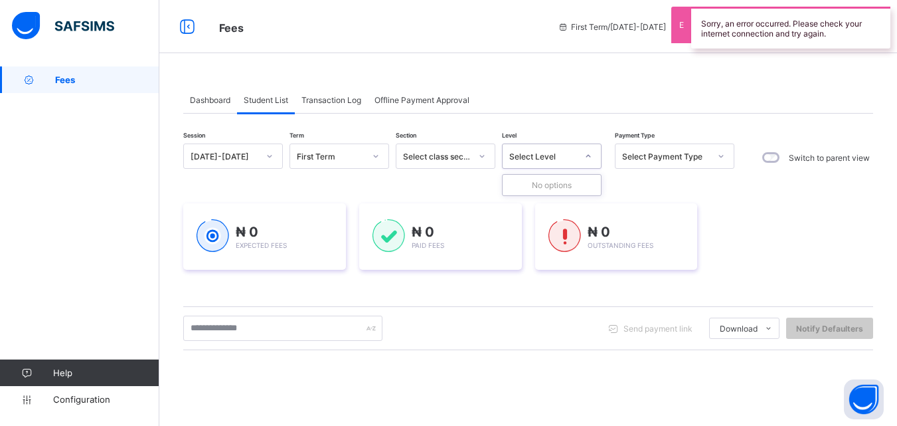
click at [577, 160] on div at bounding box center [588, 155] width 23 height 21
click at [575, 148] on div "Select Level" at bounding box center [539, 156] width 73 height 19
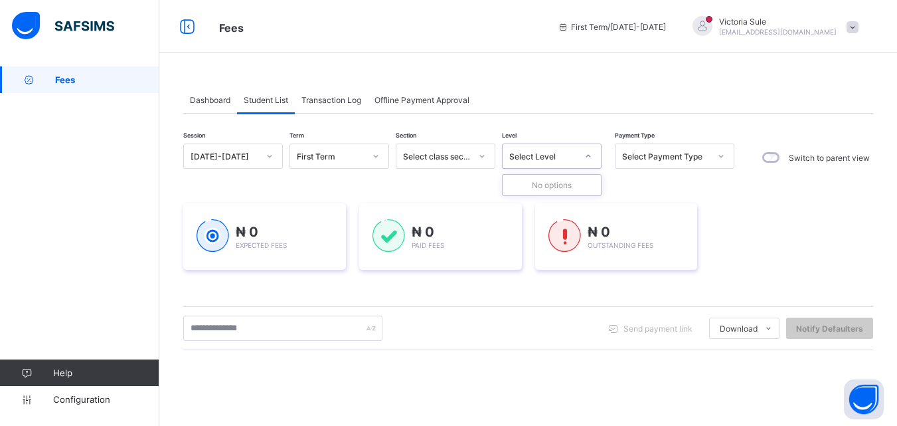
click at [575, 148] on div "Select Level" at bounding box center [539, 156] width 73 height 19
click at [563, 149] on div "Select Level" at bounding box center [539, 156] width 73 height 19
click at [544, 149] on div "Select Level" at bounding box center [539, 156] width 73 height 19
click at [556, 161] on div "Select Level" at bounding box center [543, 156] width 68 height 10
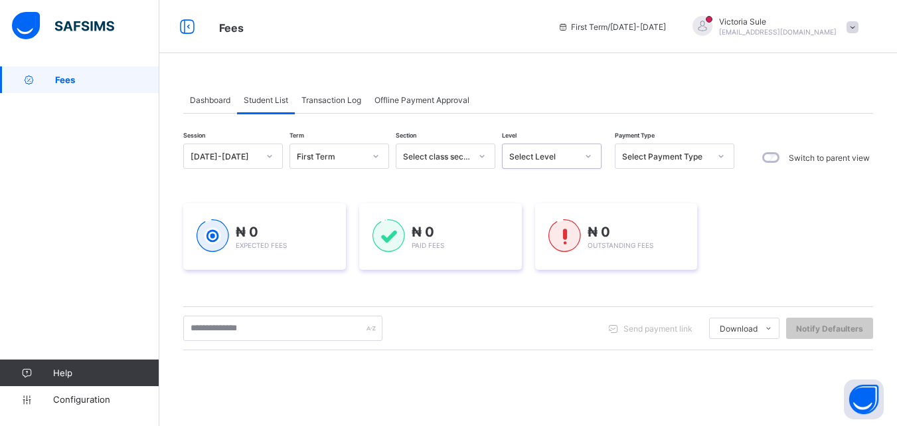
click at [560, 159] on div "Select Level" at bounding box center [543, 156] width 68 height 10
click at [562, 158] on div "Select Level" at bounding box center [543, 156] width 68 height 10
click at [564, 157] on div "Select Level" at bounding box center [543, 156] width 68 height 10
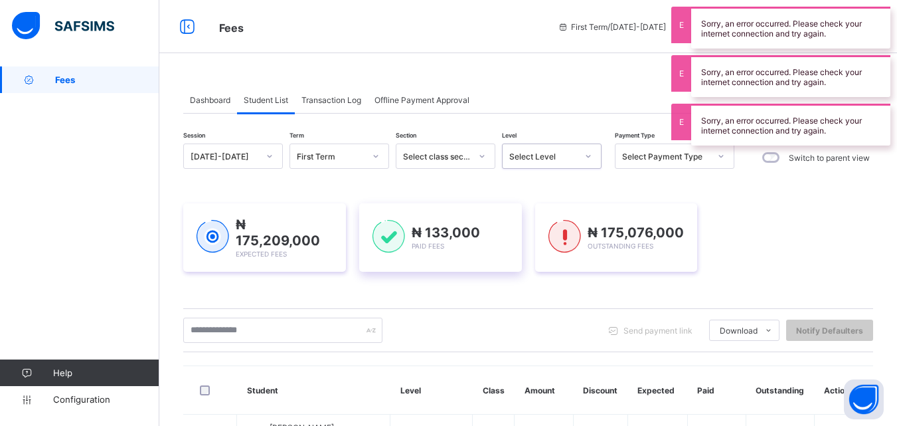
scroll to position [9, 0]
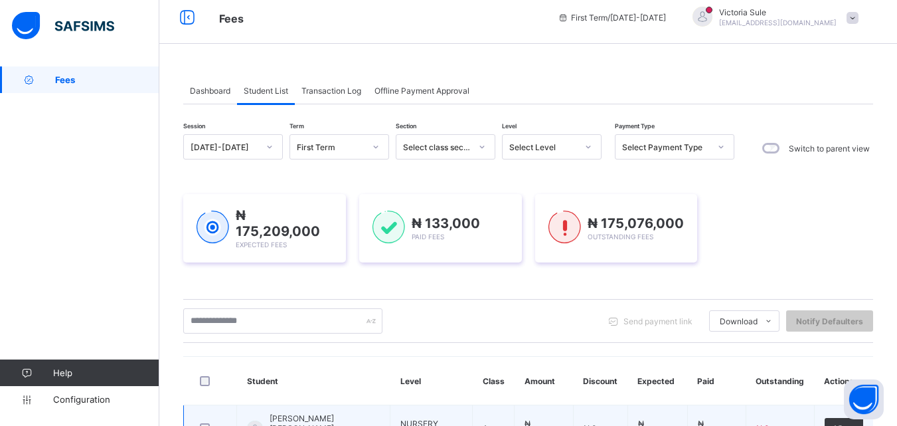
click at [835, 256] on div "₦ 175,209,000 Expected Fees ₦ 133,000 Paid Fees ₦ 175,076,000 Outstanding Fees" at bounding box center [528, 228] width 690 height 68
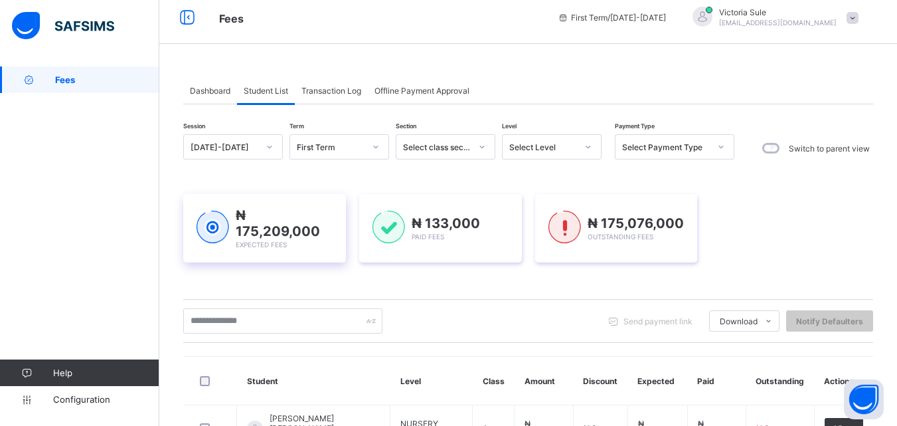
click at [855, 139] on div "Switch to parent view" at bounding box center [814, 148] width 117 height 28
click at [522, 41] on div "Fees First Term / 2025-2026 Victoria Sule sulevictoria9@gmail.com" at bounding box center [448, 17] width 897 height 53
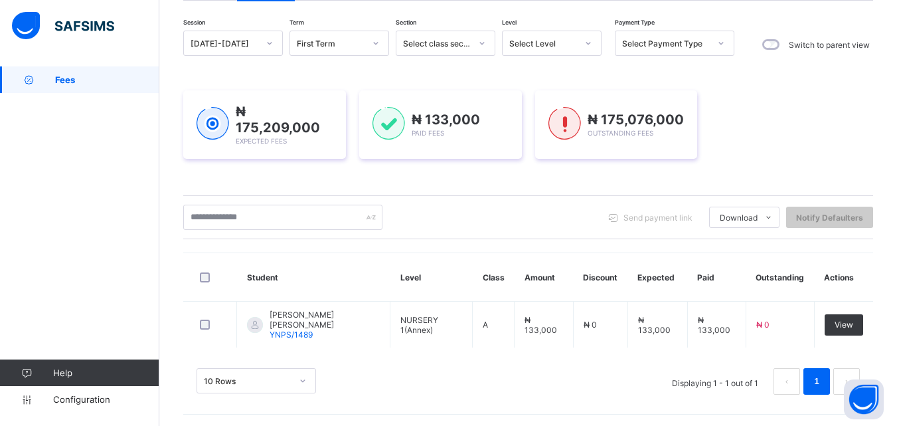
click at [850, 323] on span "View" at bounding box center [843, 324] width 19 height 10
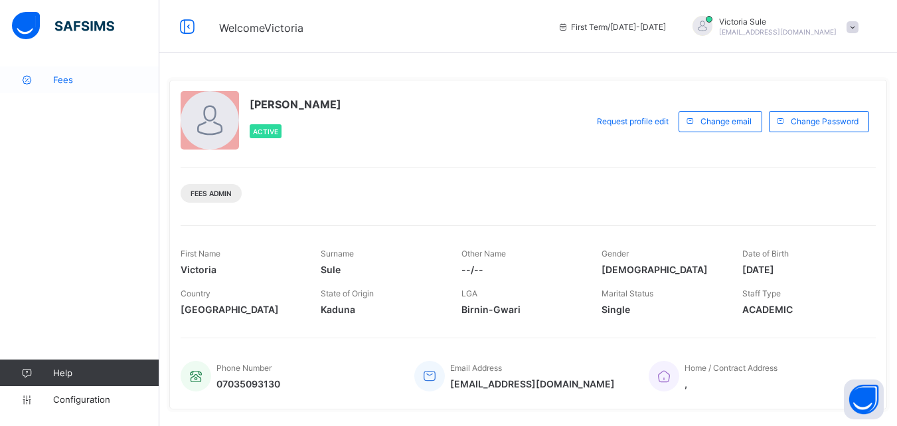
click at [79, 82] on span "Fees" at bounding box center [106, 79] width 106 height 11
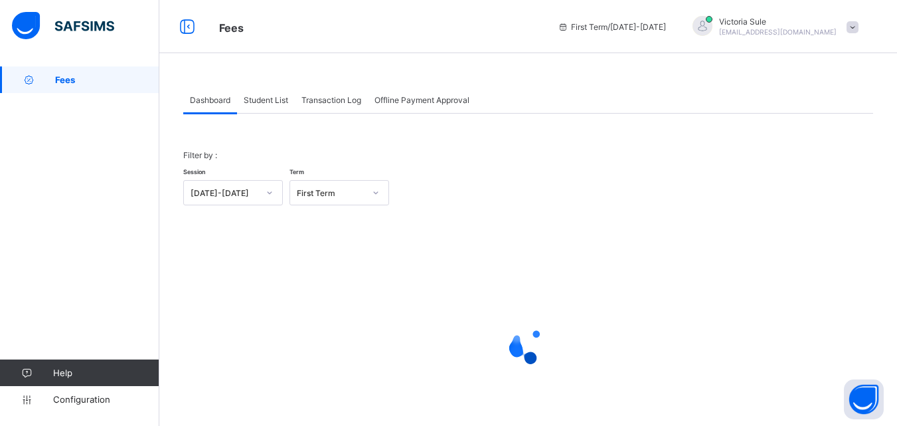
click at [265, 98] on span "Student List" at bounding box center [266, 100] width 44 height 10
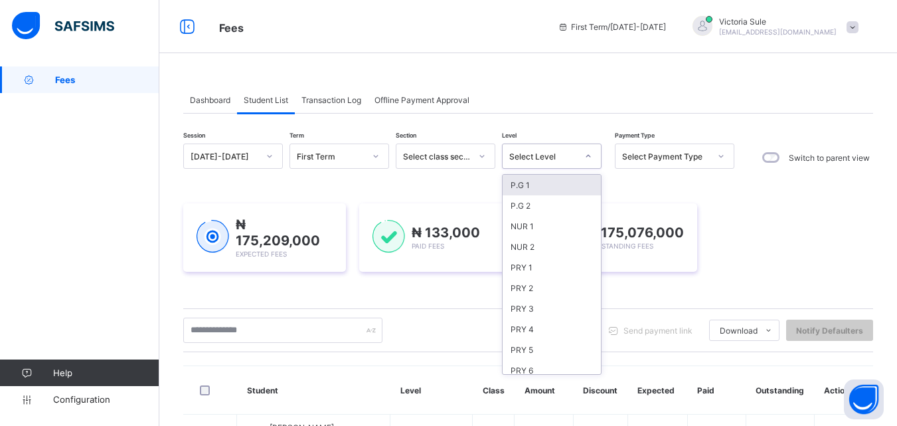
click at [540, 158] on div "Select Level" at bounding box center [543, 156] width 68 height 10
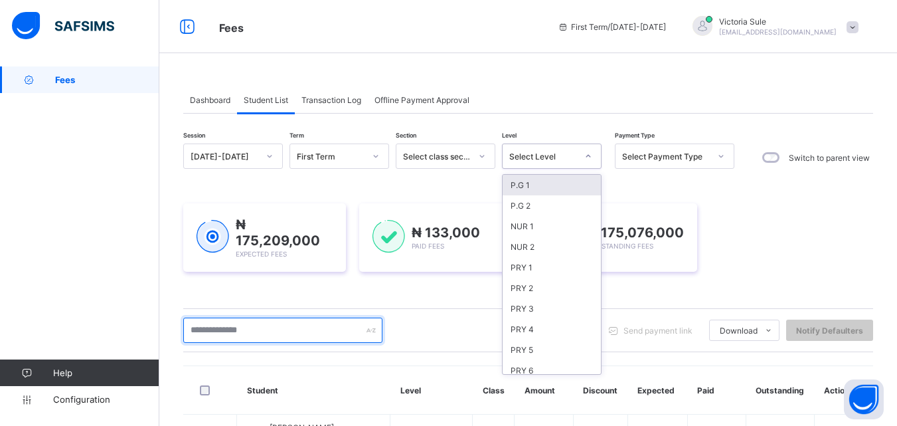
click at [268, 324] on input "text" at bounding box center [282, 329] width 199 height 25
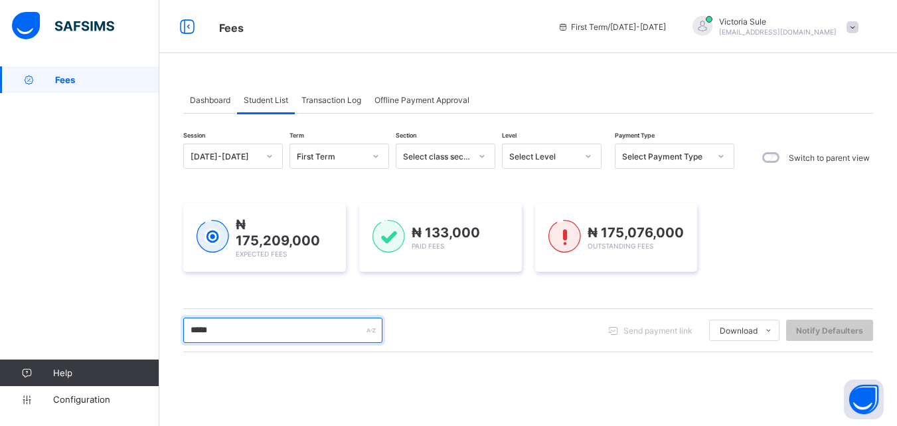
type input "*****"
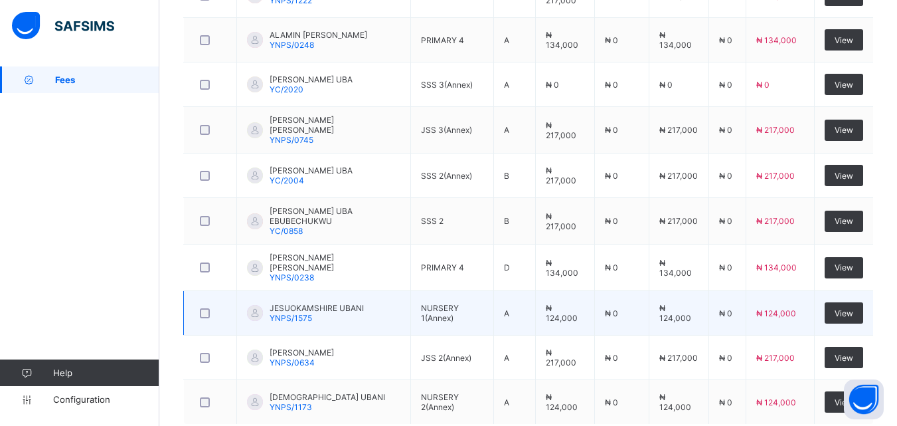
scroll to position [465, 0]
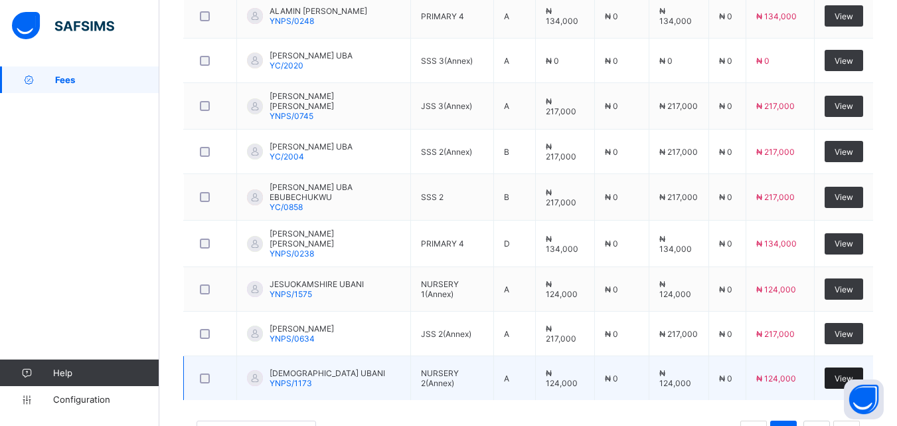
click at [844, 373] on span "View" at bounding box center [843, 378] width 19 height 10
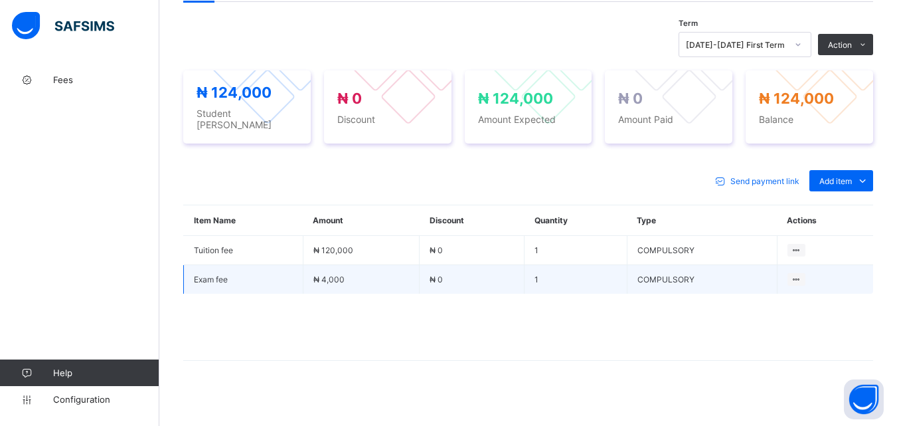
scroll to position [455, 0]
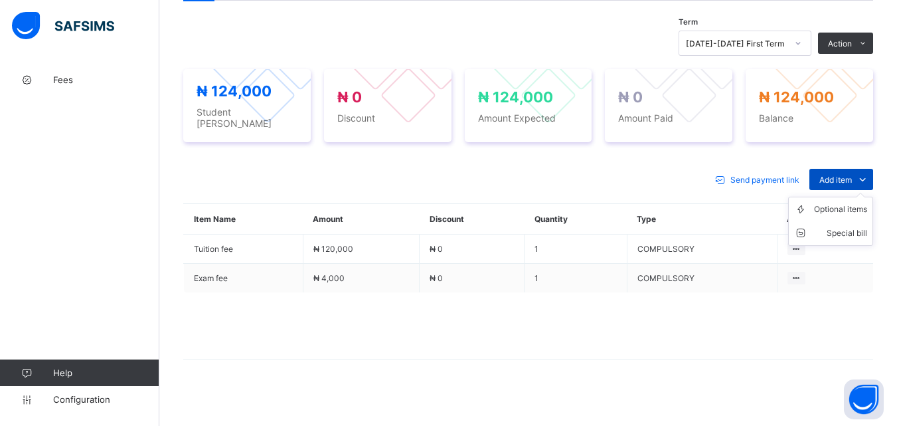
click at [867, 173] on icon at bounding box center [862, 179] width 15 height 13
click at [861, 204] on div "Optional items" at bounding box center [840, 208] width 53 height 13
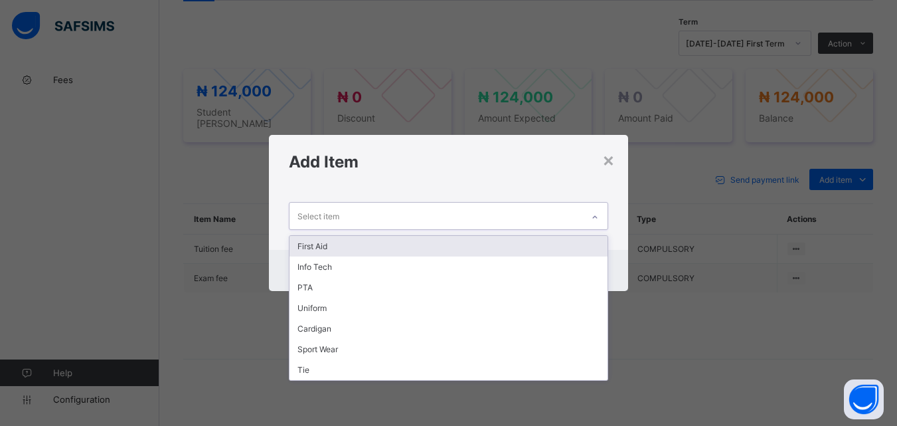
click at [599, 216] on icon at bounding box center [595, 216] width 8 height 13
click at [522, 246] on div "First Aid" at bounding box center [447, 246] width 317 height 21
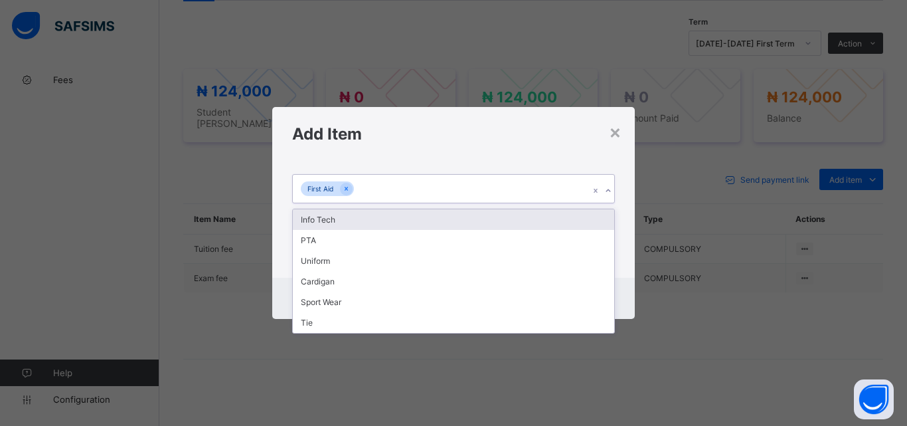
click at [609, 190] on icon at bounding box center [608, 190] width 8 height 13
click at [505, 228] on div "Info Tech" at bounding box center [453, 219] width 321 height 21
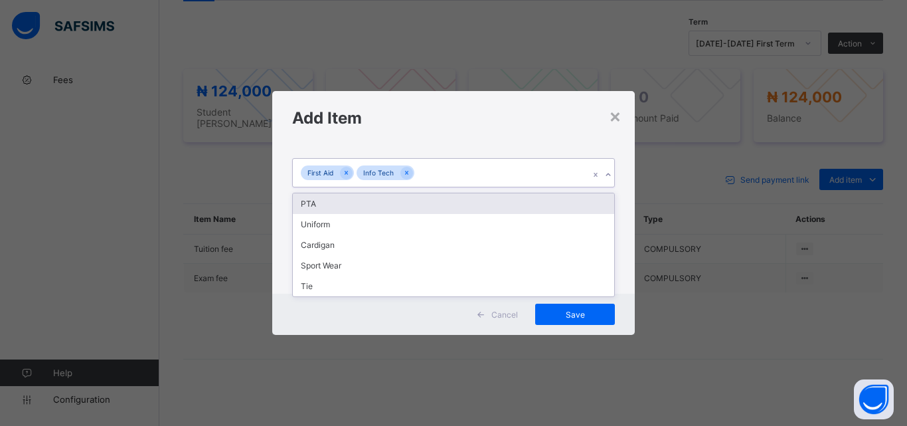
click at [606, 173] on icon at bounding box center [608, 174] width 8 height 13
click at [479, 203] on div "PTA" at bounding box center [453, 203] width 321 height 21
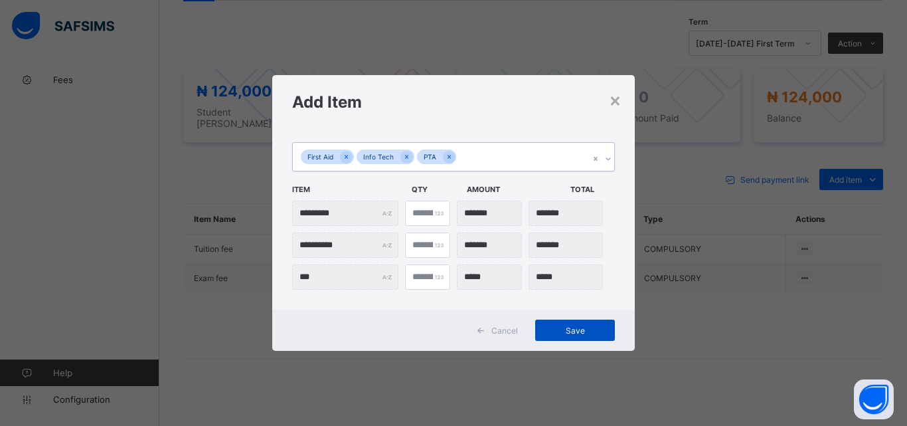
click at [576, 329] on span "Save" at bounding box center [575, 330] width 60 height 10
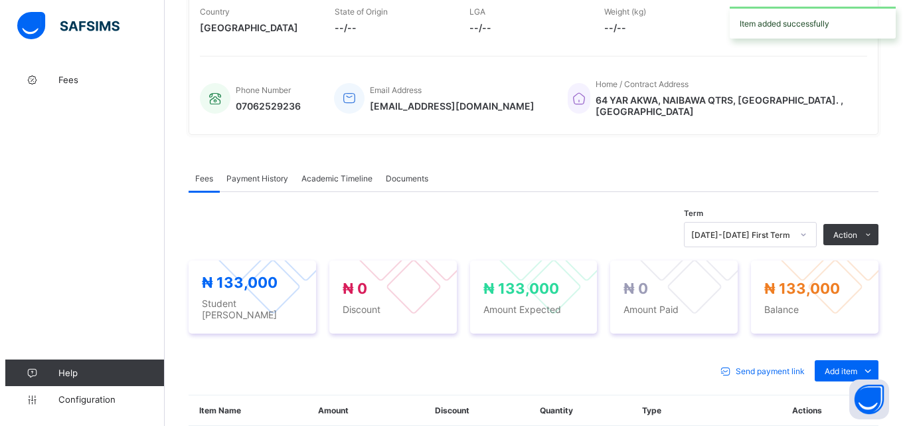
scroll to position [256, 0]
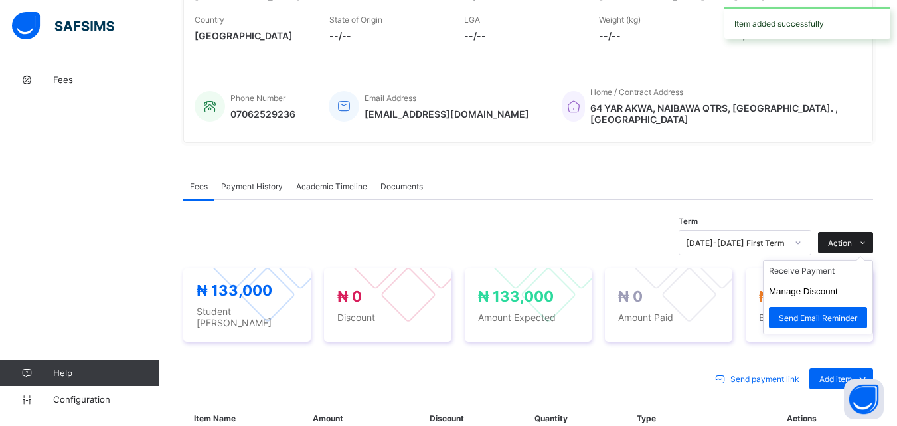
click at [852, 239] on span "Action" at bounding box center [840, 243] width 24 height 10
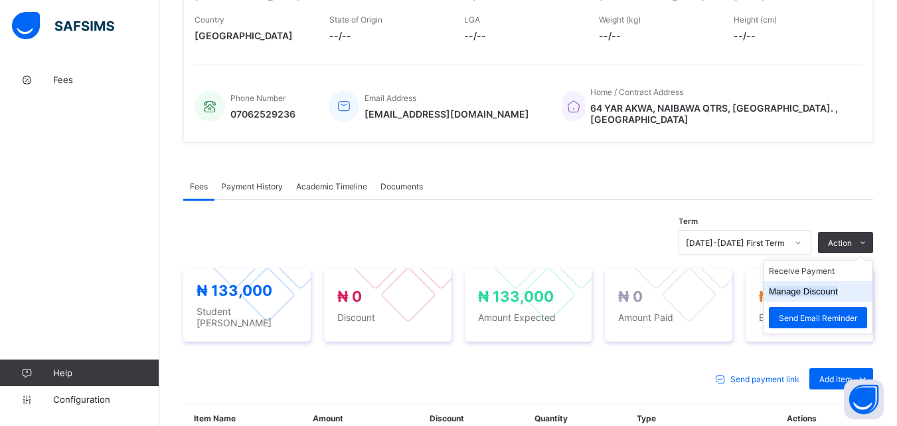
click at [838, 295] on button "Manage Discount" at bounding box center [803, 291] width 69 height 10
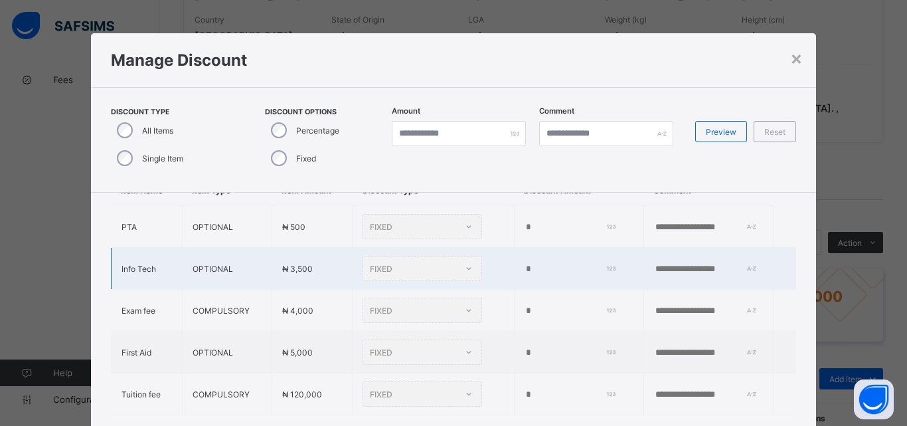
scroll to position [0, 0]
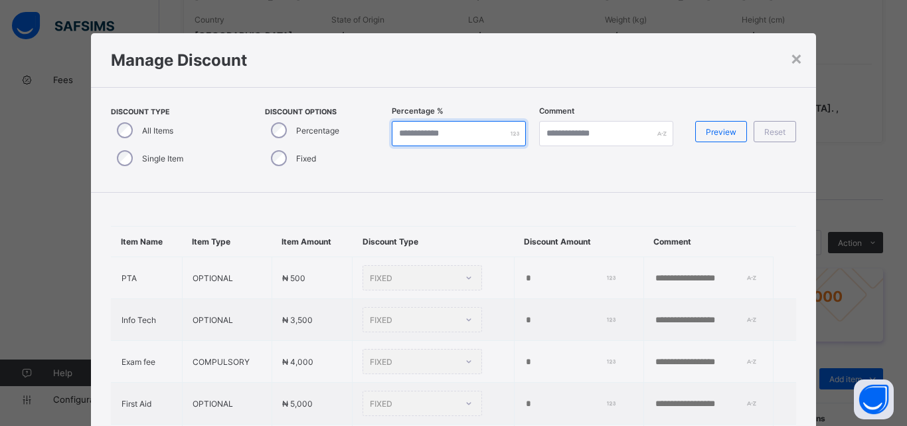
click at [426, 132] on input "*" at bounding box center [459, 133] width 134 height 25
type input "***"
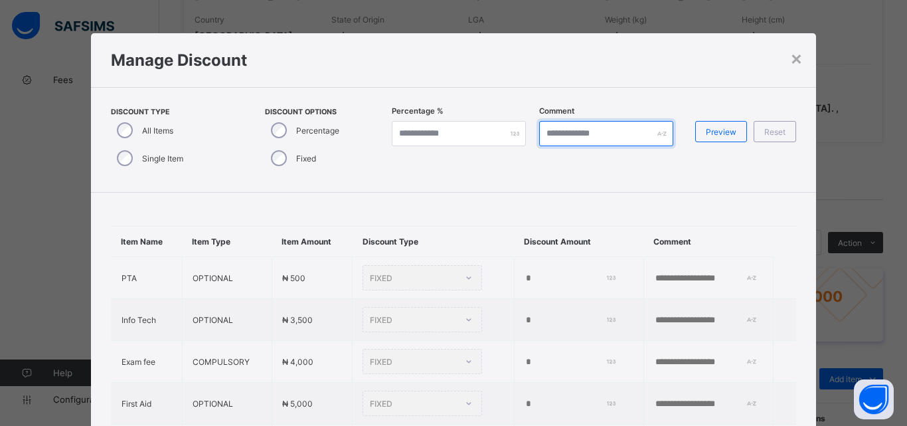
click at [622, 133] on input "text" at bounding box center [606, 133] width 134 height 25
type input "*"
type input "**********"
click at [718, 133] on span "Preview" at bounding box center [721, 132] width 31 height 10
type input "***"
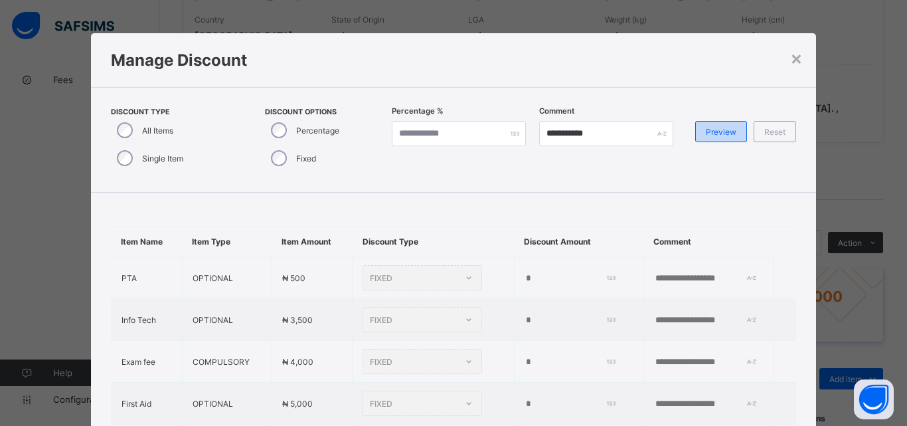
type input "**********"
type input "***"
type input "**********"
type input "***"
type input "**********"
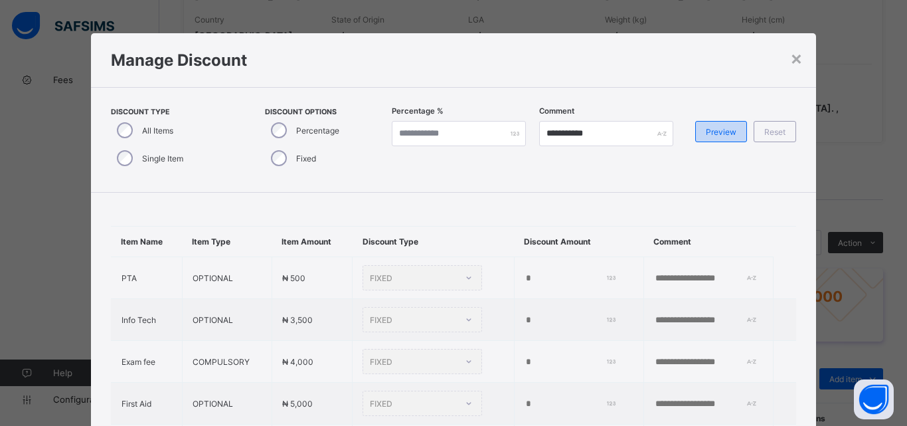
type input "***"
type input "**********"
type input "***"
type input "**********"
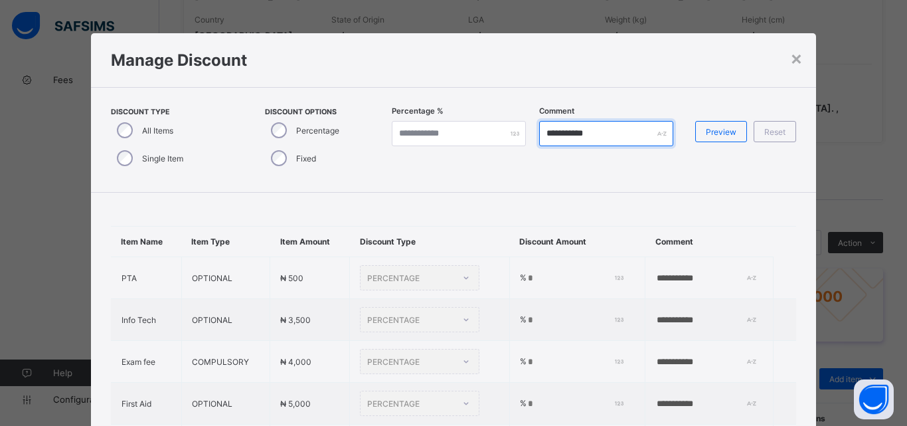
click at [634, 136] on input "**********" at bounding box center [606, 133] width 134 height 25
type input "**********"
click at [731, 139] on div "Preview" at bounding box center [721, 131] width 52 height 21
type input "**********"
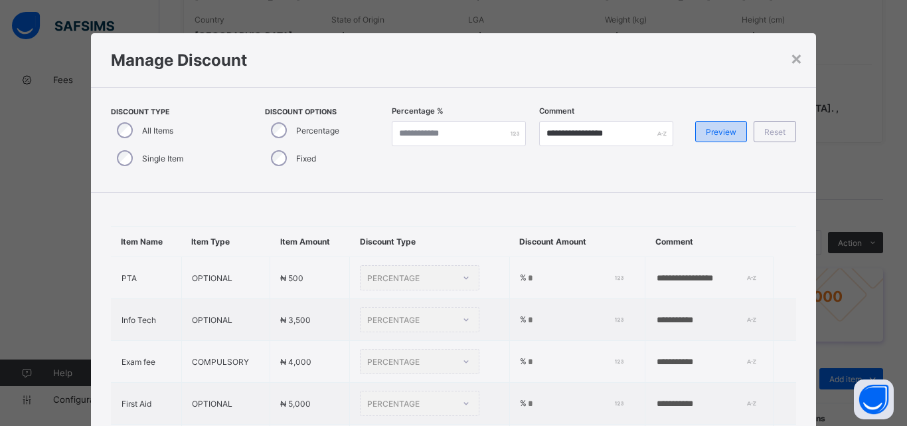
type input "**********"
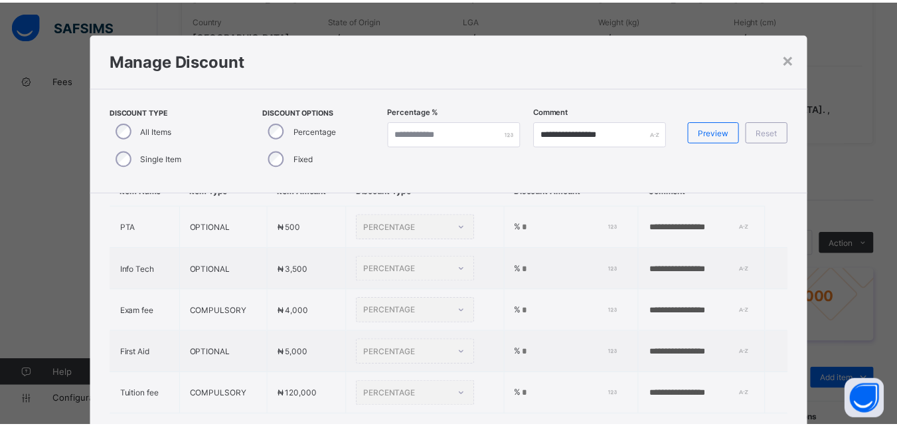
scroll to position [97, 0]
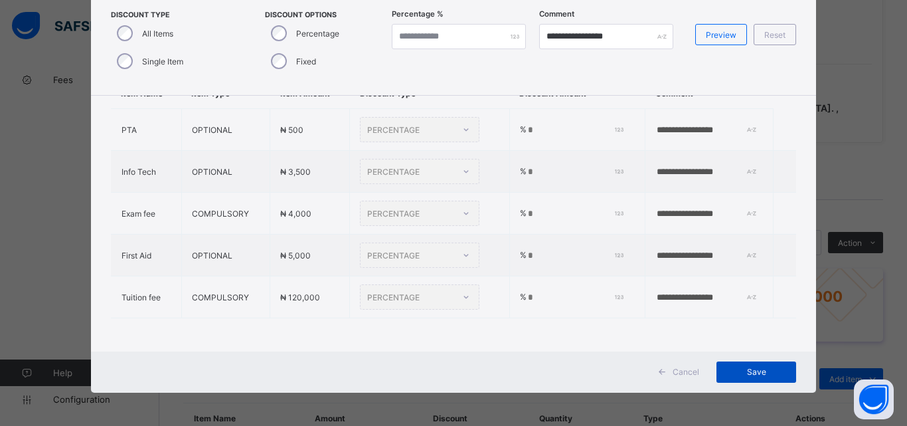
click at [765, 372] on span "Save" at bounding box center [756, 371] width 60 height 10
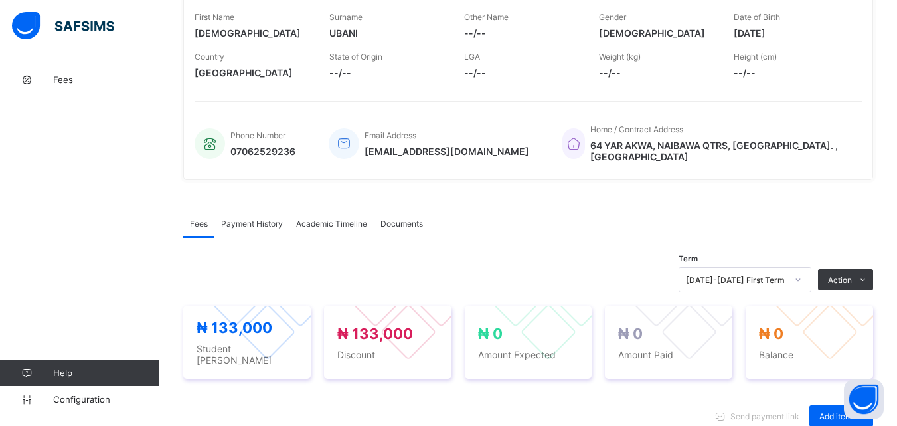
scroll to position [189, 0]
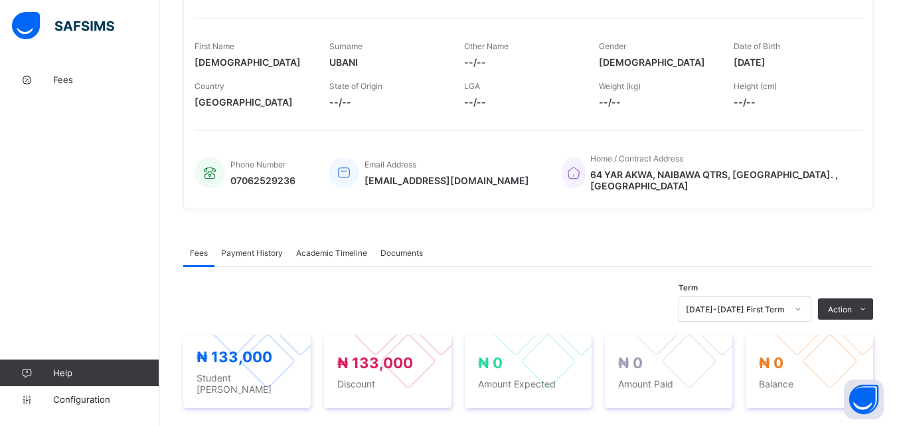
click at [273, 252] on span "Payment History" at bounding box center [252, 253] width 62 height 10
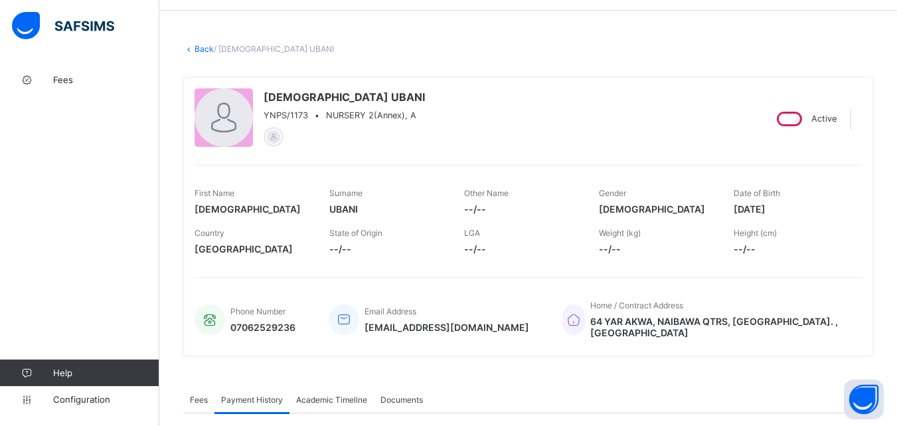
scroll to position [66, 0]
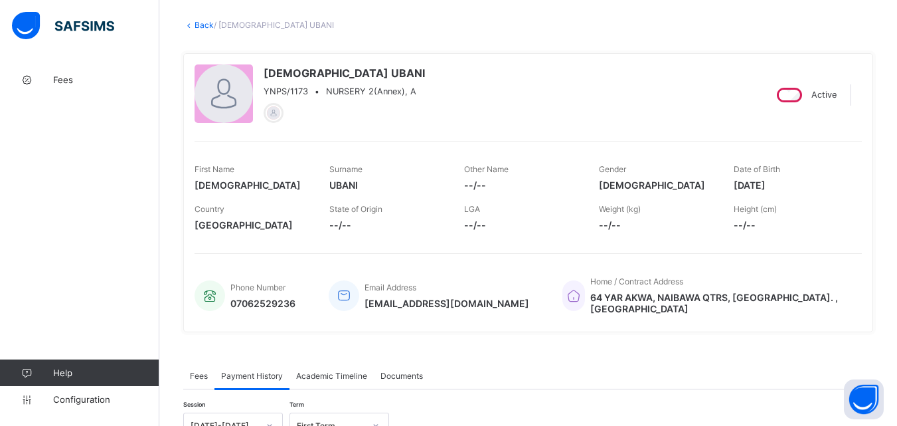
click at [202, 20] on link "Back" at bounding box center [204, 25] width 19 height 10
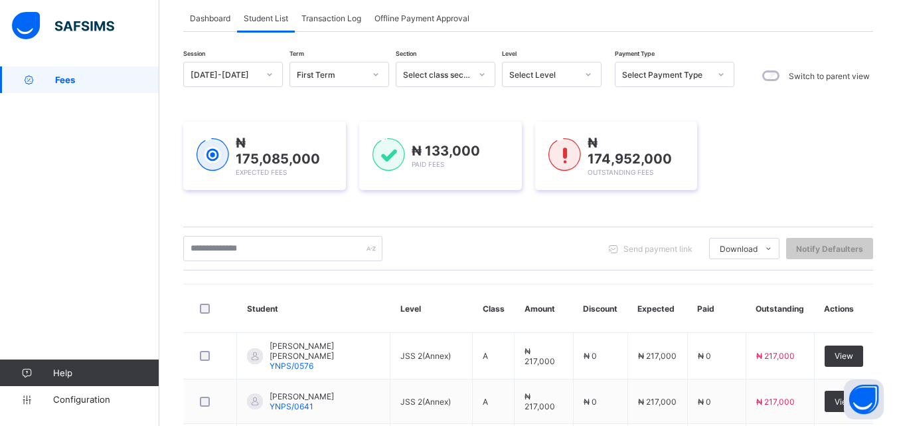
scroll to position [133, 0]
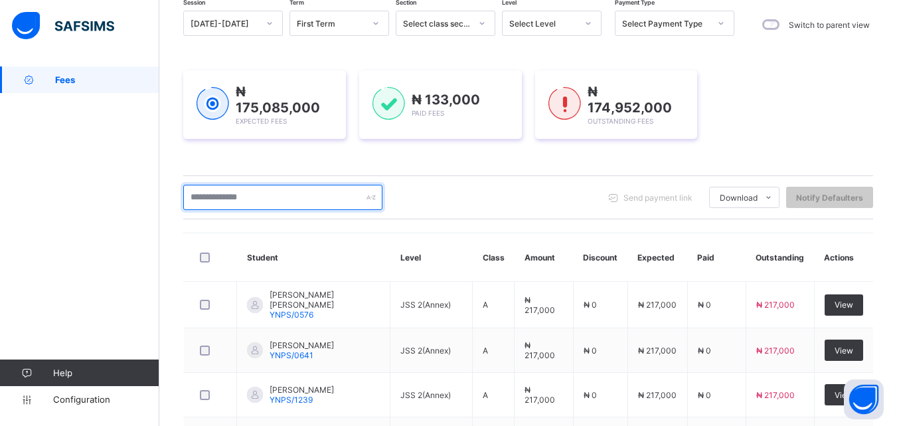
click at [281, 200] on input "text" at bounding box center [282, 197] width 199 height 25
type input "****"
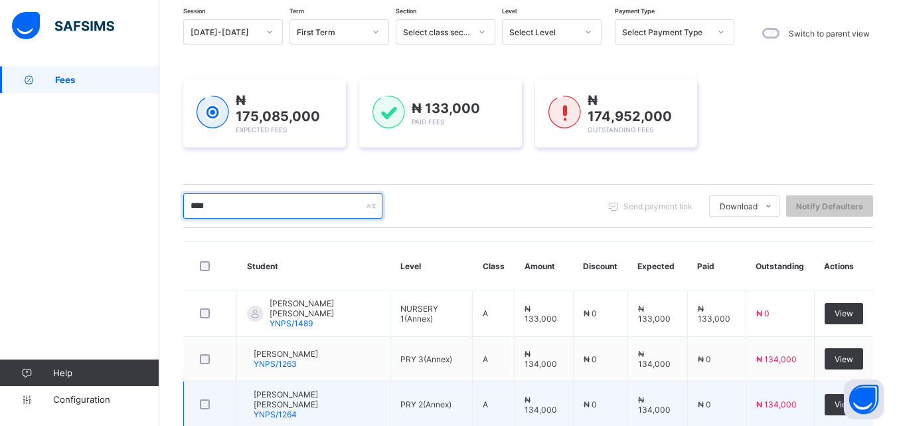
scroll to position [204, 0]
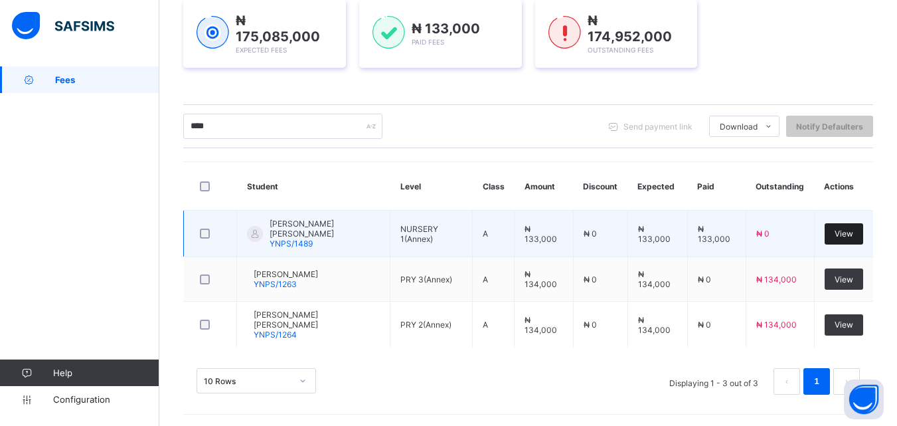
click at [853, 233] on span "View" at bounding box center [843, 233] width 19 height 10
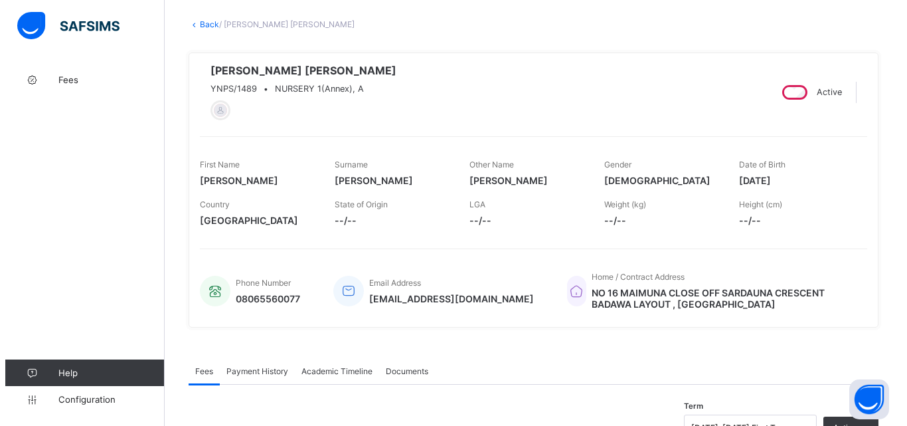
scroll to position [199, 0]
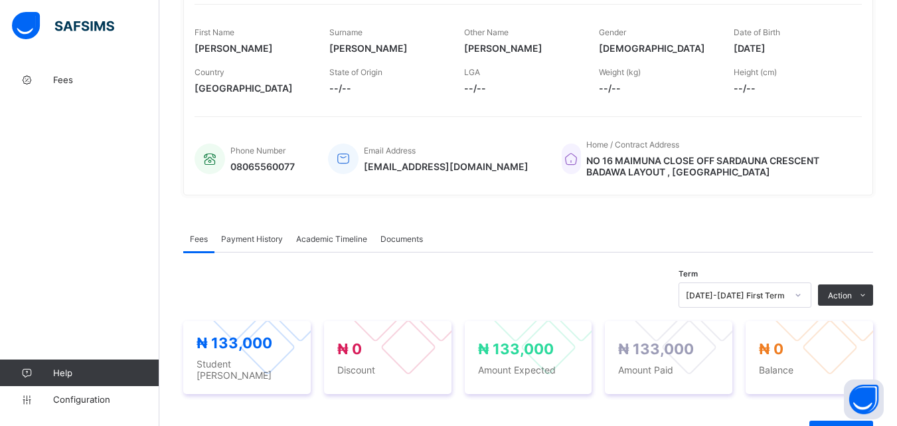
click at [246, 241] on span "Payment History" at bounding box center [252, 239] width 62 height 10
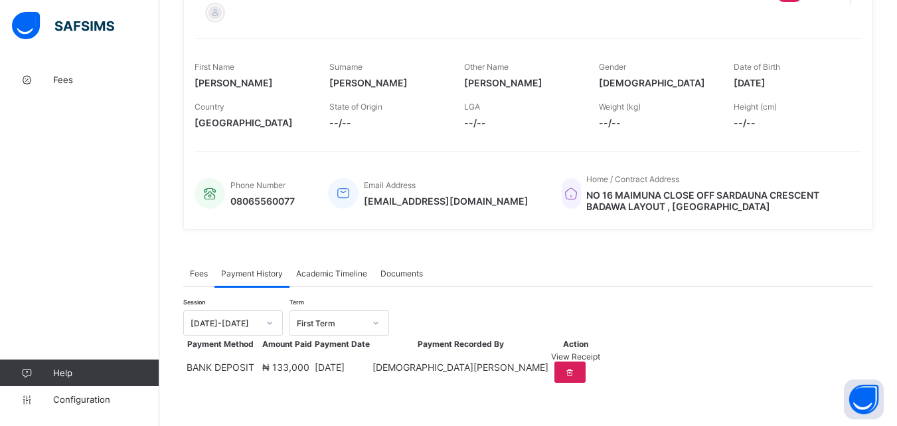
click at [600, 361] on span "View Receipt" at bounding box center [575, 356] width 49 height 10
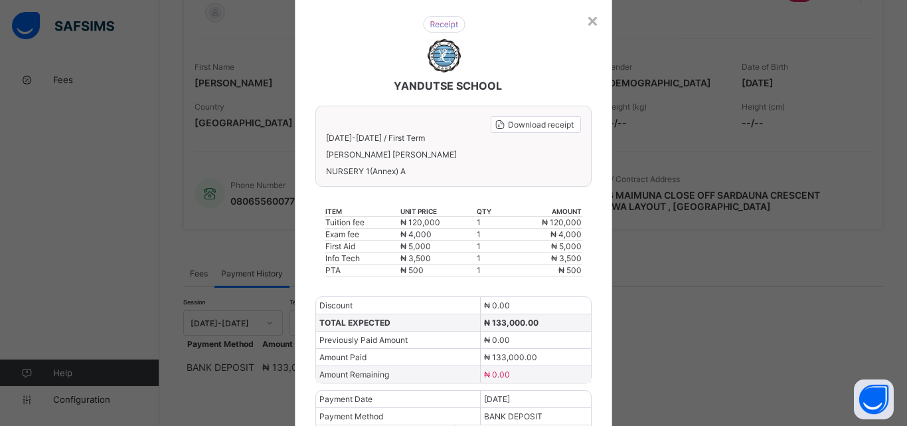
scroll to position [95, 0]
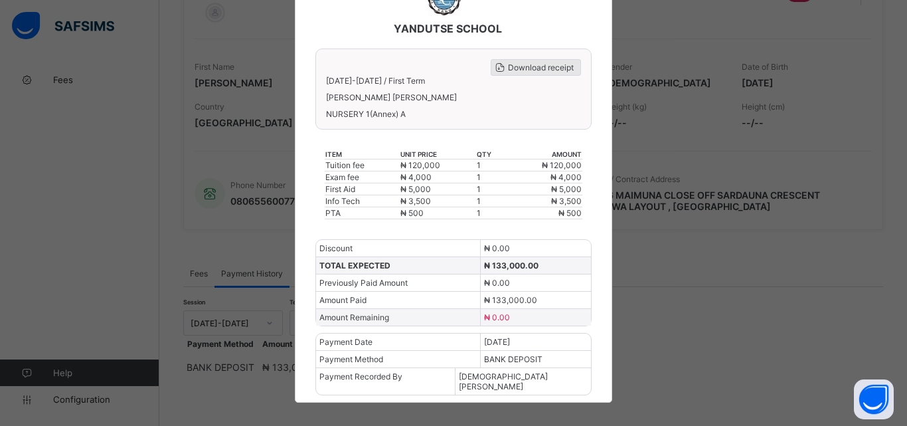
click at [560, 68] on span "Download receipt" at bounding box center [541, 67] width 66 height 10
click at [551, 60] on div "Download receipt" at bounding box center [536, 67] width 90 height 17
click at [787, 307] on div "× YANDUTSE SCHOOL Download receipt 2025-2026 / First Term MOHAMMED ABBAS TOMSU …" at bounding box center [453, 213] width 907 height 426
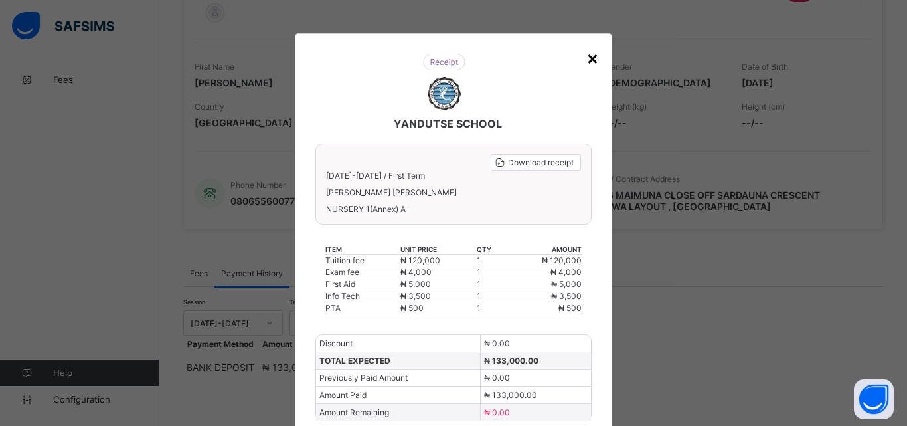
click at [587, 59] on div "×" at bounding box center [592, 57] width 13 height 23
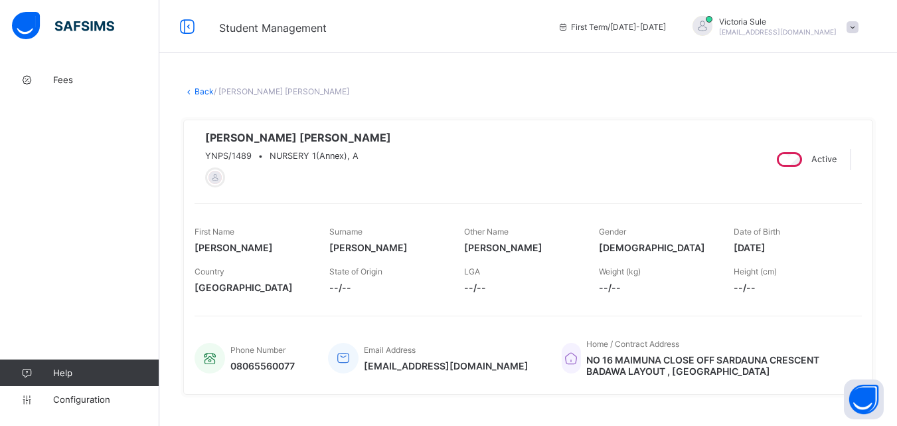
click at [198, 92] on link "Back" at bounding box center [204, 91] width 19 height 10
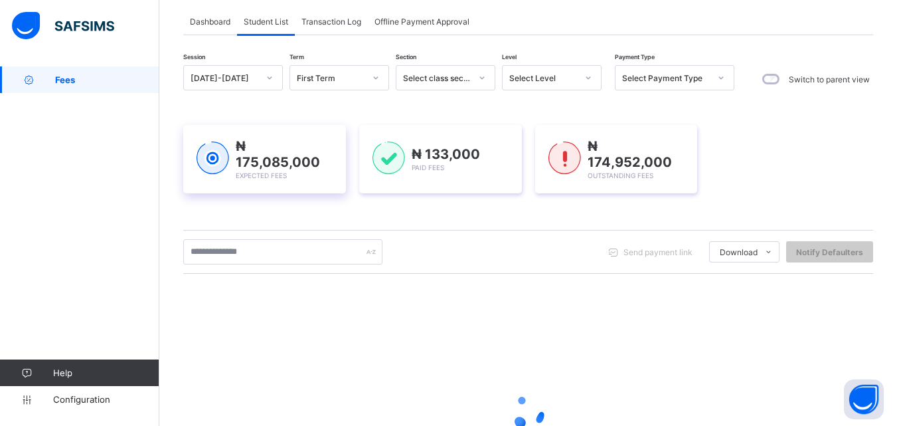
scroll to position [199, 0]
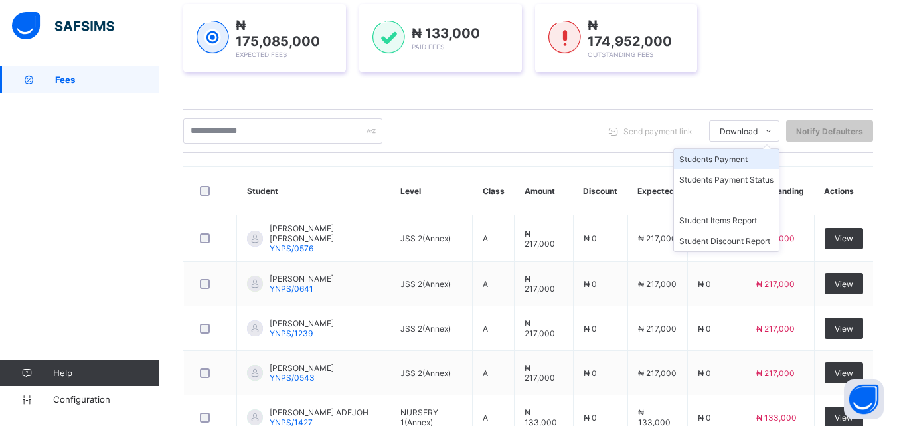
click at [723, 161] on li "Students Payment" at bounding box center [726, 159] width 105 height 21
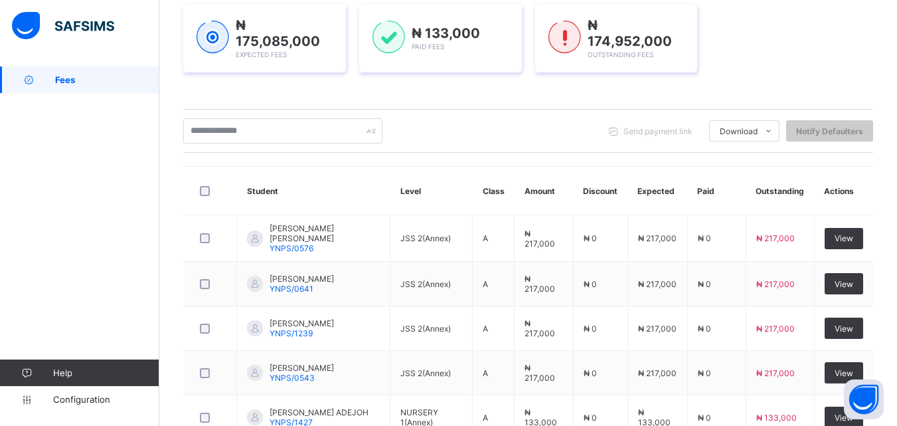
scroll to position [0, 0]
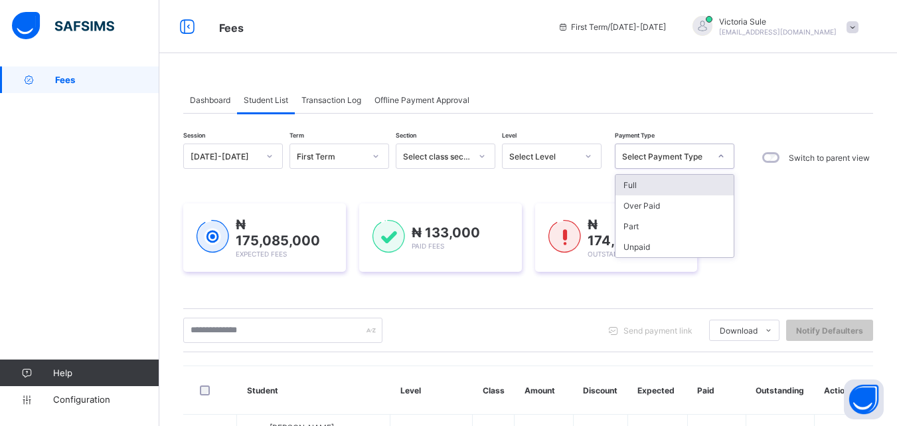
click at [720, 155] on icon at bounding box center [721, 155] width 8 height 13
click at [712, 242] on div "Unpaid" at bounding box center [674, 246] width 118 height 21
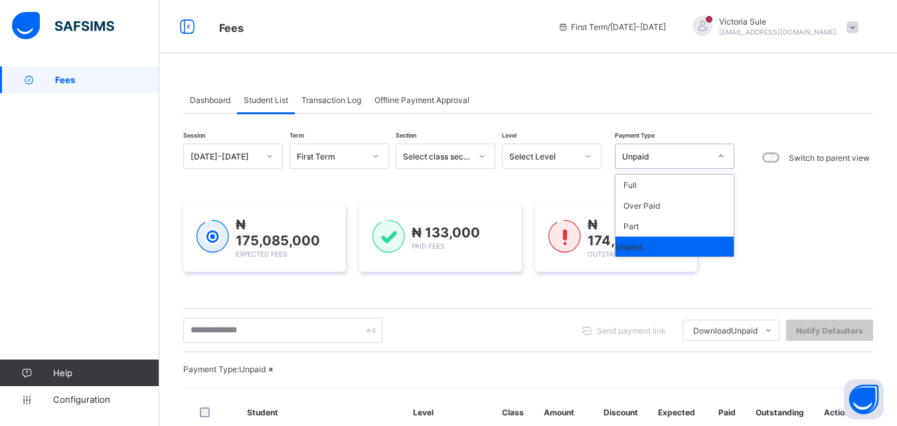
click at [724, 155] on icon at bounding box center [721, 155] width 8 height 13
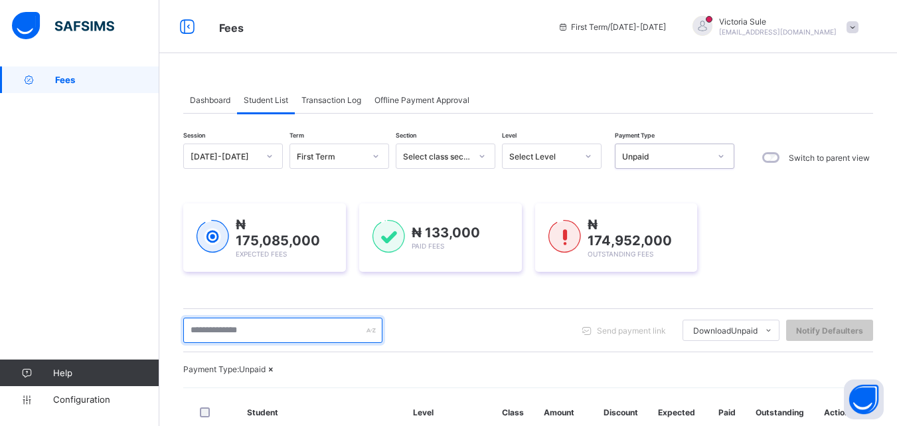
click at [264, 330] on input "text" at bounding box center [282, 329] width 199 height 25
type input "****"
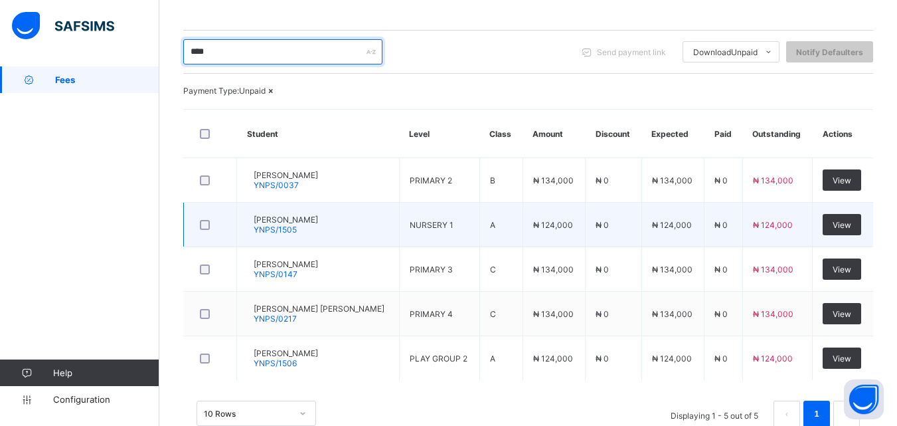
scroll to position [332, 0]
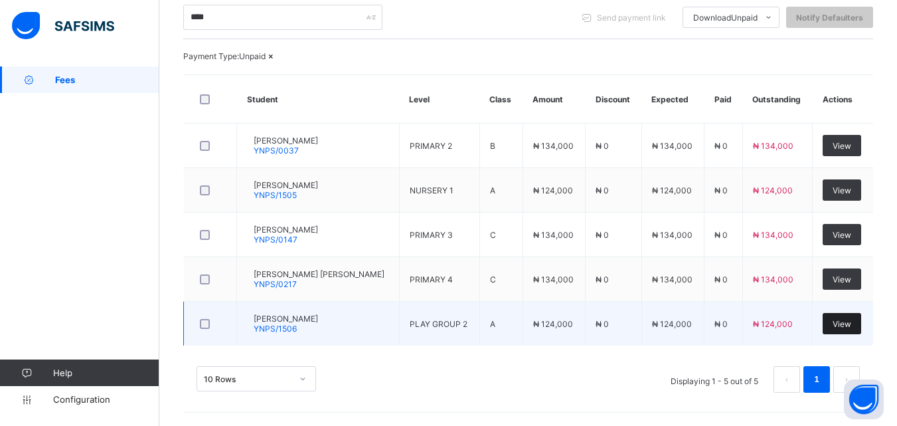
click at [844, 329] on span "View" at bounding box center [841, 324] width 19 height 10
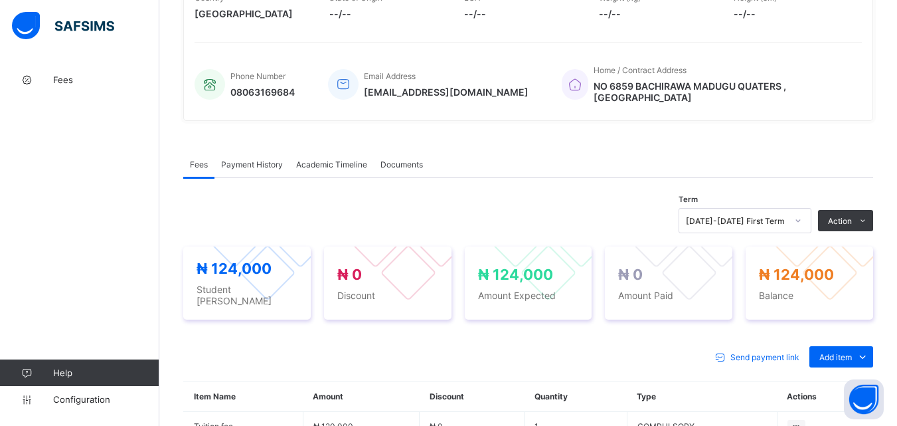
scroll to position [332, 0]
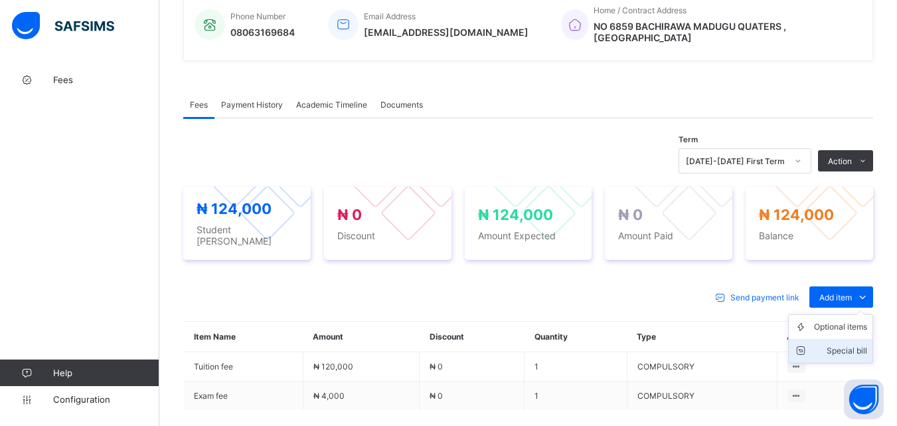
click at [848, 344] on div "Special bill" at bounding box center [840, 350] width 53 height 13
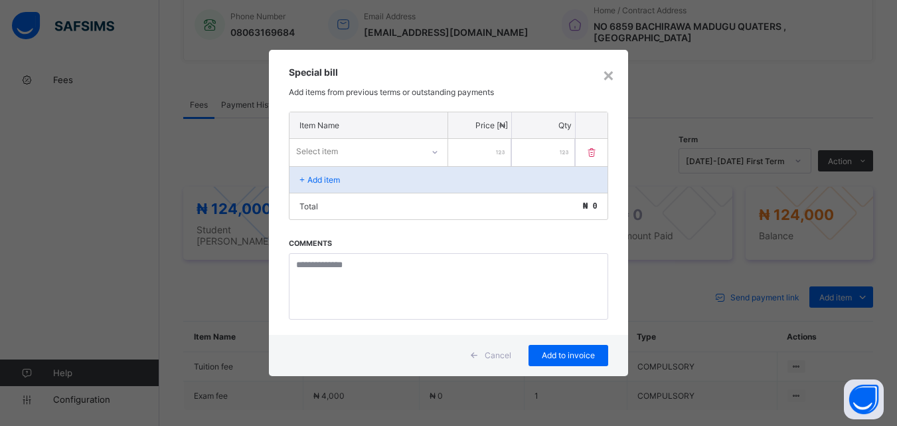
click at [434, 153] on icon at bounding box center [435, 151] width 8 height 13
click at [366, 149] on div "Select item" at bounding box center [355, 151] width 131 height 19
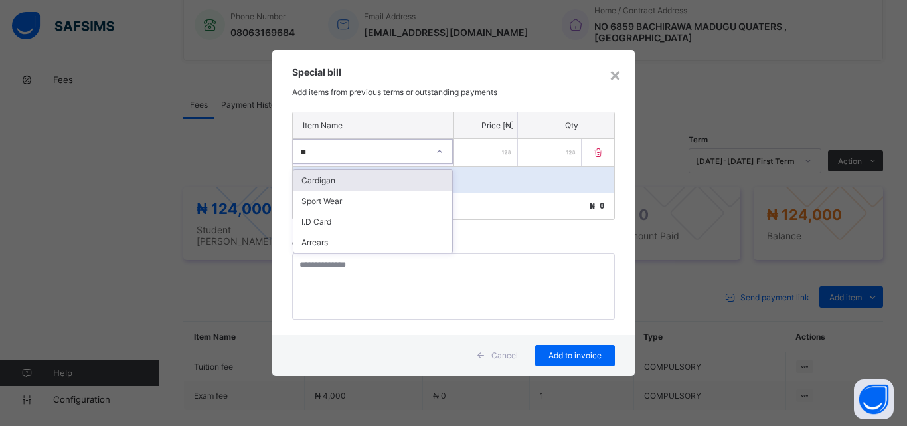
type input "***"
click at [357, 176] on div "Arrears" at bounding box center [372, 180] width 159 height 21
click at [494, 155] on input "number" at bounding box center [485, 152] width 64 height 27
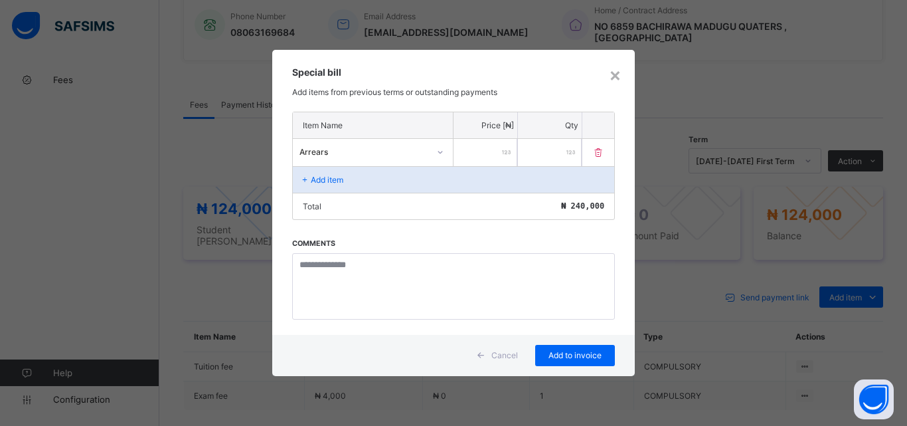
type input "******"
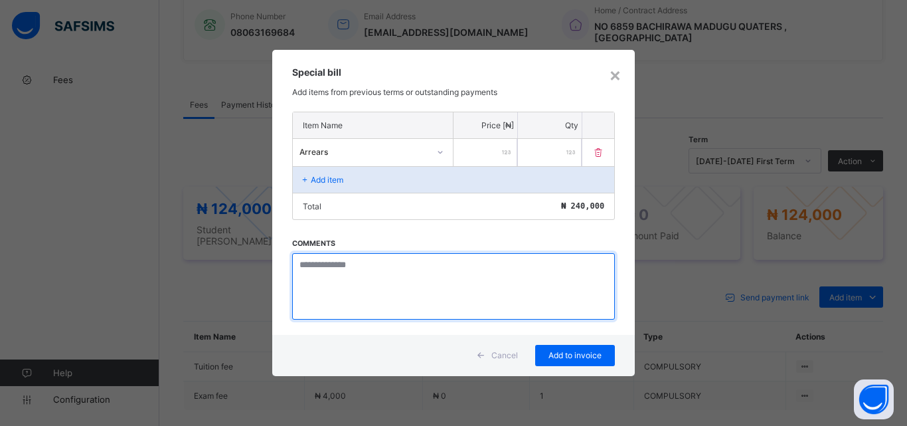
click at [408, 290] on textarea at bounding box center [453, 286] width 323 height 66
type textarea "**********"
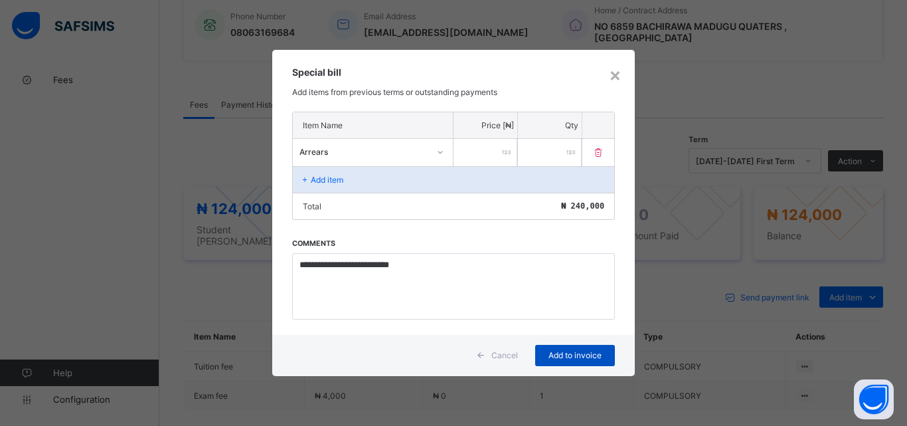
click at [570, 358] on span "Add to invoice" at bounding box center [575, 355] width 60 height 10
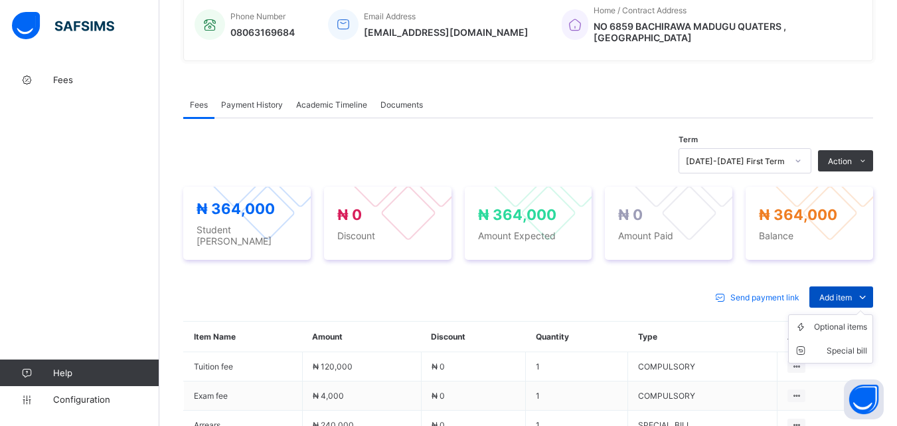
click at [852, 292] on span "Add item" at bounding box center [835, 297] width 33 height 10
click at [859, 320] on div "Optional items" at bounding box center [840, 326] width 53 height 13
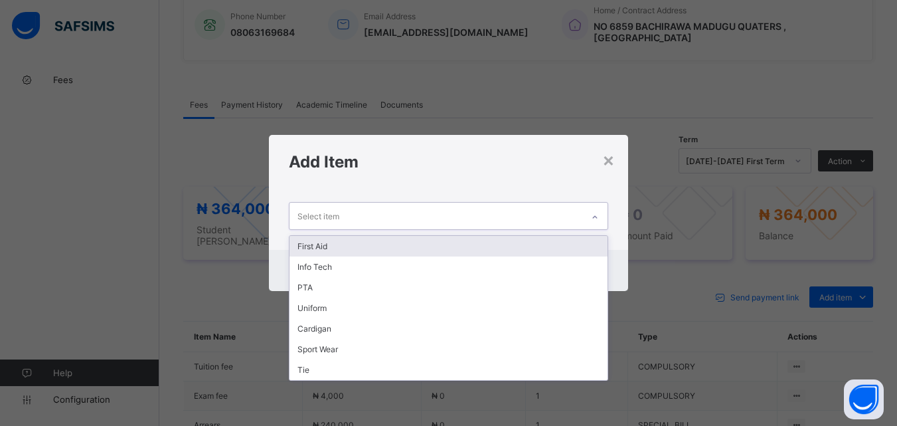
click at [597, 214] on icon at bounding box center [595, 216] width 8 height 13
click at [566, 244] on div "First Aid" at bounding box center [447, 246] width 317 height 21
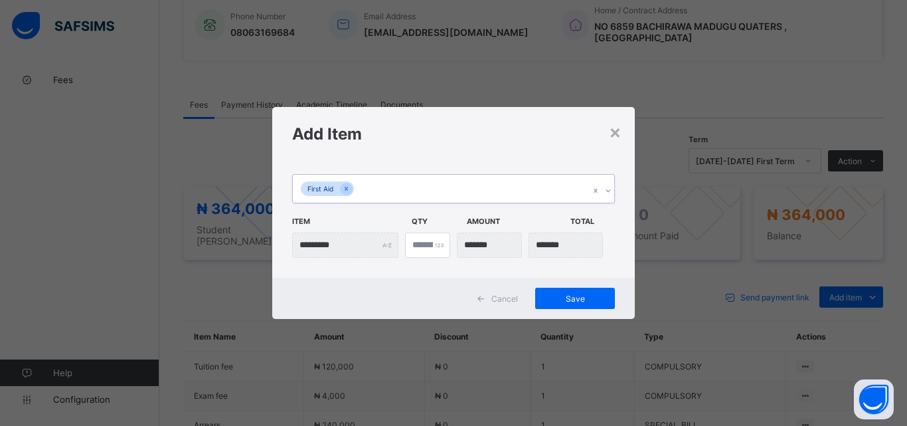
click at [608, 185] on div at bounding box center [607, 190] width 13 height 21
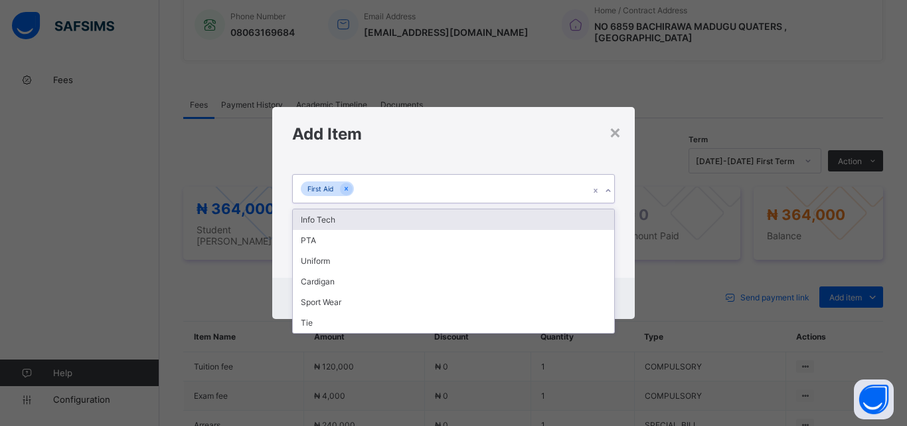
click at [576, 226] on div "Info Tech" at bounding box center [453, 219] width 321 height 21
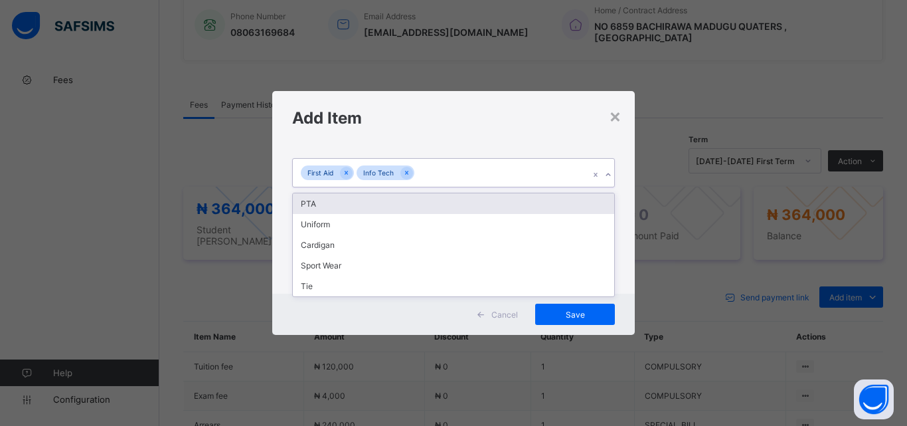
click at [606, 172] on icon at bounding box center [608, 174] width 8 height 13
click at [571, 207] on div "PTA" at bounding box center [453, 203] width 321 height 21
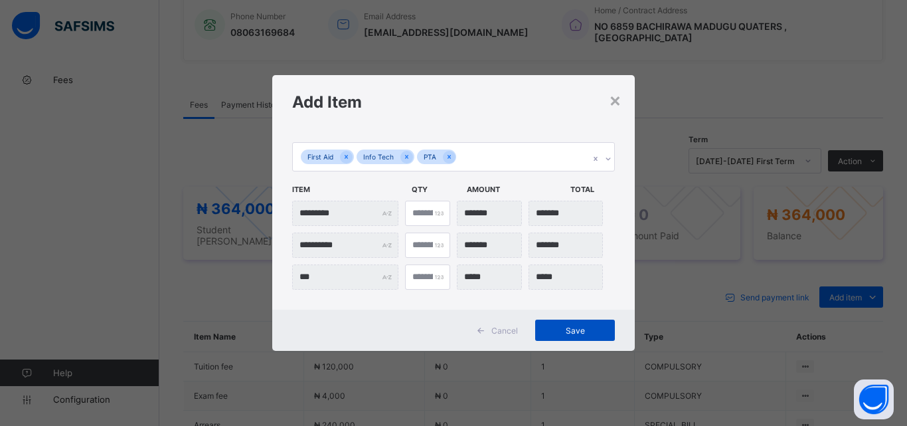
click at [572, 331] on span "Save" at bounding box center [575, 330] width 60 height 10
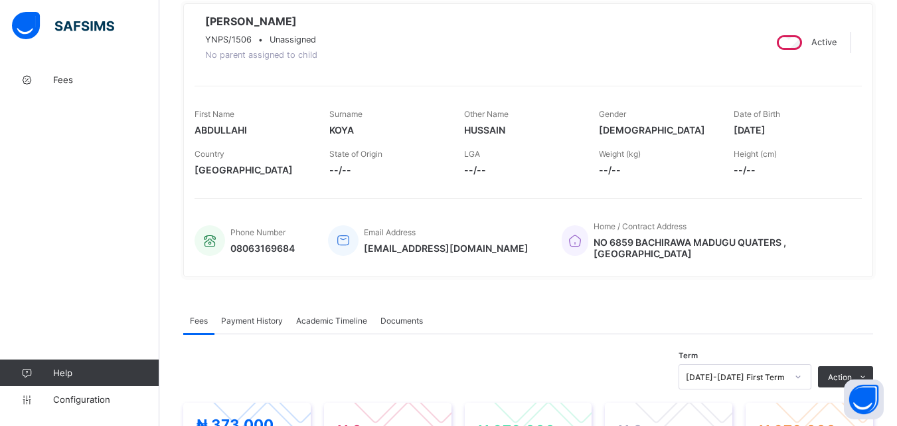
scroll to position [133, 0]
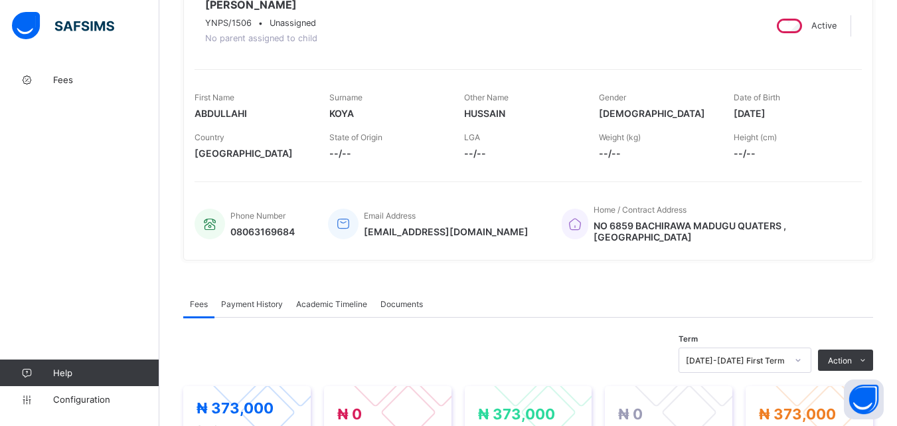
click at [416, 307] on div "Documents" at bounding box center [402, 303] width 56 height 27
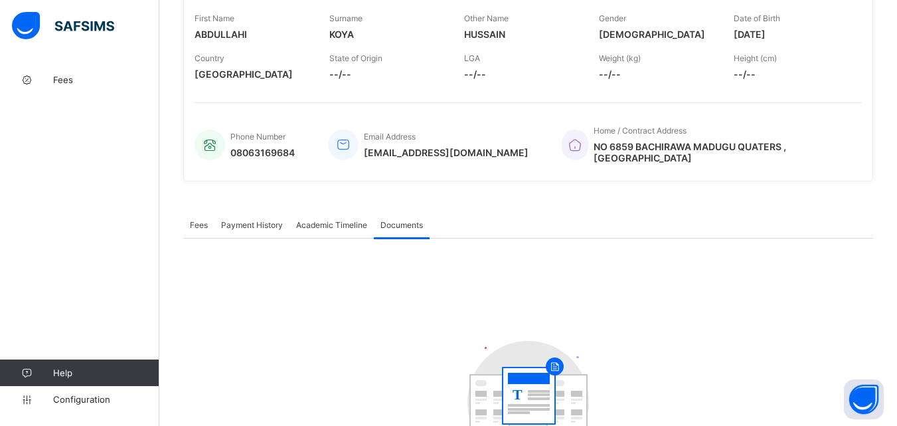
scroll to position [345, 0]
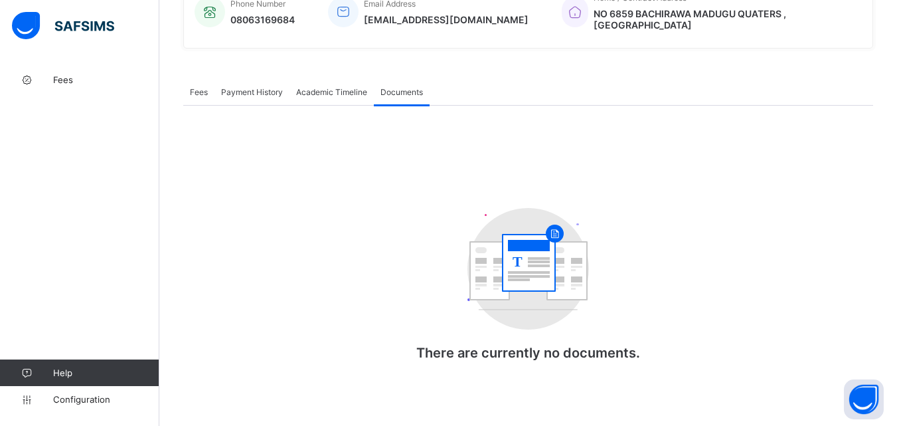
click at [317, 87] on span "Academic Timeline" at bounding box center [331, 92] width 71 height 10
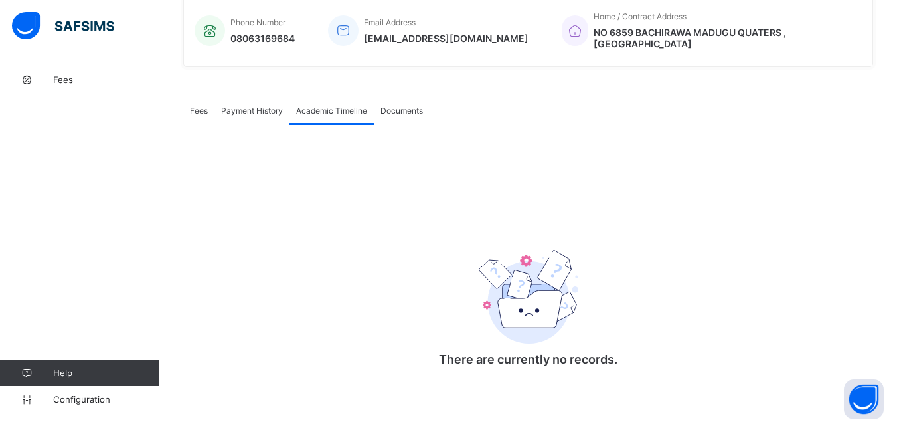
scroll to position [325, 0]
click at [268, 106] on span "Payment History" at bounding box center [252, 111] width 62 height 10
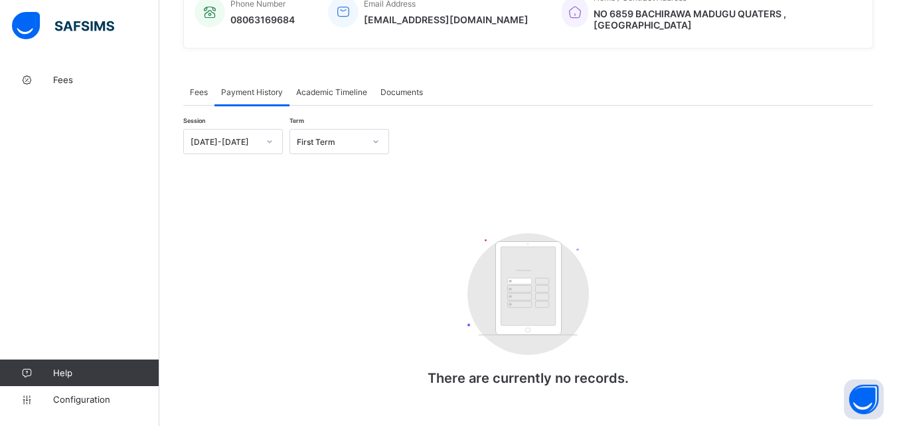
click at [359, 141] on div "First Term" at bounding box center [331, 142] width 68 height 10
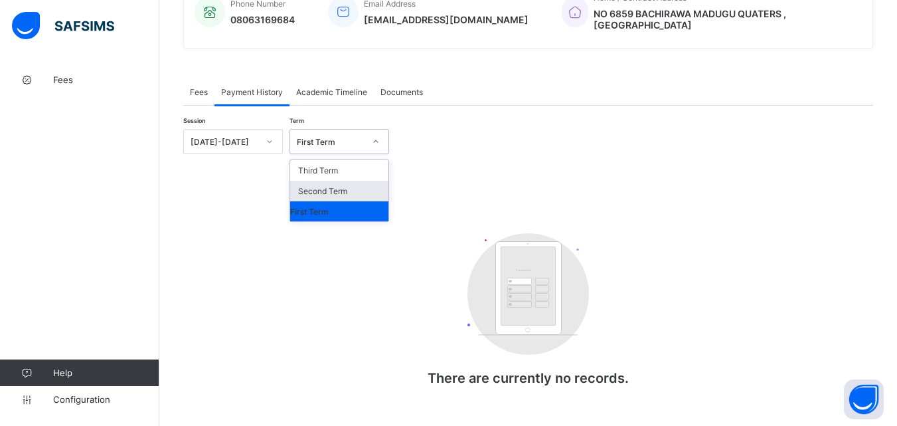
click at [348, 188] on div "Second Term" at bounding box center [339, 191] width 98 height 21
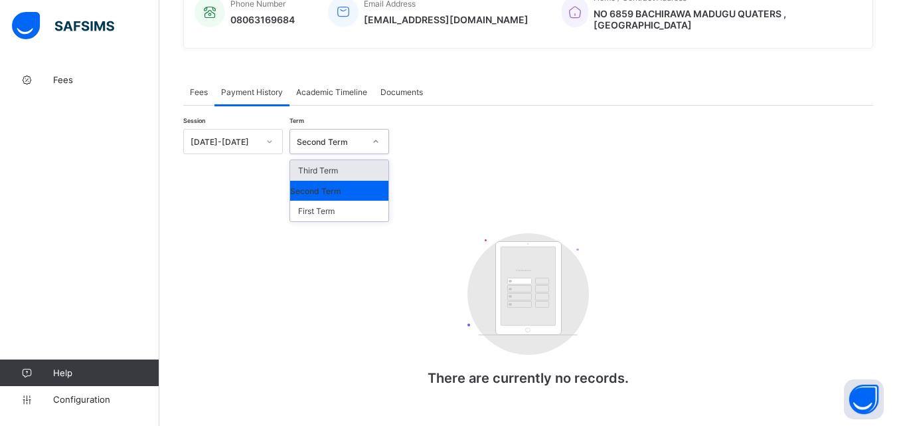
click at [364, 138] on div at bounding box center [375, 141] width 23 height 21
click at [351, 167] on div "Third Term" at bounding box center [339, 170] width 98 height 21
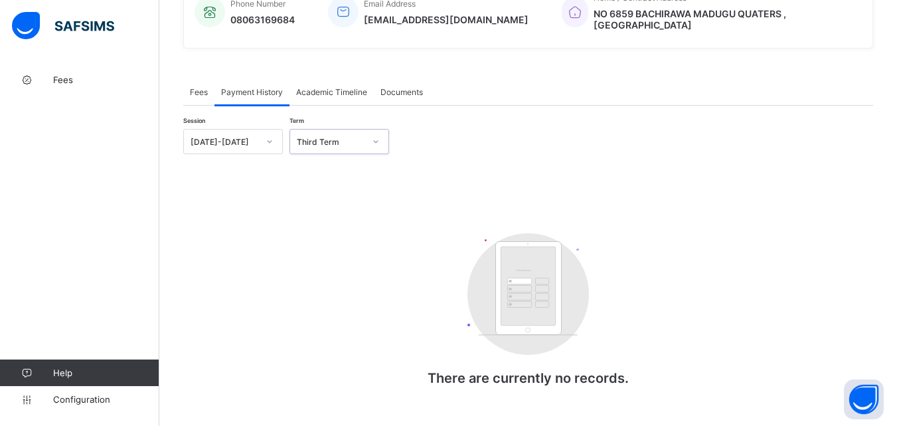
click at [373, 139] on icon at bounding box center [376, 141] width 8 height 13
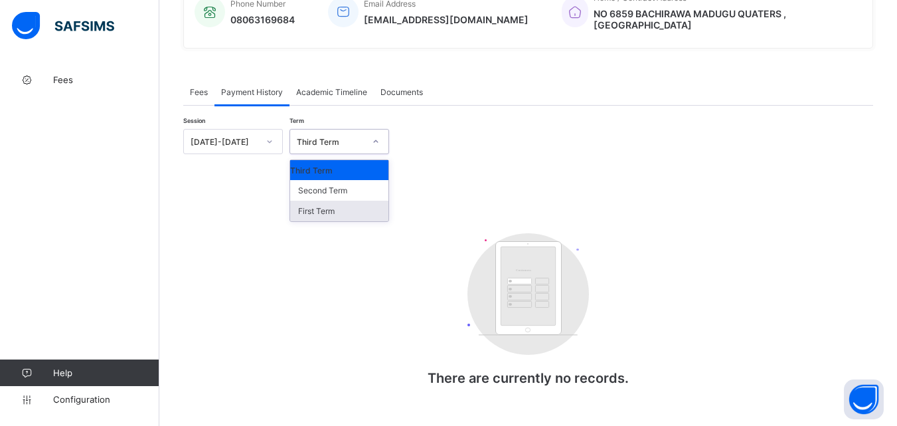
click at [348, 208] on div "First Term" at bounding box center [339, 210] width 98 height 21
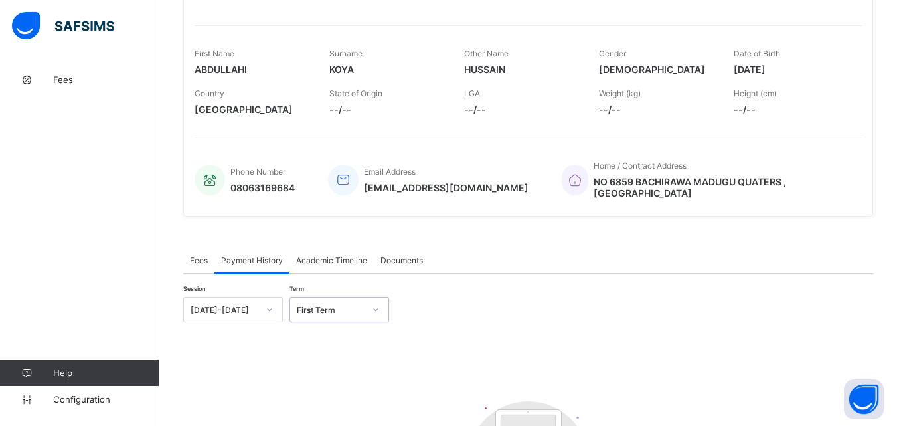
scroll to position [171, 0]
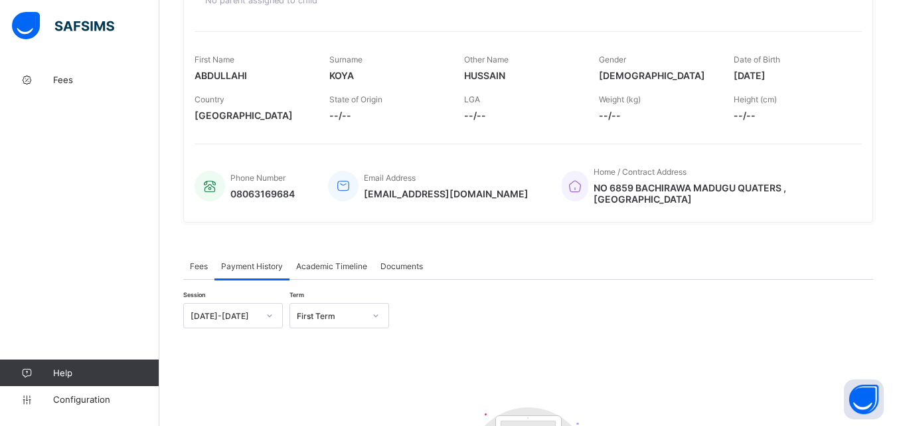
click at [202, 263] on span "Fees" at bounding box center [199, 266] width 18 height 10
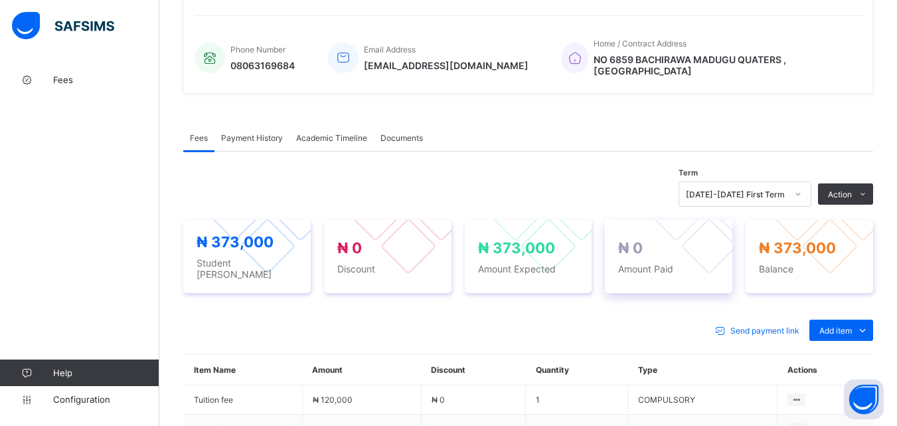
scroll to position [303, 0]
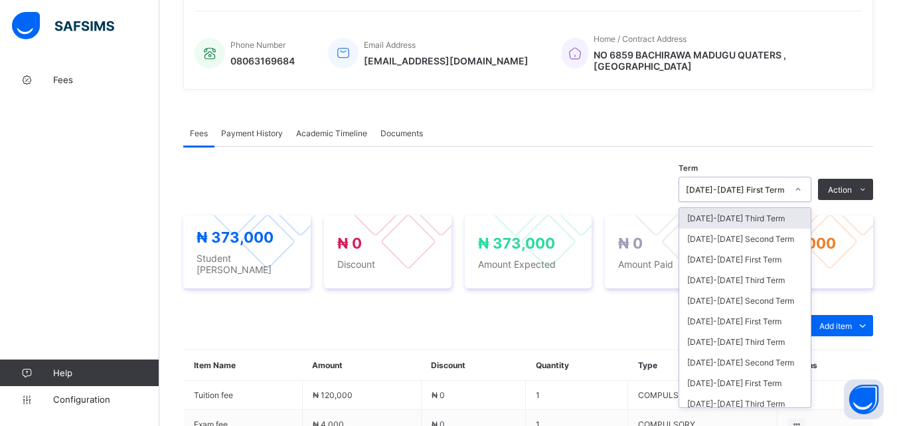
click at [802, 186] on icon at bounding box center [798, 189] width 8 height 13
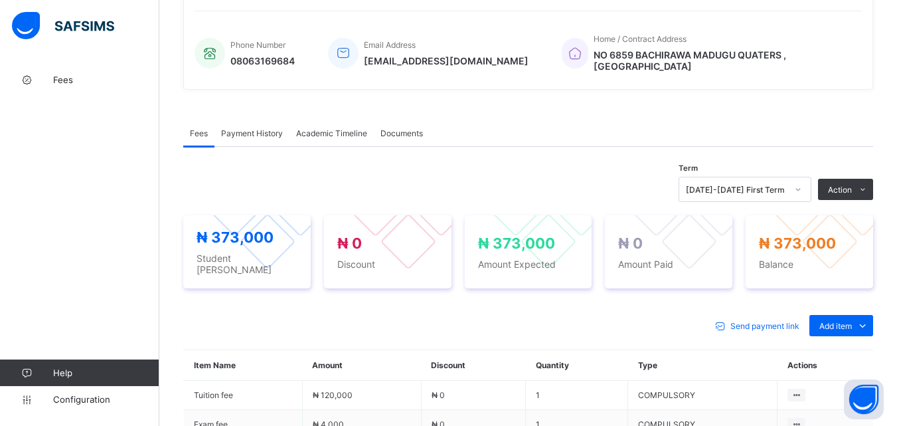
click at [763, 152] on div "Term 2025-2026 First Term Action Receive Payment Manage Discount Send Email Rem…" at bounding box center [528, 401] width 690 height 509
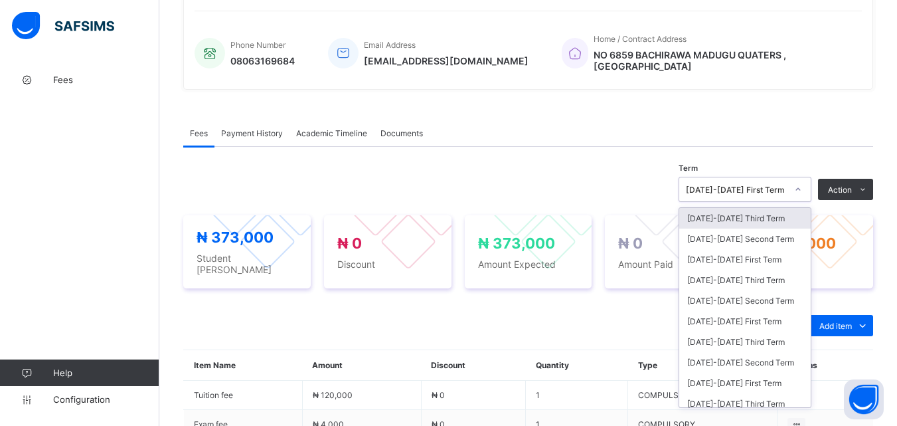
click at [800, 183] on div at bounding box center [798, 189] width 23 height 21
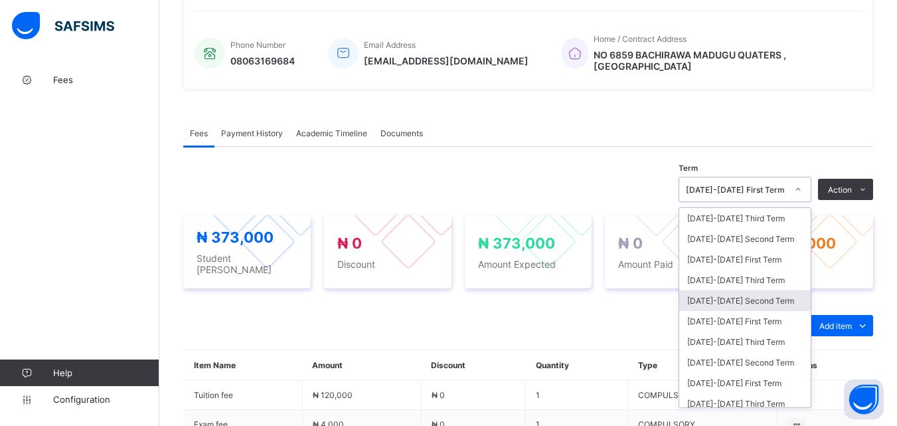
scroll to position [110, 0]
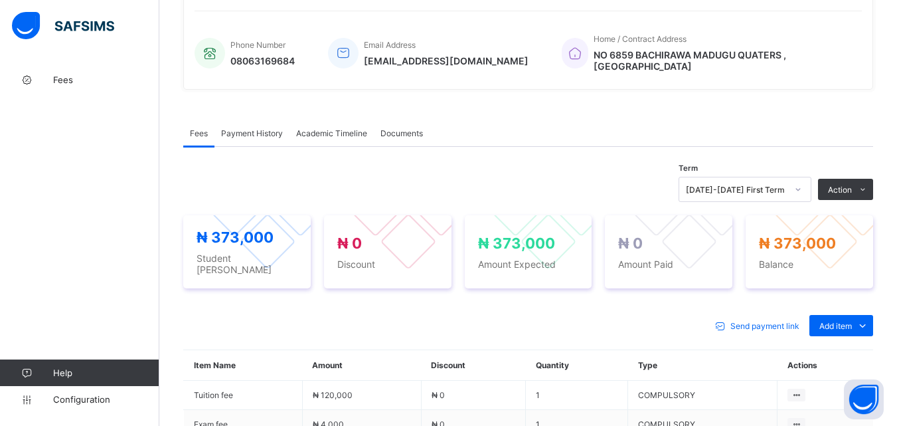
click at [801, 133] on div "Fees Payment History Academic Timeline Documents" at bounding box center [528, 132] width 690 height 27
